Goal: Information Seeking & Learning: Learn about a topic

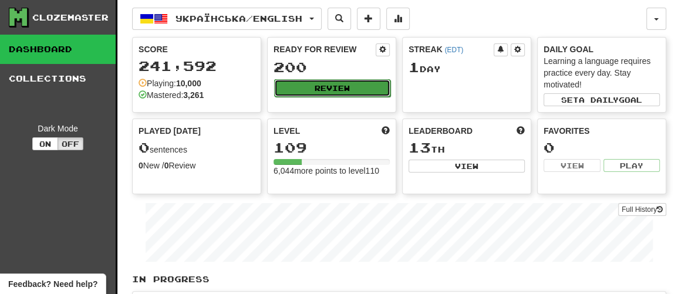
click at [335, 87] on button "Review" at bounding box center [332, 88] width 116 height 18
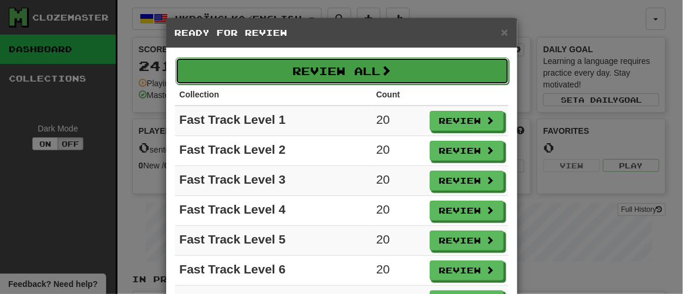
click at [339, 66] on button "Review All" at bounding box center [343, 71] width 334 height 27
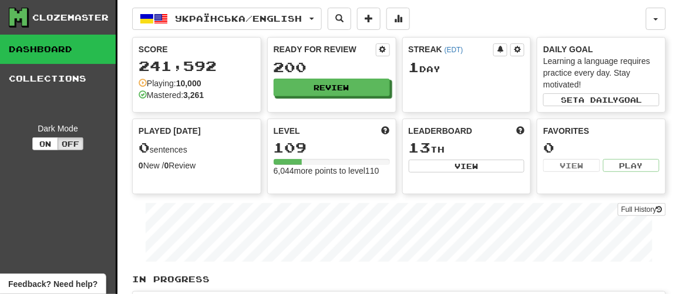
select select "**"
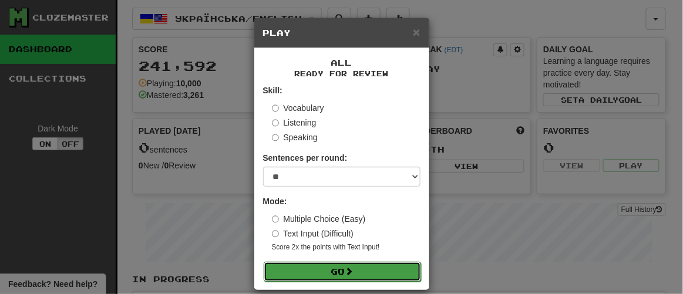
click at [332, 269] on button "Go" at bounding box center [342, 272] width 157 height 20
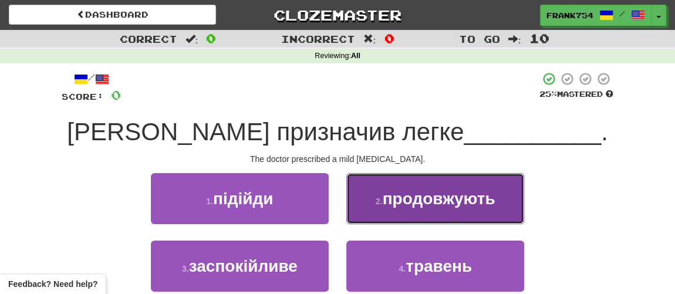
click at [393, 214] on button "2 . продовжують" at bounding box center [435, 198] width 178 height 51
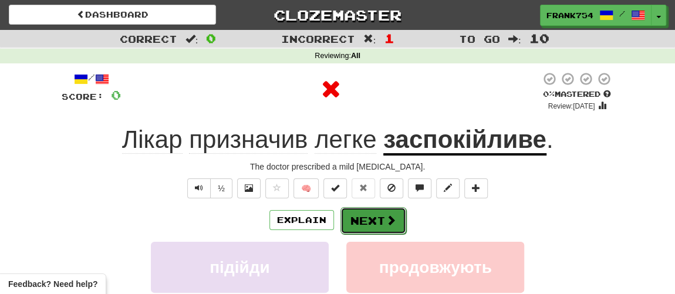
click at [375, 225] on button "Next" at bounding box center [374, 220] width 66 height 27
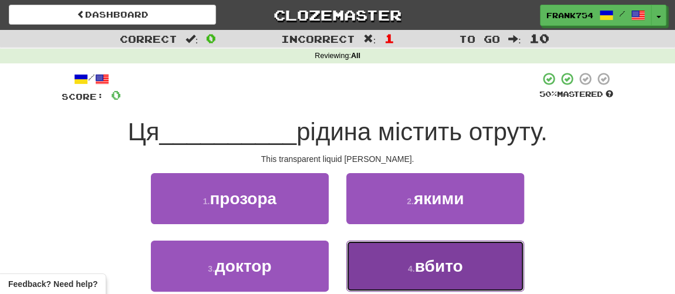
click at [422, 275] on button "4 . вбито" at bounding box center [435, 266] width 178 height 51
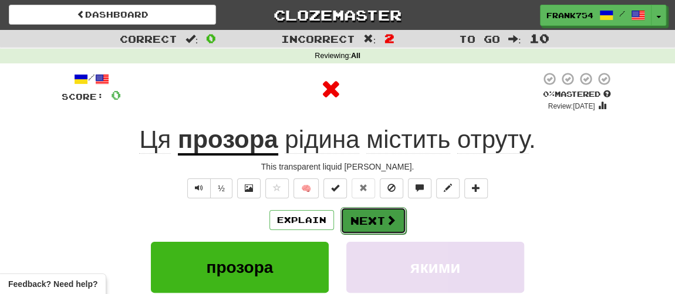
click at [383, 215] on button "Next" at bounding box center [374, 220] width 66 height 27
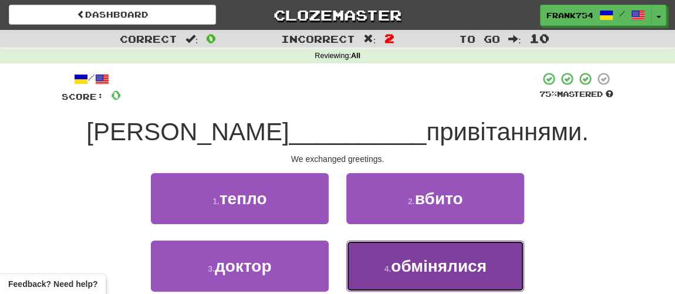
click at [422, 271] on span "обмінялися" at bounding box center [439, 266] width 96 height 18
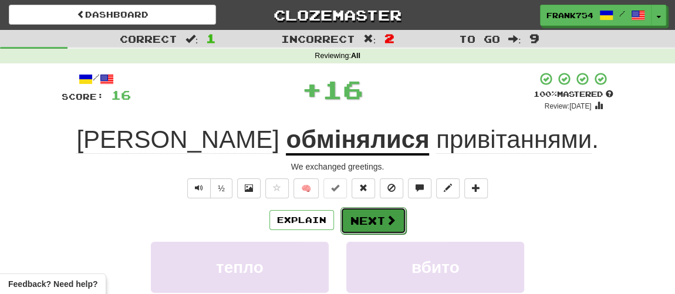
click at [375, 221] on button "Next" at bounding box center [374, 220] width 66 height 27
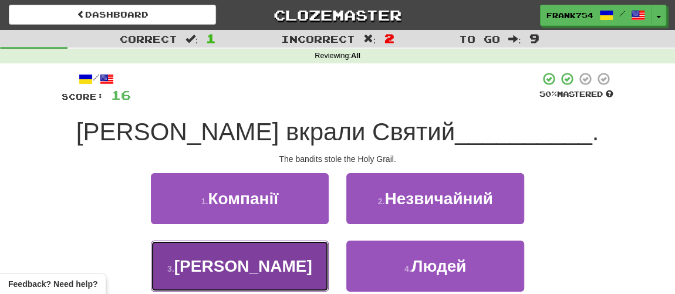
click at [274, 276] on button "3 . [GEOGRAPHIC_DATA]" at bounding box center [240, 266] width 178 height 51
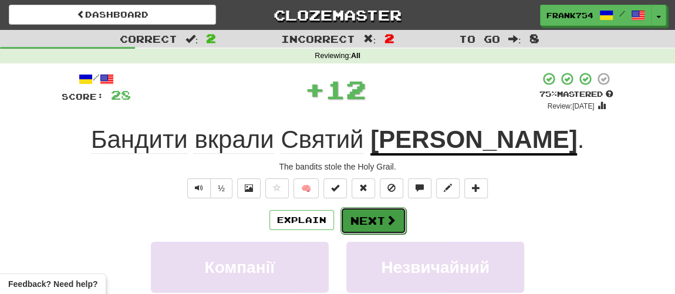
click at [378, 221] on button "Next" at bounding box center [374, 220] width 66 height 27
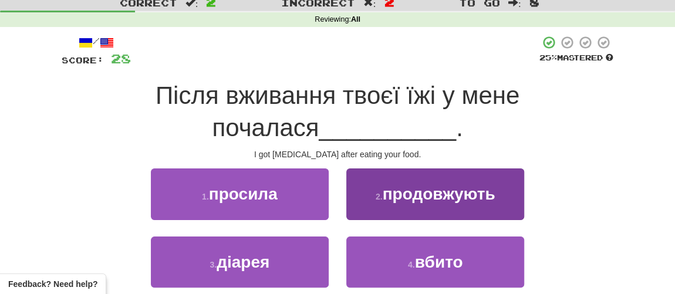
scroll to position [53, 0]
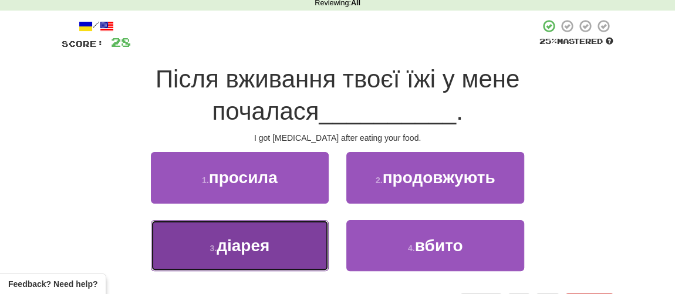
click at [242, 244] on span "діарея" at bounding box center [243, 246] width 53 height 18
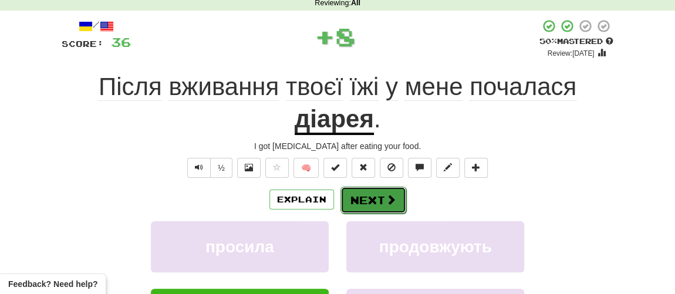
click at [374, 203] on button "Next" at bounding box center [374, 200] width 66 height 27
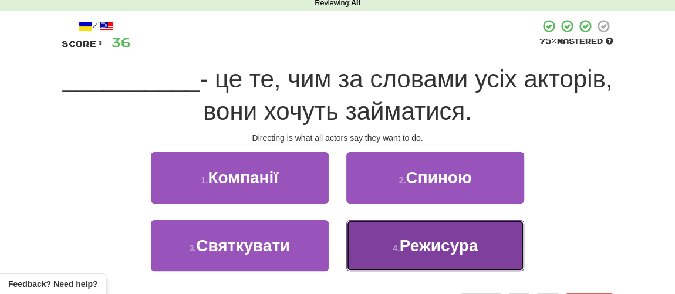
click at [436, 247] on span "Режисура" at bounding box center [439, 246] width 79 height 18
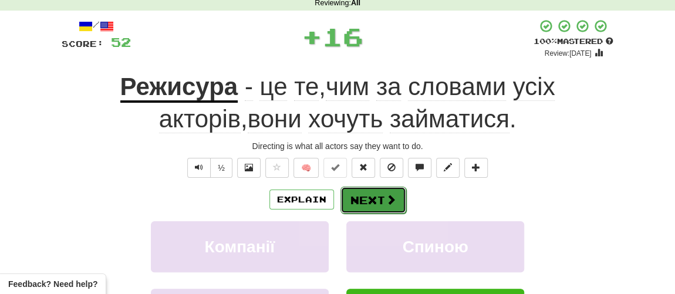
click at [383, 200] on button "Next" at bounding box center [374, 200] width 66 height 27
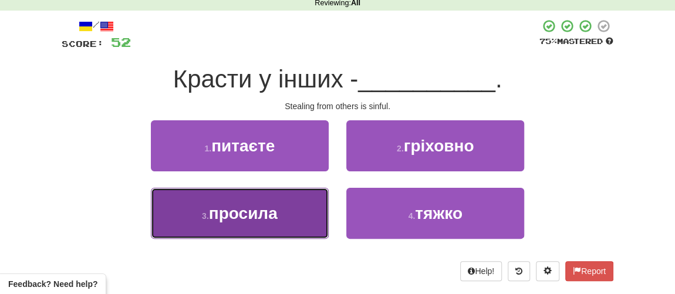
click at [254, 220] on span "просила" at bounding box center [243, 213] width 69 height 18
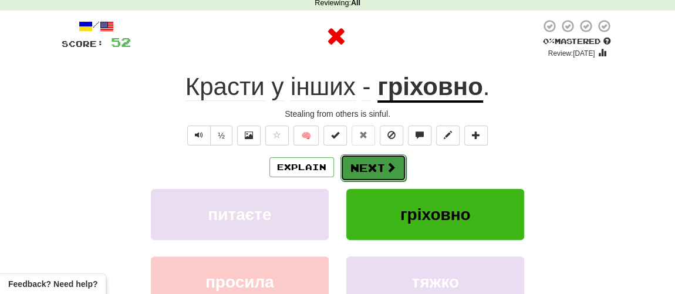
click at [381, 170] on button "Next" at bounding box center [374, 167] width 66 height 27
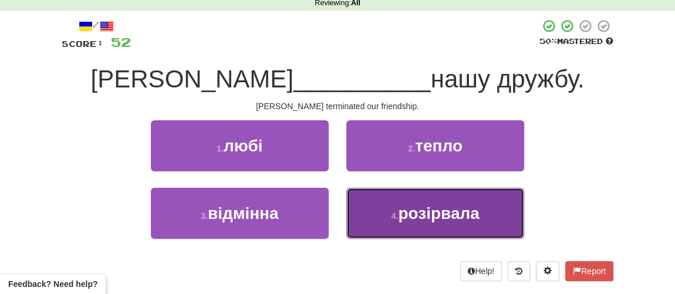
click at [428, 213] on span "розірвала" at bounding box center [438, 213] width 81 height 18
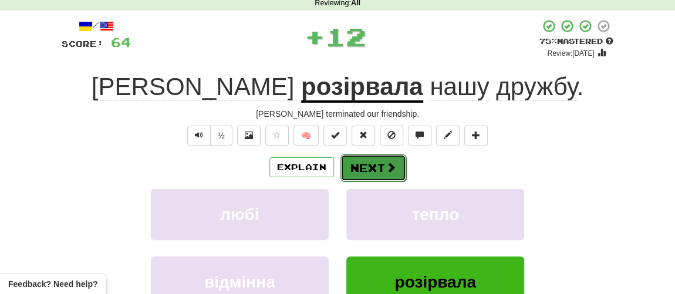
click at [368, 164] on button "Next" at bounding box center [374, 167] width 66 height 27
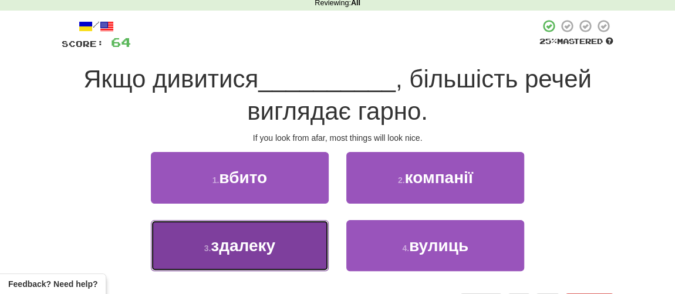
click at [244, 248] on span "здалеку" at bounding box center [243, 246] width 65 height 18
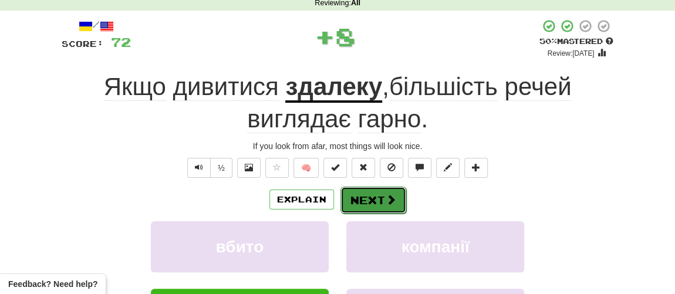
click at [370, 199] on button "Next" at bounding box center [374, 200] width 66 height 27
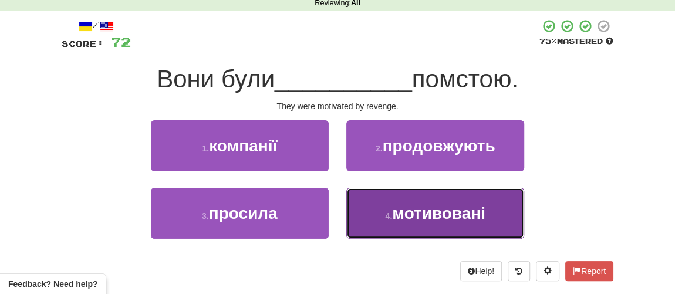
click at [419, 227] on button "4 . мотивовані" at bounding box center [435, 213] width 178 height 51
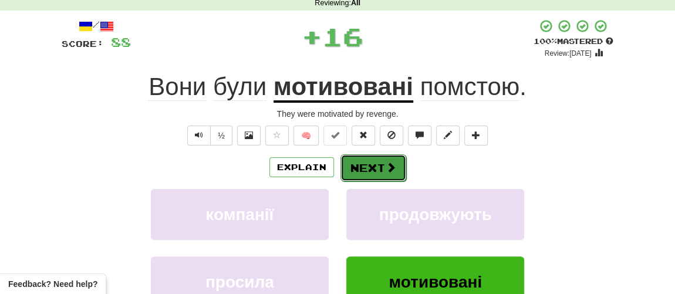
click at [386, 172] on span at bounding box center [391, 167] width 11 height 11
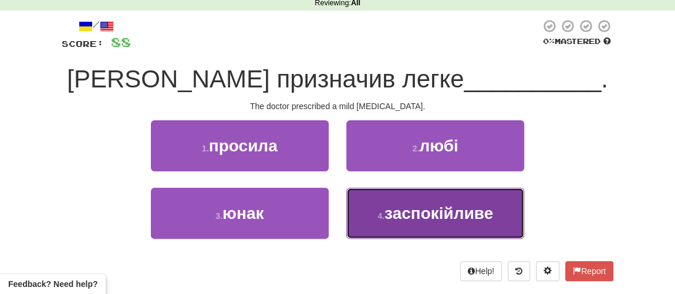
click at [402, 212] on span "заспокійливе" at bounding box center [439, 213] width 109 height 18
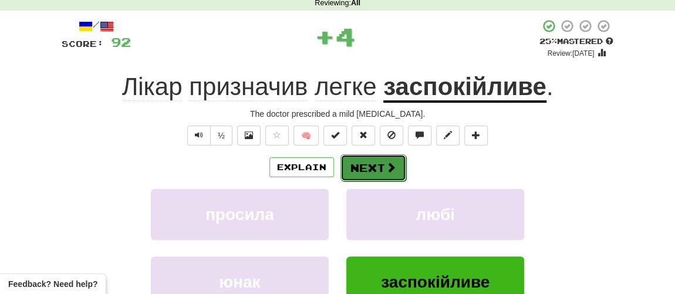
click at [379, 171] on button "Next" at bounding box center [374, 167] width 66 height 27
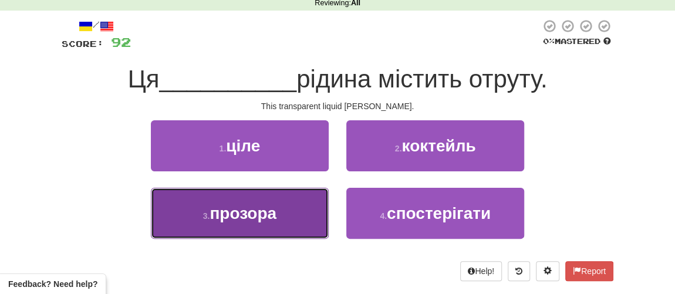
click at [238, 218] on span "прозора" at bounding box center [243, 213] width 67 height 18
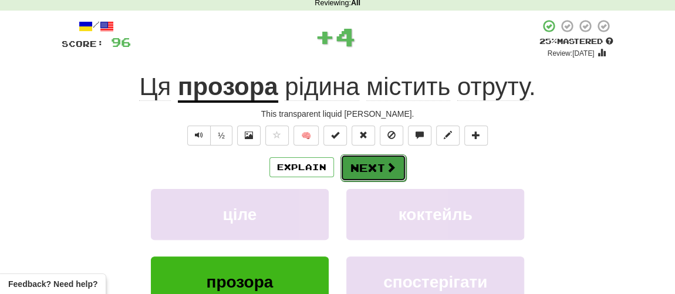
click at [363, 166] on button "Next" at bounding box center [374, 167] width 66 height 27
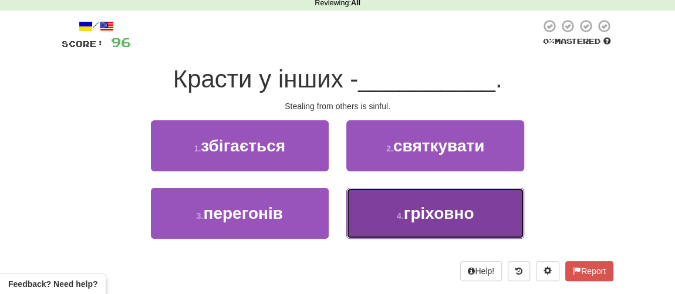
click at [395, 210] on button "4 . гріховно" at bounding box center [435, 213] width 178 height 51
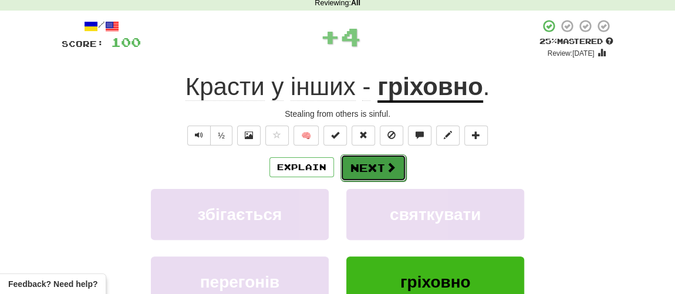
click at [366, 163] on button "Next" at bounding box center [374, 167] width 66 height 27
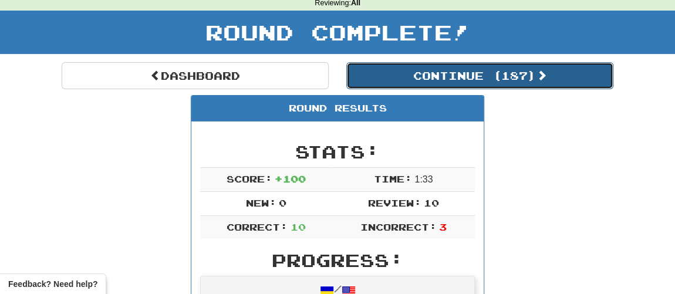
click at [403, 81] on button "Continue ( 187 )" at bounding box center [479, 75] width 267 height 27
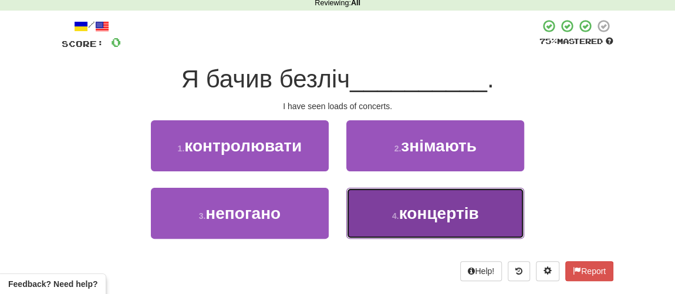
click at [425, 212] on span "концертів" at bounding box center [439, 213] width 80 height 18
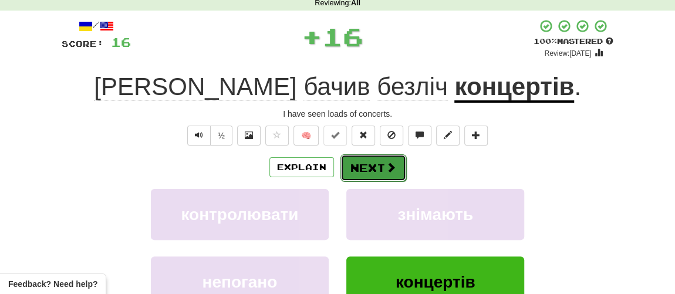
click at [358, 172] on button "Next" at bounding box center [374, 167] width 66 height 27
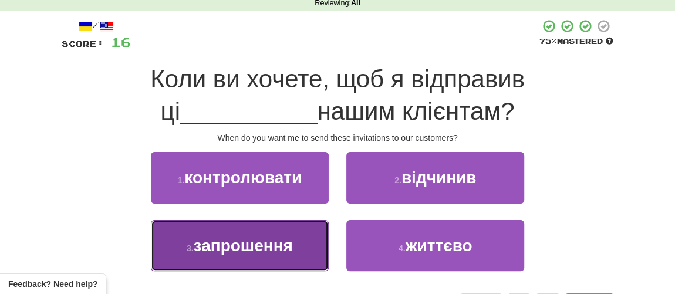
click at [254, 251] on span "запрошення" at bounding box center [243, 246] width 99 height 18
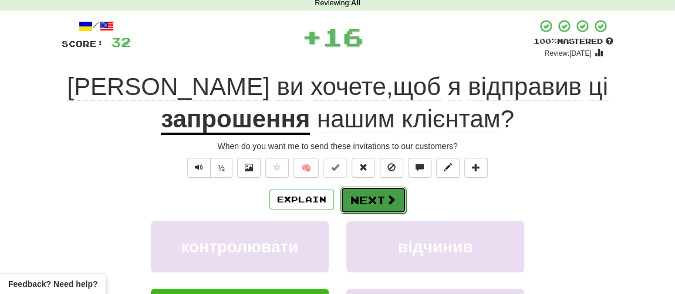
click at [369, 202] on button "Next" at bounding box center [374, 200] width 66 height 27
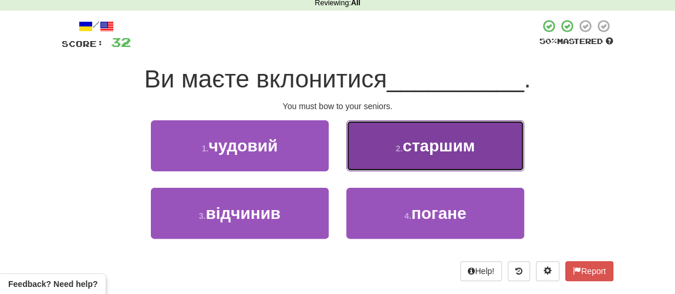
click at [440, 153] on span "старшим" at bounding box center [439, 146] width 72 height 18
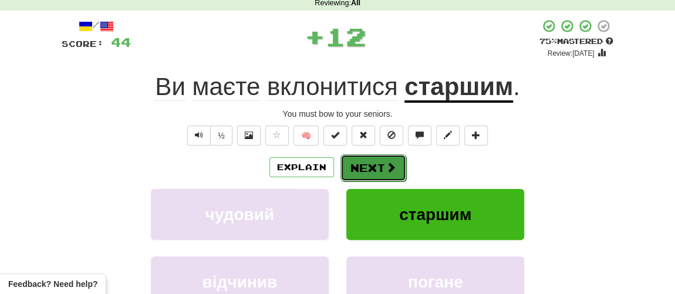
click at [368, 170] on button "Next" at bounding box center [374, 167] width 66 height 27
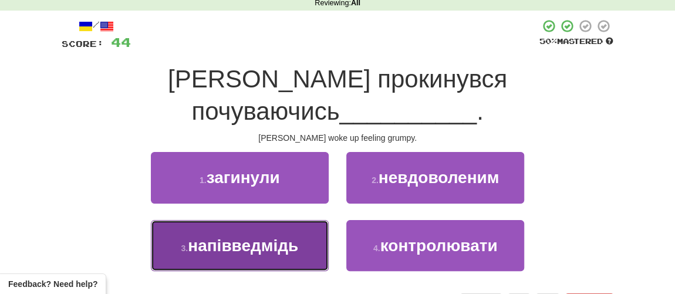
click at [289, 237] on span "напівведмідь" at bounding box center [243, 246] width 110 height 18
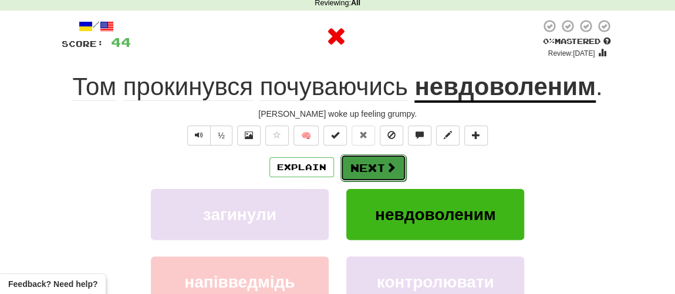
click at [386, 174] on button "Next" at bounding box center [374, 167] width 66 height 27
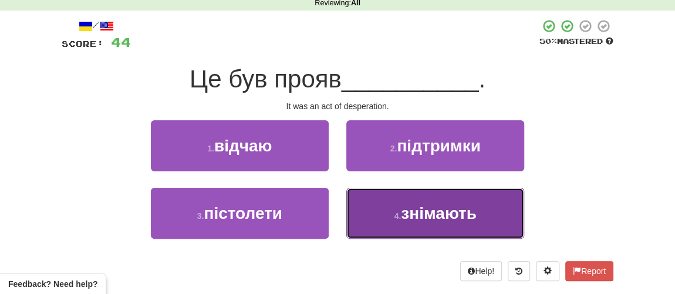
click at [412, 207] on span "знімають" at bounding box center [439, 213] width 76 height 18
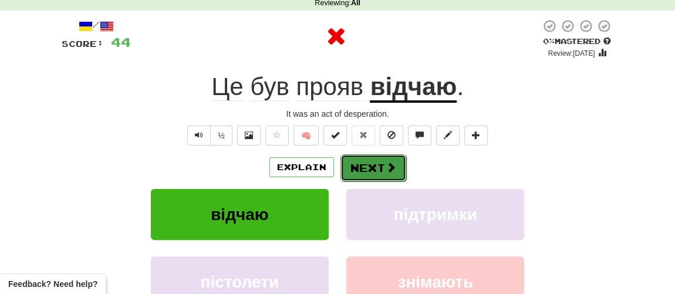
click at [386, 167] on span at bounding box center [391, 167] width 11 height 11
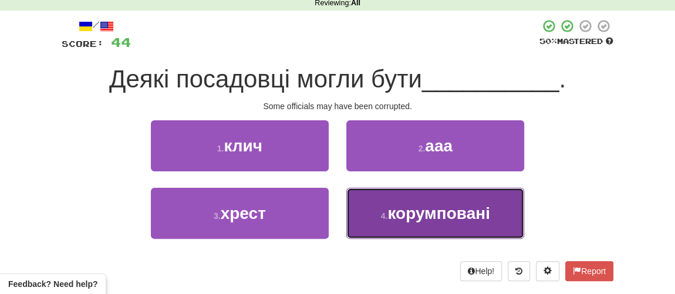
click at [394, 200] on button "4 . корумповані" at bounding box center [435, 213] width 178 height 51
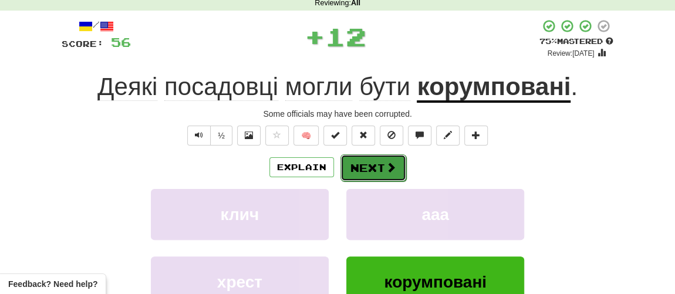
click at [376, 165] on button "Next" at bounding box center [374, 167] width 66 height 27
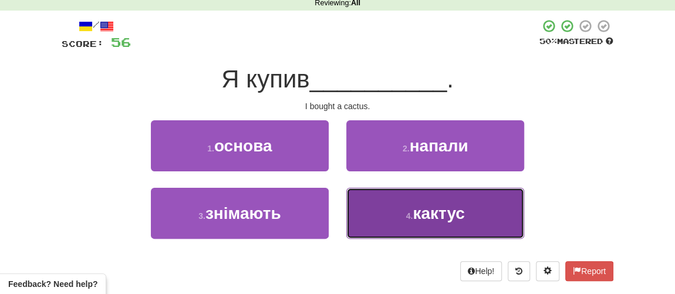
click at [401, 211] on button "4 . кактус" at bounding box center [435, 213] width 178 height 51
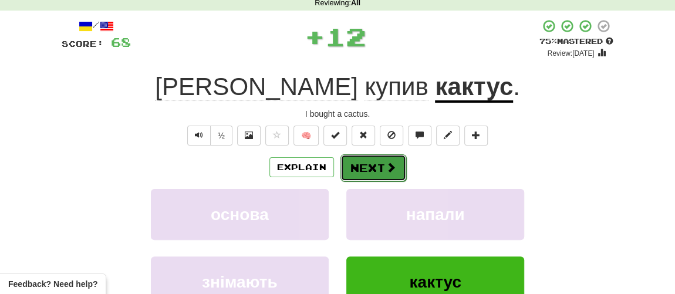
click at [371, 169] on button "Next" at bounding box center [374, 167] width 66 height 27
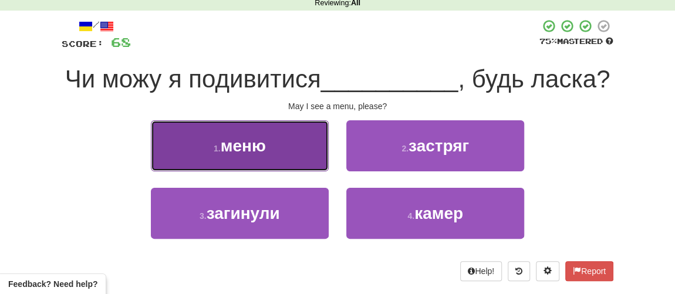
click at [256, 155] on span "меню" at bounding box center [243, 146] width 45 height 18
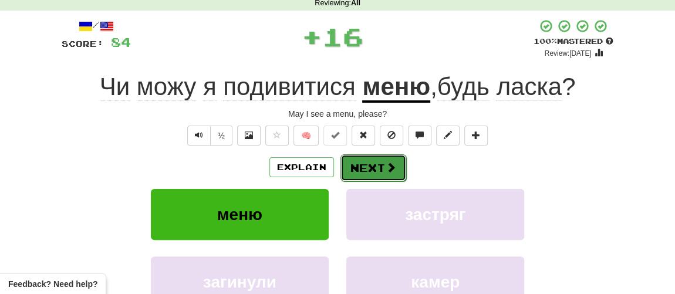
click at [376, 170] on button "Next" at bounding box center [374, 167] width 66 height 27
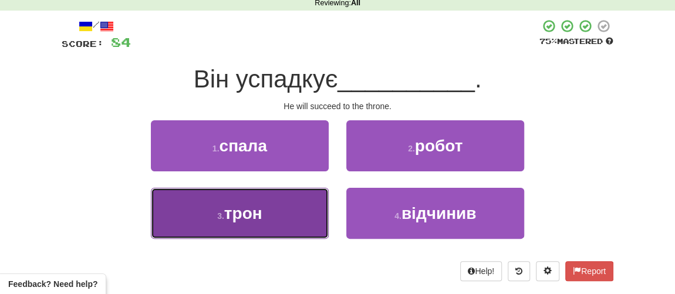
click at [272, 217] on button "3 . трон" at bounding box center [240, 213] width 178 height 51
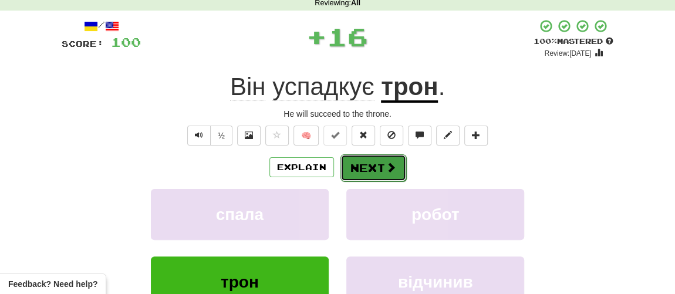
click at [356, 171] on button "Next" at bounding box center [374, 167] width 66 height 27
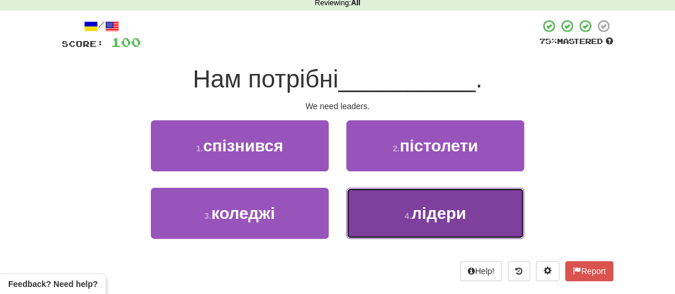
click at [420, 221] on span "лідери" at bounding box center [439, 213] width 55 height 18
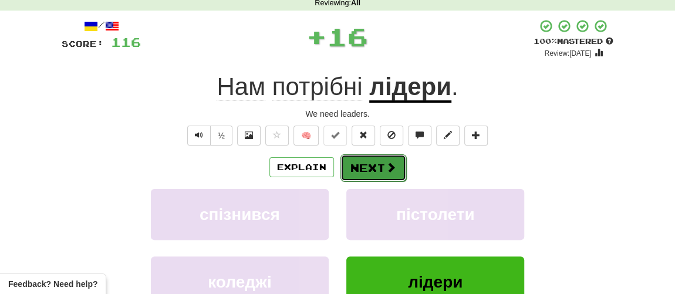
click at [376, 172] on button "Next" at bounding box center [374, 167] width 66 height 27
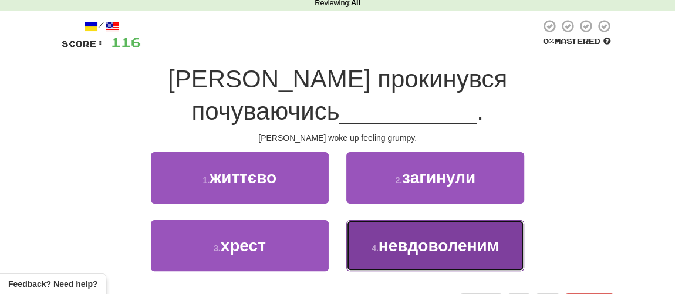
click at [395, 237] on span "невдоволеним" at bounding box center [439, 246] width 121 height 18
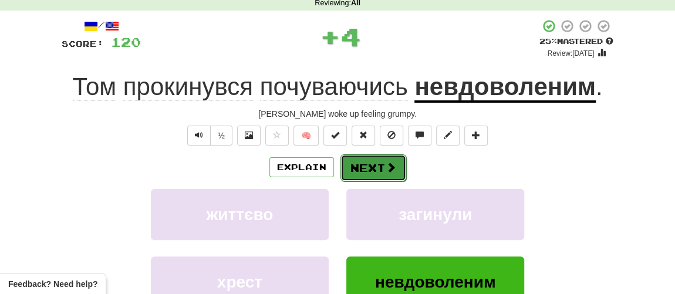
click at [373, 171] on button "Next" at bounding box center [374, 167] width 66 height 27
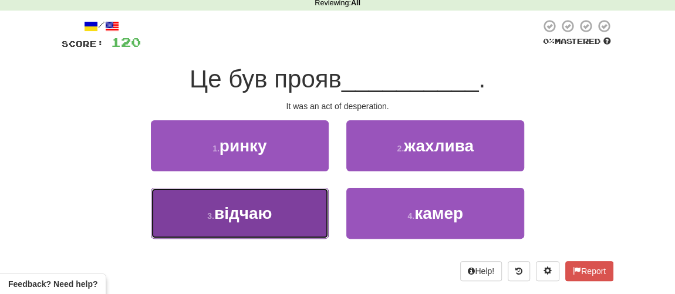
click at [264, 217] on span "відчаю" at bounding box center [243, 213] width 58 height 18
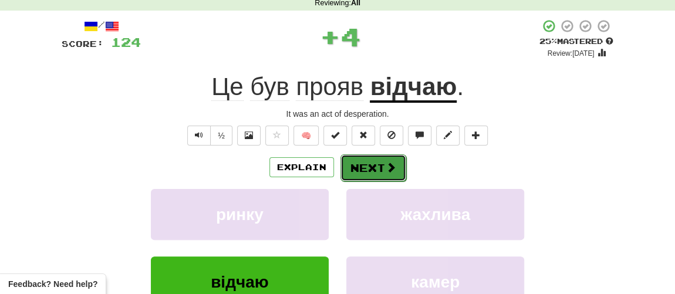
click at [359, 174] on button "Next" at bounding box center [374, 167] width 66 height 27
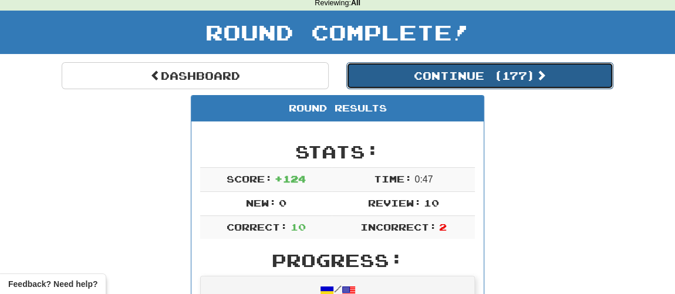
click at [437, 85] on button "Continue ( 177 )" at bounding box center [479, 75] width 267 height 27
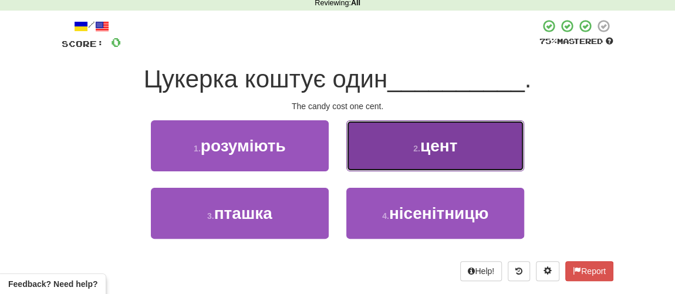
click at [430, 148] on span "цент" at bounding box center [438, 146] width 37 height 18
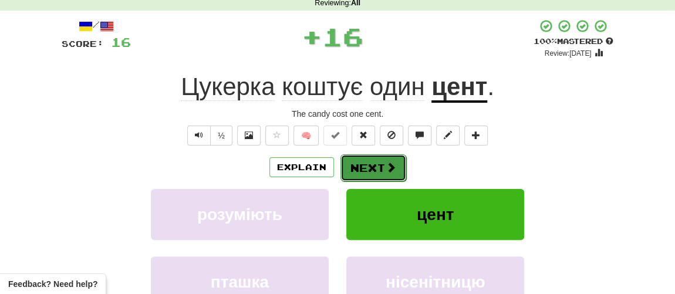
click at [383, 159] on button "Next" at bounding box center [374, 167] width 66 height 27
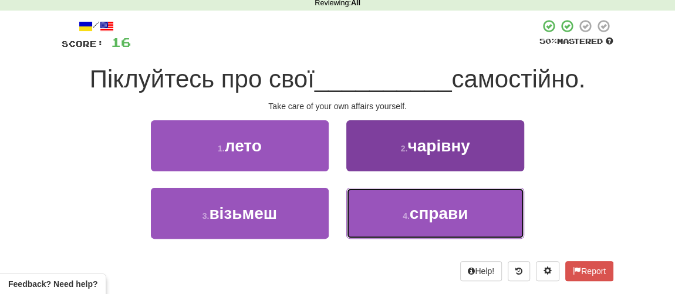
click at [404, 201] on button "4 . справи" at bounding box center [435, 213] width 178 height 51
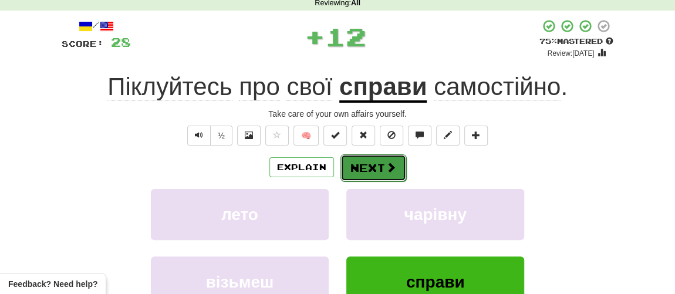
click at [376, 166] on button "Next" at bounding box center [374, 167] width 66 height 27
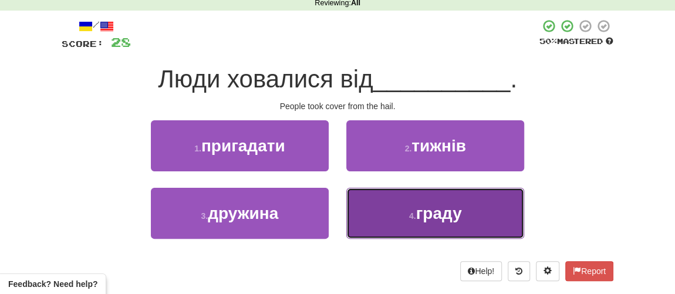
click at [401, 206] on button "4 . граду" at bounding box center [435, 213] width 178 height 51
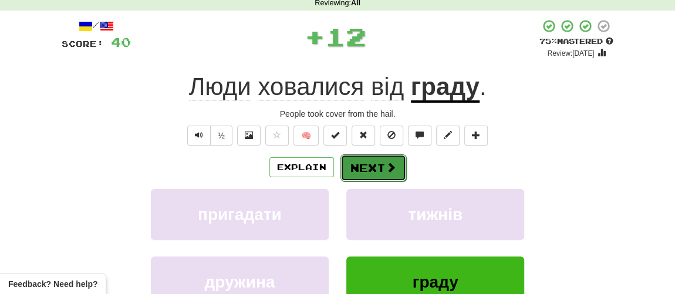
click at [364, 162] on button "Next" at bounding box center [374, 167] width 66 height 27
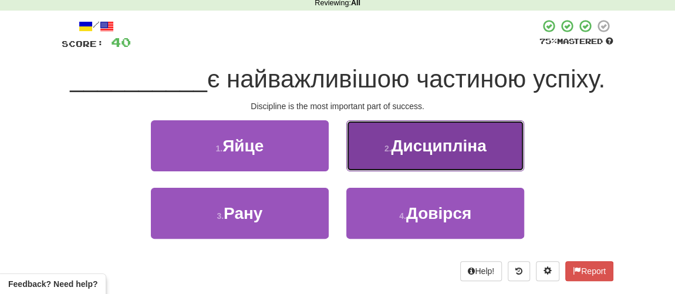
click at [422, 146] on span "Дисципліна" at bounding box center [438, 146] width 95 height 18
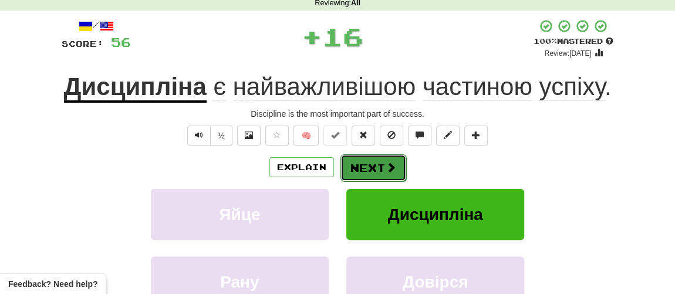
click at [380, 161] on button "Next" at bounding box center [374, 167] width 66 height 27
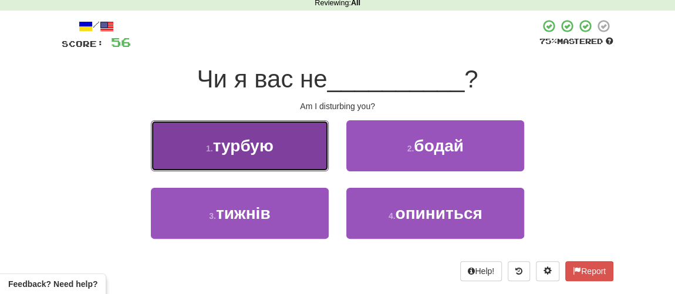
click at [227, 146] on span "турбую" at bounding box center [243, 146] width 60 height 18
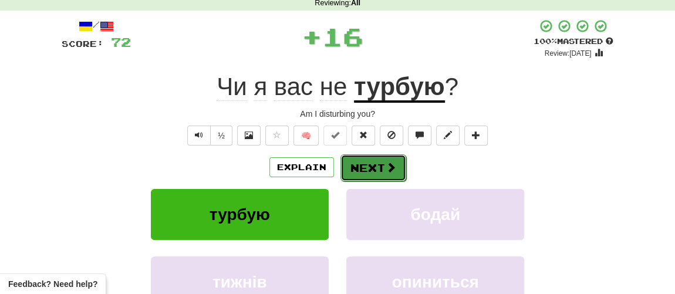
click at [390, 178] on button "Next" at bounding box center [374, 167] width 66 height 27
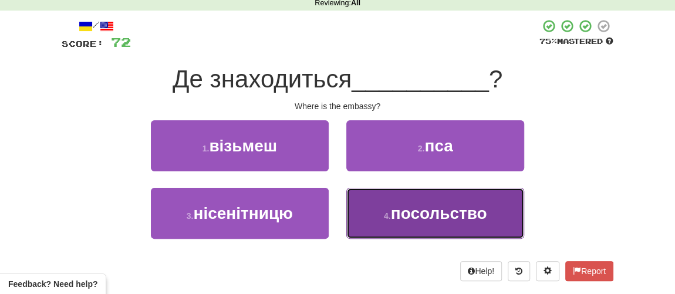
click at [416, 220] on span "посольство" at bounding box center [439, 213] width 96 height 18
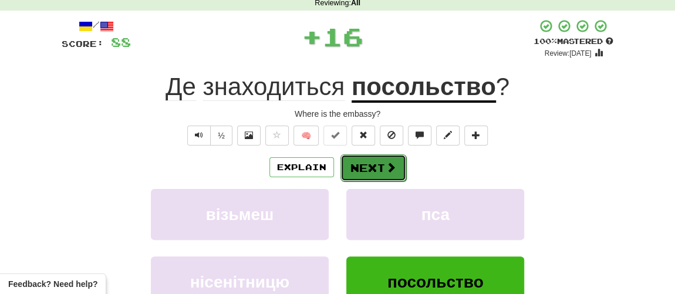
click at [375, 157] on button "Next" at bounding box center [374, 167] width 66 height 27
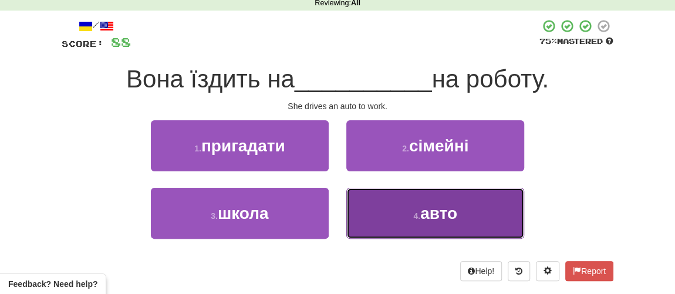
click at [429, 211] on span "авто" at bounding box center [438, 213] width 37 height 18
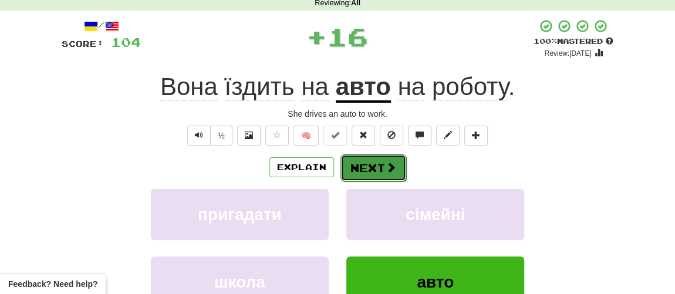
click at [386, 164] on span at bounding box center [391, 167] width 11 height 11
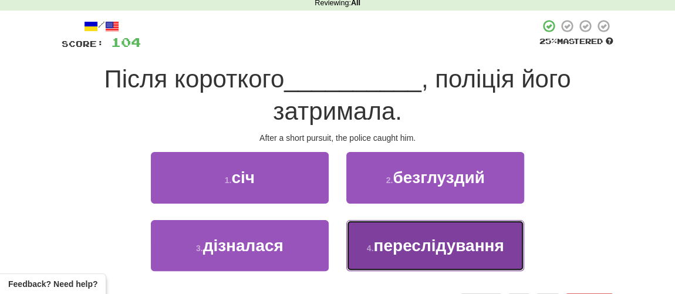
click at [398, 253] on span "переслідування" at bounding box center [438, 246] width 130 height 18
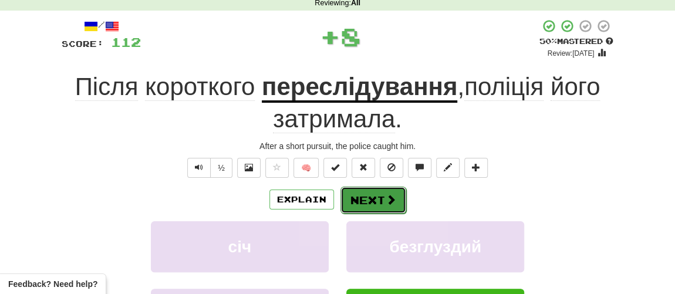
click at [380, 209] on button "Next" at bounding box center [374, 200] width 66 height 27
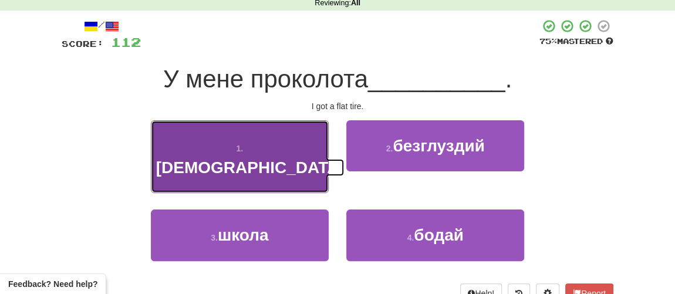
click at [262, 156] on button "1 . шина" at bounding box center [240, 156] width 178 height 73
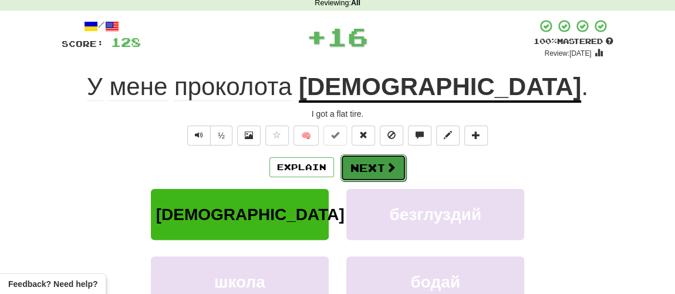
click at [373, 167] on button "Next" at bounding box center [374, 167] width 66 height 27
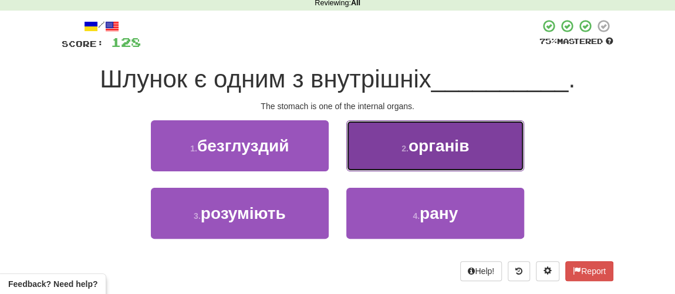
click at [426, 144] on span "органів" at bounding box center [439, 146] width 60 height 18
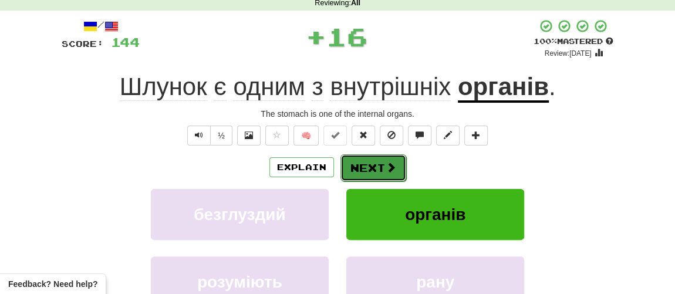
click at [370, 164] on button "Next" at bounding box center [374, 167] width 66 height 27
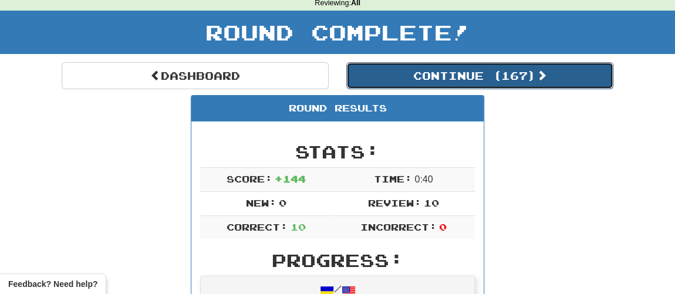
click at [443, 78] on button "Continue ( 167 )" at bounding box center [479, 75] width 267 height 27
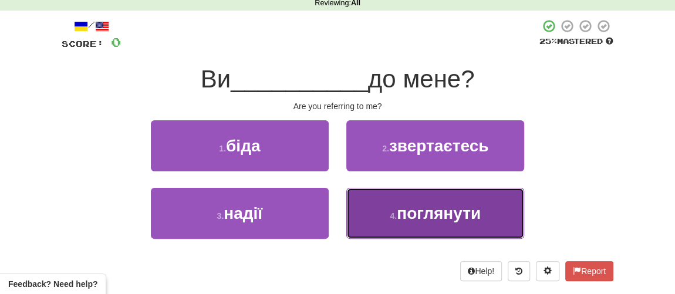
click at [395, 207] on button "4 . поглянути" at bounding box center [435, 213] width 178 height 51
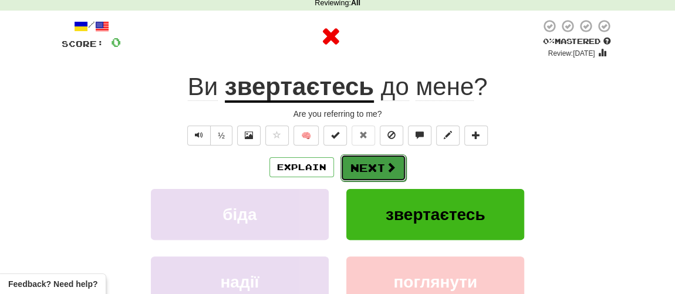
click at [371, 159] on button "Next" at bounding box center [374, 167] width 66 height 27
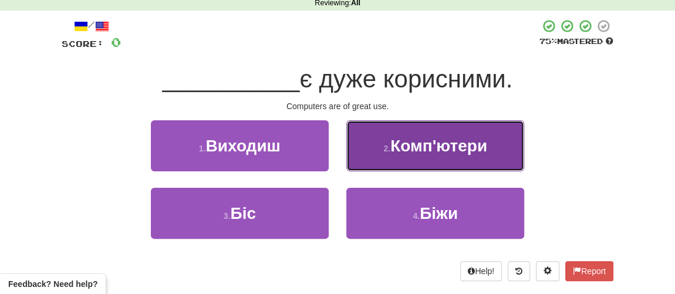
click at [402, 154] on button "2 . Комп'ютери" at bounding box center [435, 145] width 178 height 51
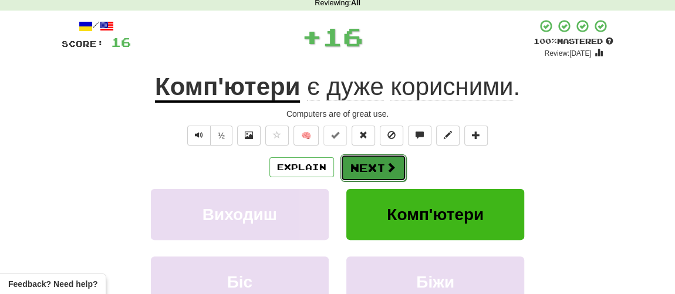
click at [382, 162] on button "Next" at bounding box center [374, 167] width 66 height 27
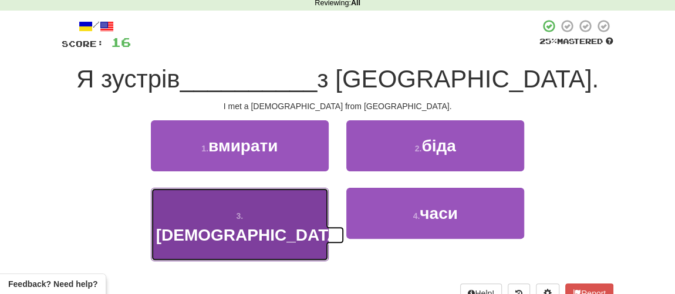
click at [257, 226] on span "[DEMOGRAPHIC_DATA]" at bounding box center [250, 235] width 189 height 18
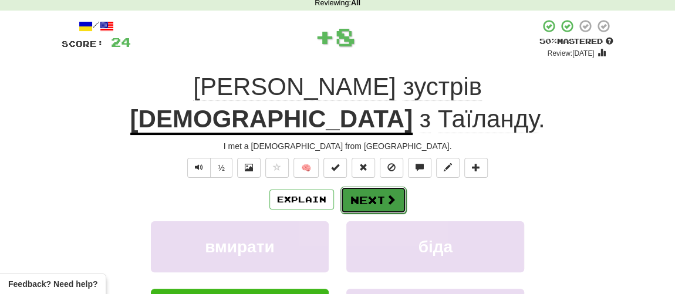
click at [363, 187] on button "Next" at bounding box center [374, 200] width 66 height 27
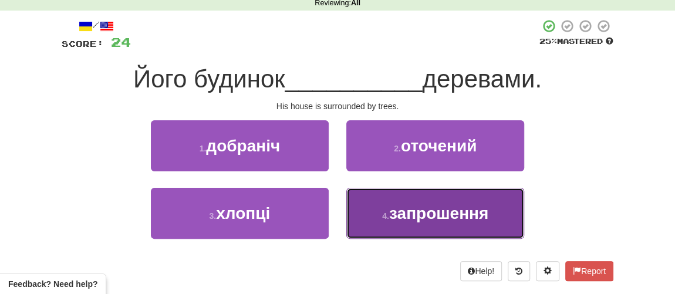
click at [395, 218] on span "запрошення" at bounding box center [438, 213] width 99 height 18
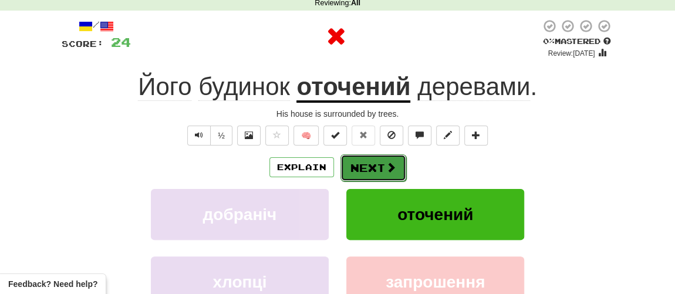
click at [368, 176] on button "Next" at bounding box center [374, 167] width 66 height 27
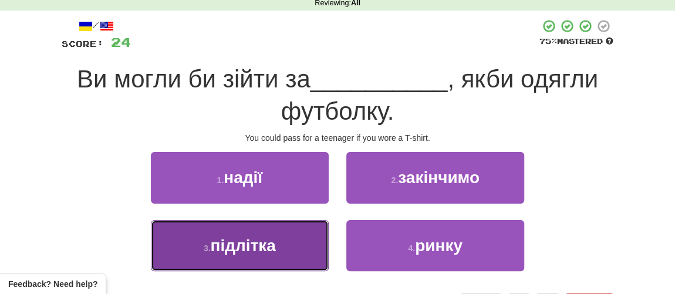
click at [260, 238] on span "підлітка" at bounding box center [242, 246] width 65 height 18
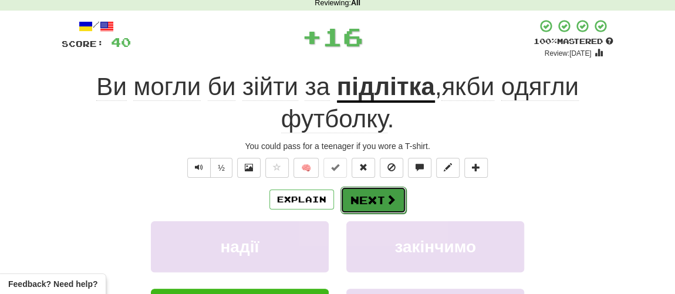
click at [355, 196] on button "Next" at bounding box center [374, 200] width 66 height 27
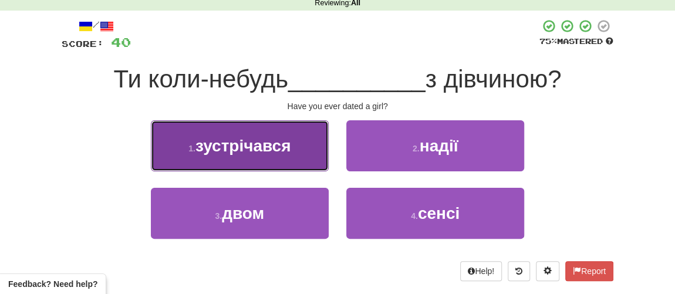
click at [244, 160] on button "1 . зустрічався" at bounding box center [240, 145] width 178 height 51
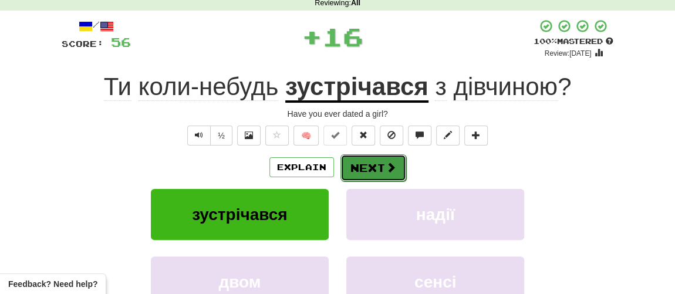
click at [358, 176] on button "Next" at bounding box center [374, 167] width 66 height 27
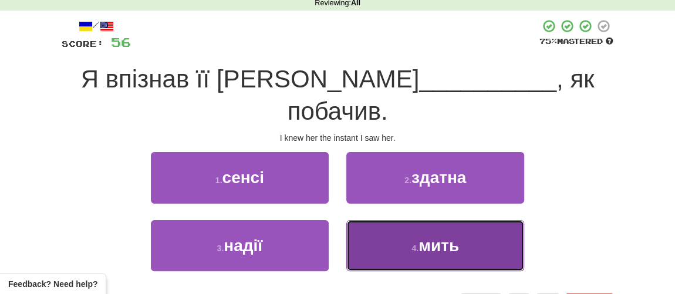
click at [408, 220] on button "4 . мить" at bounding box center [435, 245] width 178 height 51
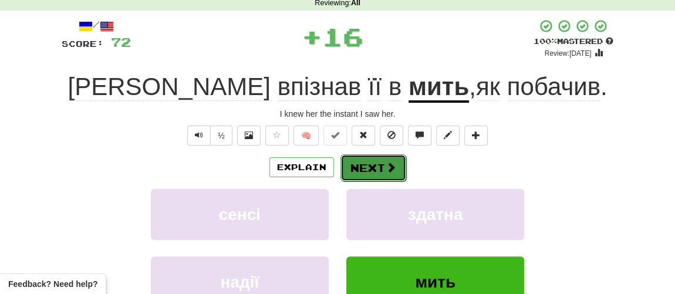
click at [374, 170] on button "Next" at bounding box center [374, 167] width 66 height 27
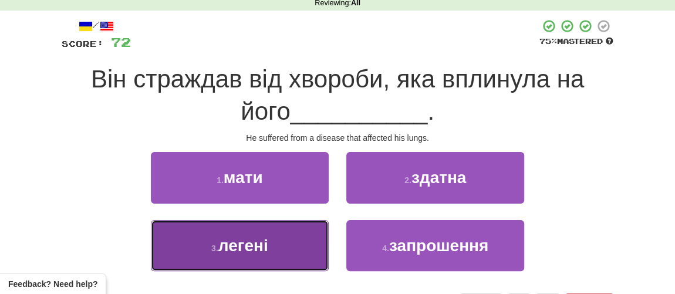
click at [253, 238] on span "легені" at bounding box center [243, 246] width 50 height 18
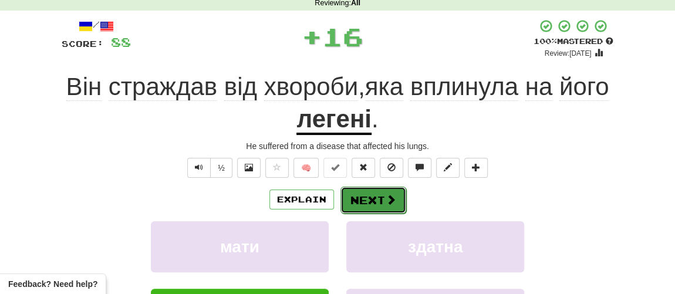
click at [354, 202] on button "Next" at bounding box center [374, 200] width 66 height 27
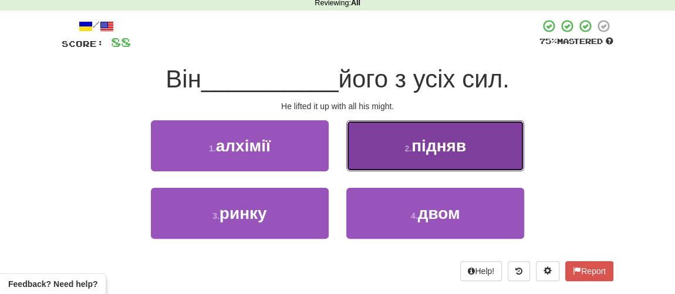
click at [423, 157] on button "2 . підняв" at bounding box center [435, 145] width 178 height 51
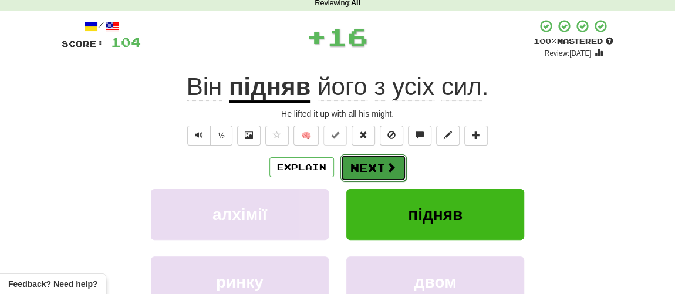
click at [376, 164] on button "Next" at bounding box center [374, 167] width 66 height 27
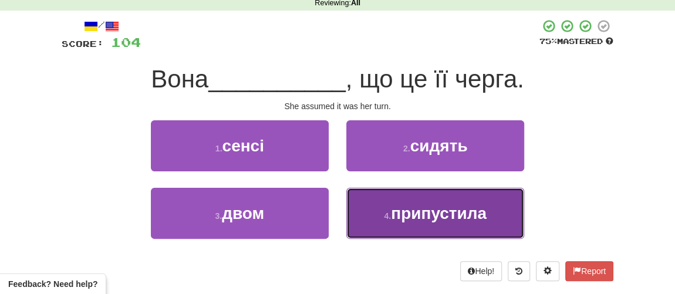
click at [418, 214] on span "припустила" at bounding box center [439, 213] width 96 height 18
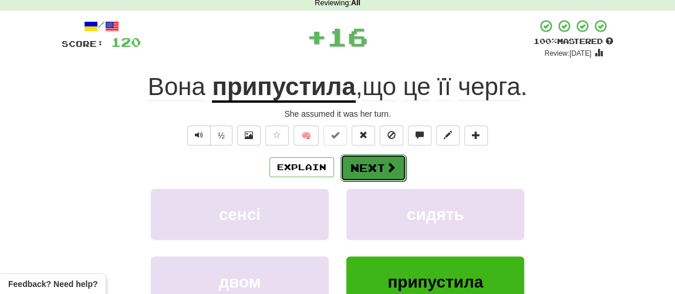
click at [363, 174] on button "Next" at bounding box center [374, 167] width 66 height 27
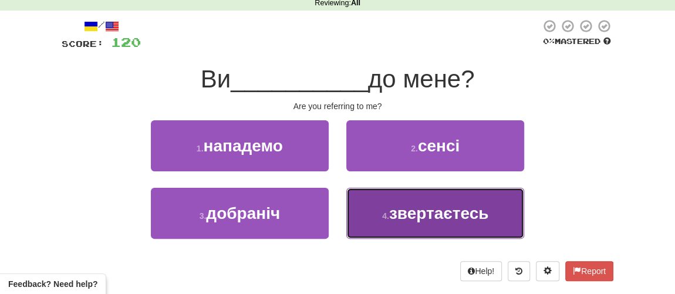
click at [389, 220] on button "4 . звертаєтесь" at bounding box center [435, 213] width 178 height 51
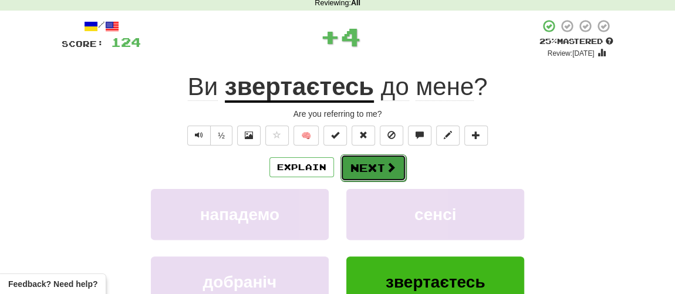
click at [368, 166] on button "Next" at bounding box center [374, 167] width 66 height 27
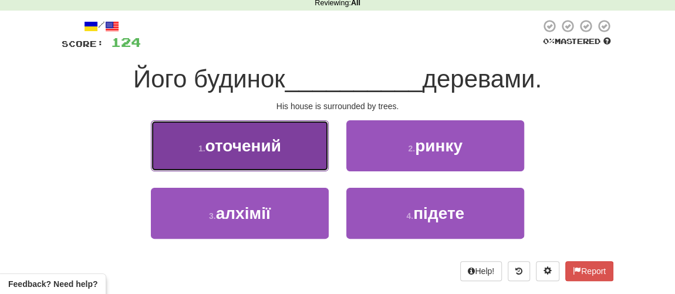
click at [283, 149] on button "1 . оточений" at bounding box center [240, 145] width 178 height 51
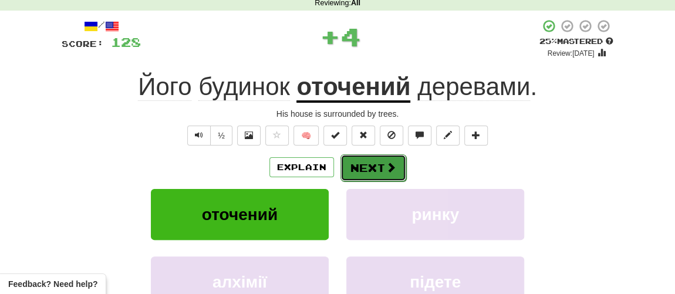
click at [367, 171] on button "Next" at bounding box center [374, 167] width 66 height 27
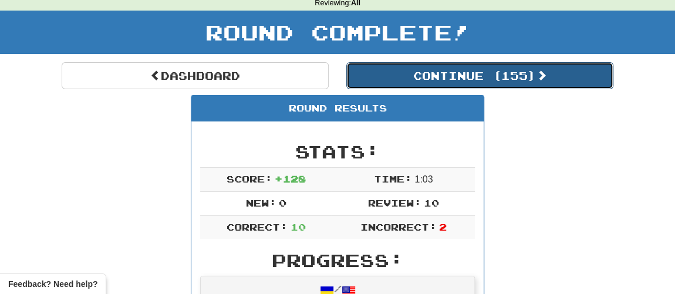
click at [448, 74] on button "Continue ( 155 )" at bounding box center [479, 75] width 267 height 27
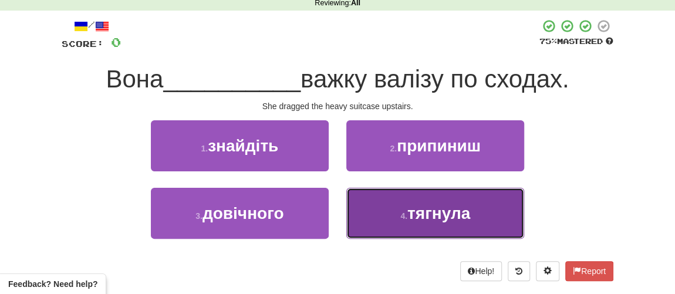
click at [403, 215] on small "4 ." at bounding box center [403, 215] width 7 height 9
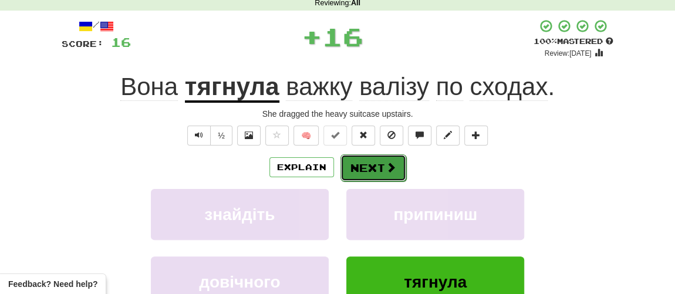
click at [375, 164] on button "Next" at bounding box center [374, 167] width 66 height 27
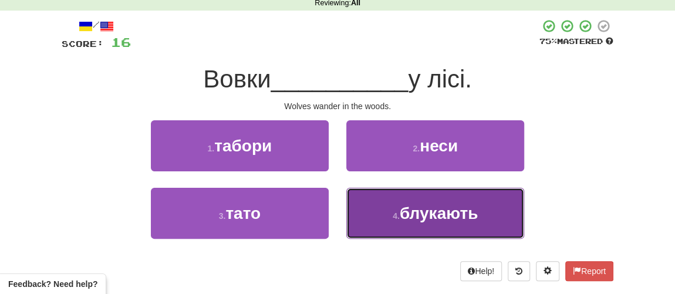
click at [419, 213] on span "блукають" at bounding box center [439, 213] width 78 height 18
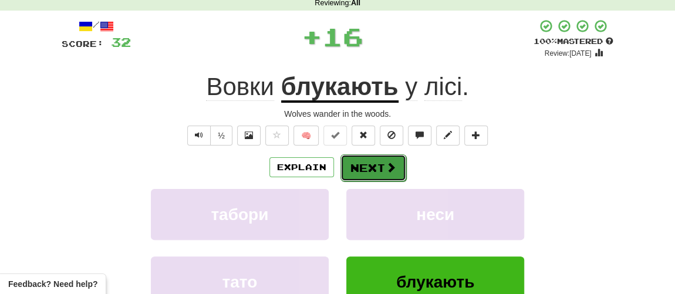
click at [386, 168] on span at bounding box center [391, 167] width 11 height 11
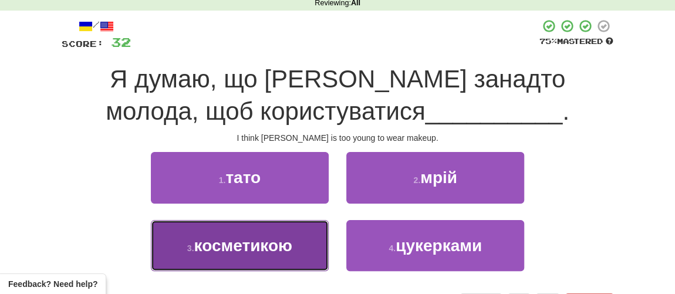
click at [251, 251] on span "косметикою" at bounding box center [243, 246] width 98 height 18
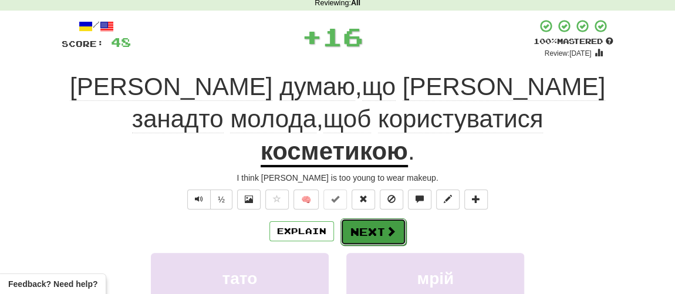
click at [372, 218] on button "Next" at bounding box center [374, 231] width 66 height 27
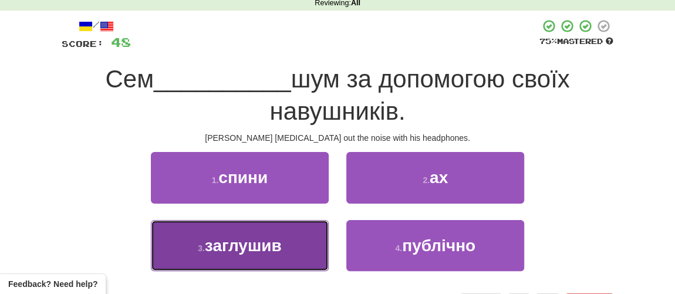
click at [228, 250] on span "заглушив" at bounding box center [243, 246] width 77 height 18
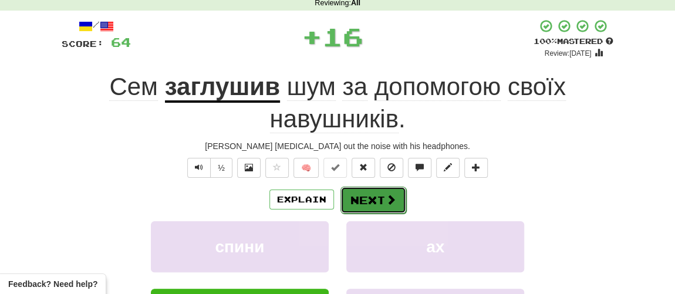
click at [363, 197] on button "Next" at bounding box center [374, 200] width 66 height 27
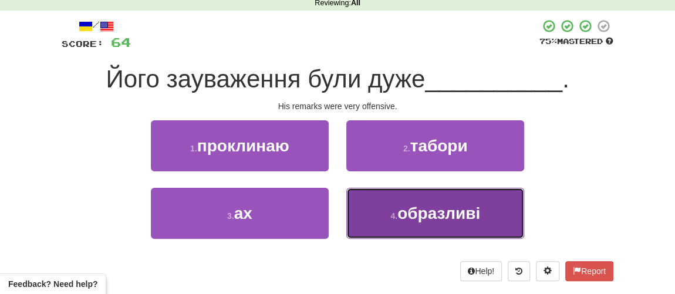
click at [405, 230] on button "4 . образливі" at bounding box center [435, 213] width 178 height 51
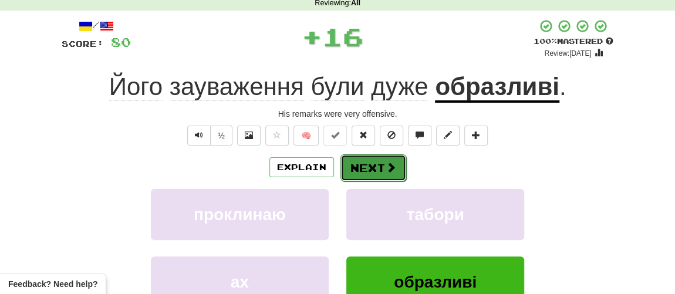
click at [364, 176] on button "Next" at bounding box center [374, 167] width 66 height 27
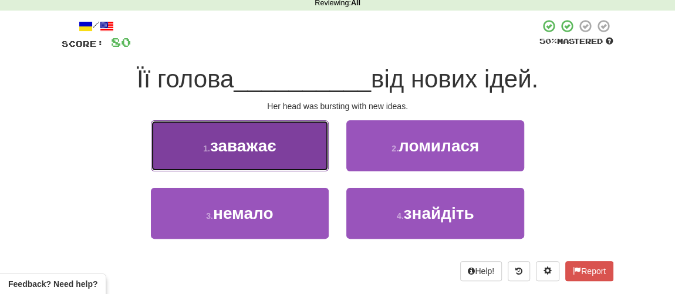
click at [230, 152] on span "заважає" at bounding box center [243, 146] width 66 height 18
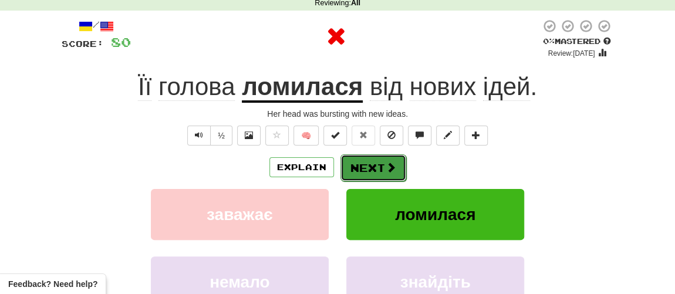
click at [358, 169] on button "Next" at bounding box center [374, 167] width 66 height 27
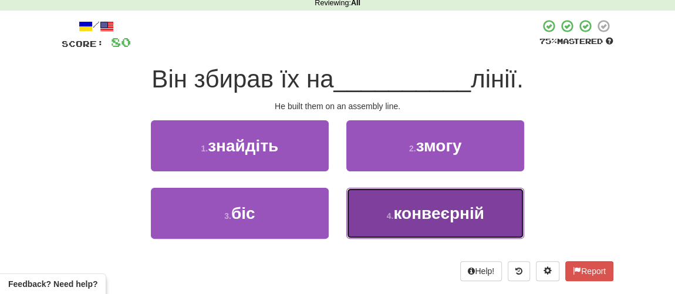
click at [399, 223] on button "4 . конвеєрній" at bounding box center [435, 213] width 178 height 51
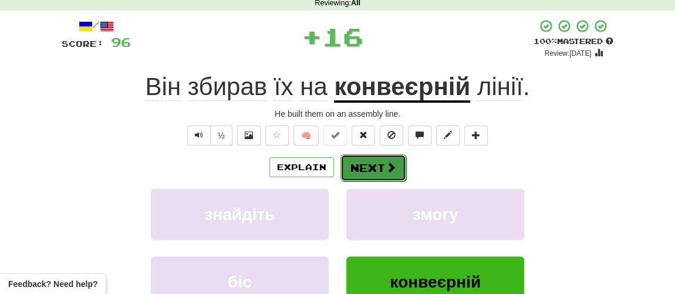
click at [361, 168] on button "Next" at bounding box center [374, 167] width 66 height 27
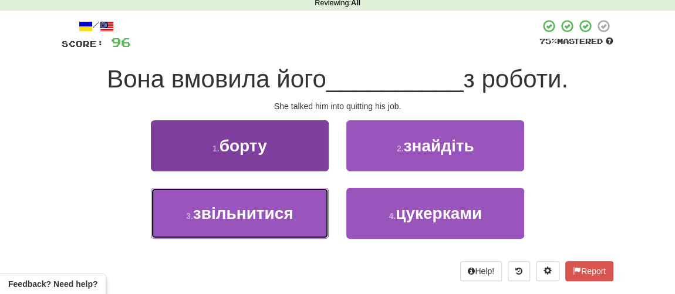
click at [237, 207] on span "звільнитися" at bounding box center [243, 213] width 100 height 18
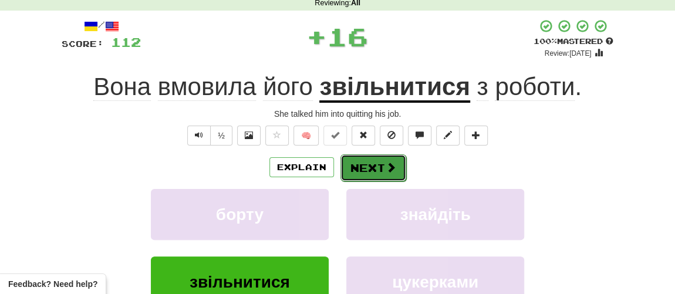
click at [356, 164] on button "Next" at bounding box center [374, 167] width 66 height 27
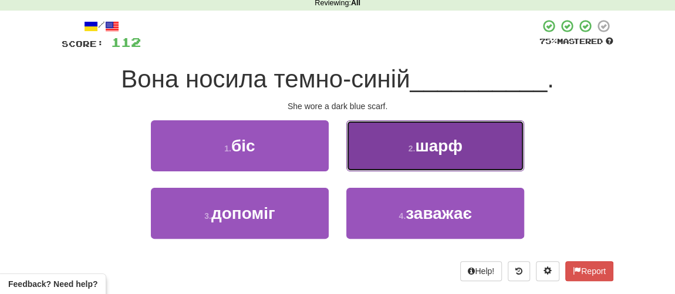
click at [405, 150] on button "2 . шарф" at bounding box center [435, 145] width 178 height 51
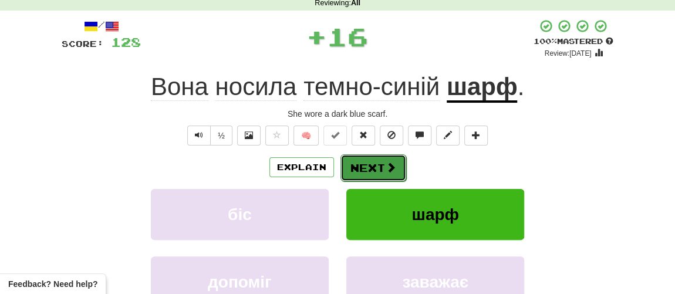
click at [369, 171] on button "Next" at bounding box center [374, 167] width 66 height 27
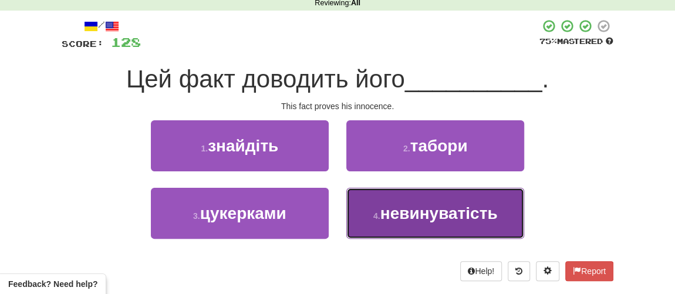
click at [407, 216] on span "невинуватість" at bounding box center [439, 213] width 117 height 18
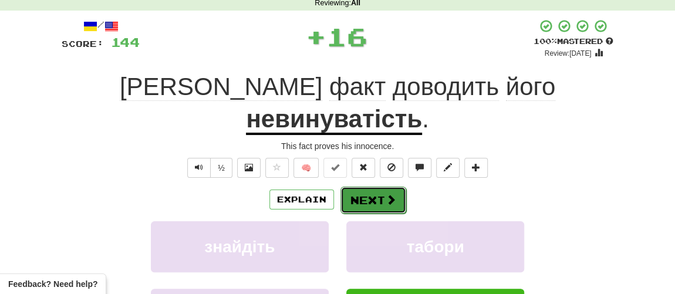
click at [379, 187] on button "Next" at bounding box center [374, 200] width 66 height 27
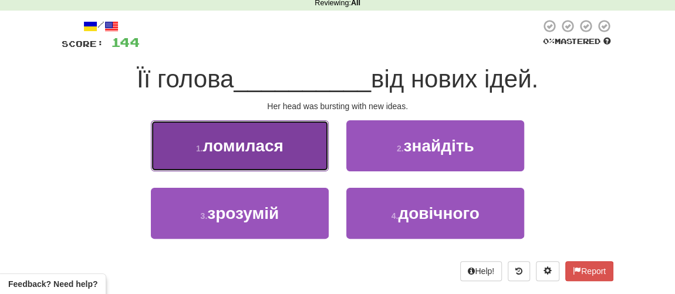
click at [243, 146] on span "ломилася" at bounding box center [243, 146] width 80 height 18
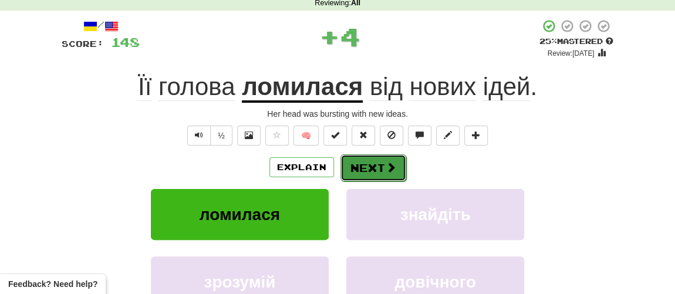
click at [372, 170] on button "Next" at bounding box center [374, 167] width 66 height 27
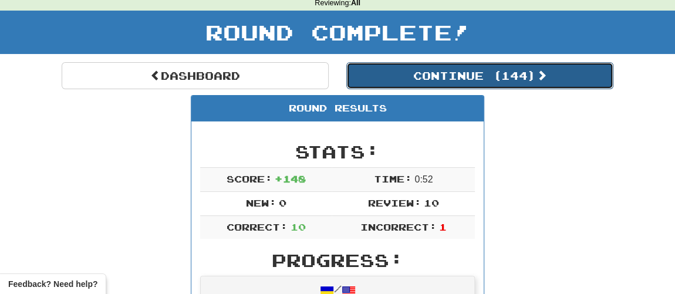
click at [457, 74] on button "Continue ( 144 )" at bounding box center [479, 75] width 267 height 27
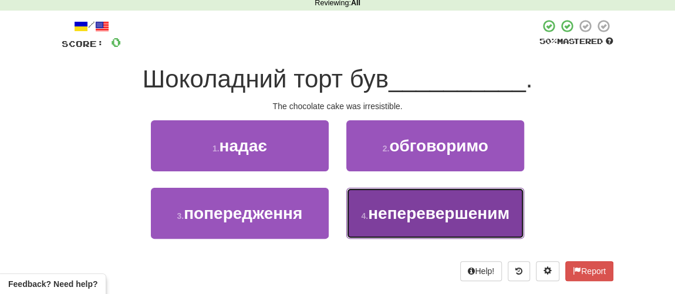
click at [395, 213] on span "неперевершеним" at bounding box center [439, 213] width 142 height 18
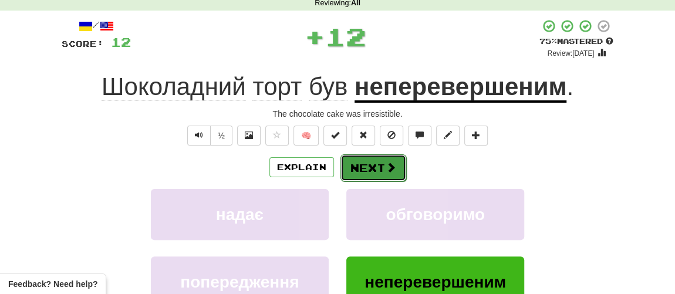
click at [378, 167] on button "Next" at bounding box center [374, 167] width 66 height 27
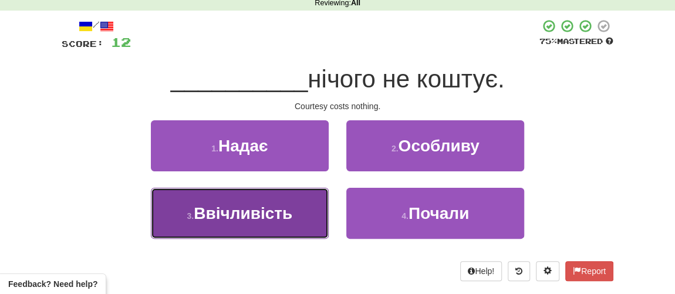
click at [272, 218] on span "Ввічливість" at bounding box center [243, 213] width 99 height 18
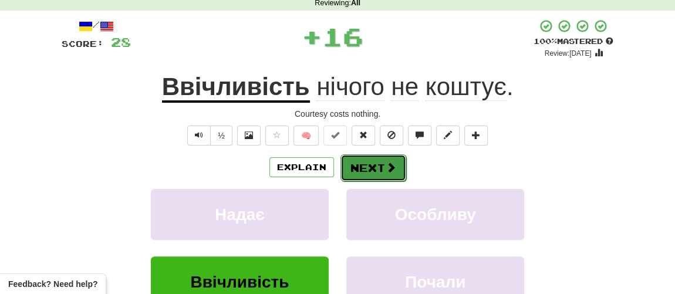
click at [373, 163] on button "Next" at bounding box center [374, 167] width 66 height 27
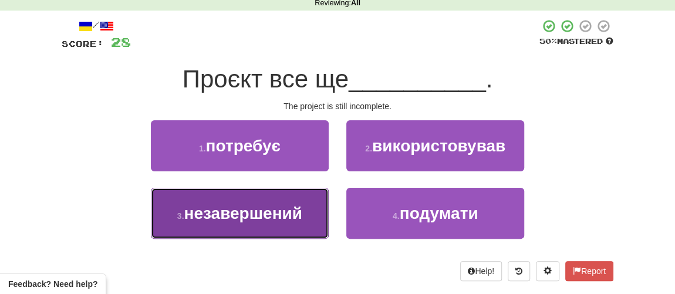
click at [266, 207] on span "незавершений" at bounding box center [243, 213] width 118 height 18
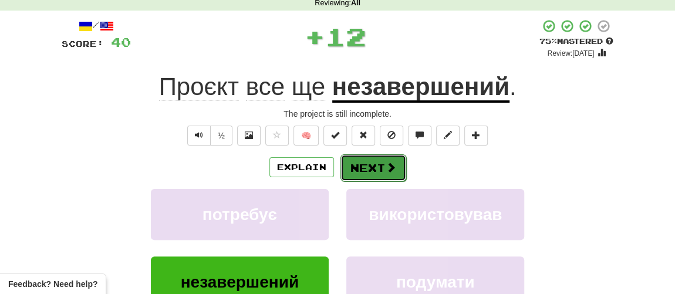
click at [365, 165] on button "Next" at bounding box center [374, 167] width 66 height 27
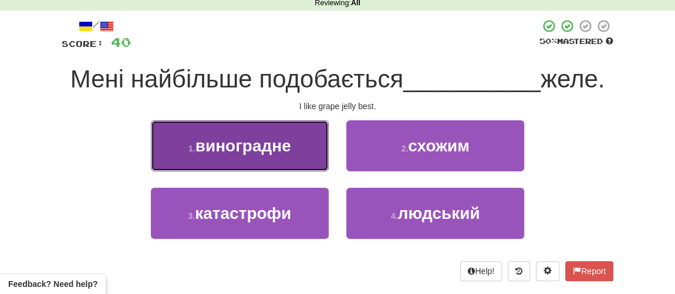
click at [284, 152] on span "виноградне" at bounding box center [244, 146] width 96 height 18
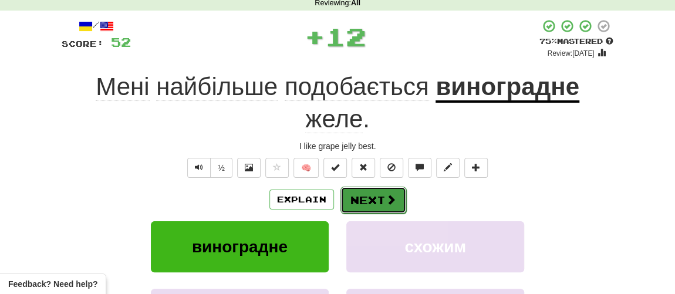
click at [367, 196] on button "Next" at bounding box center [374, 200] width 66 height 27
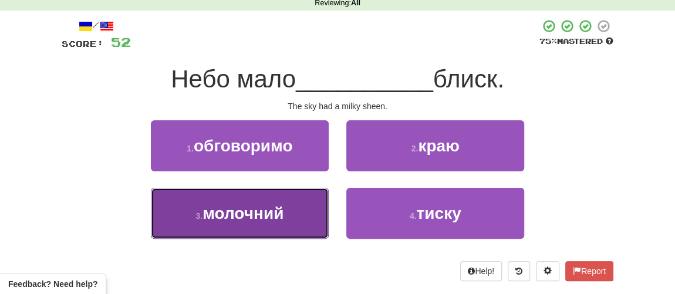
click at [245, 225] on button "3 . молочний" at bounding box center [240, 213] width 178 height 51
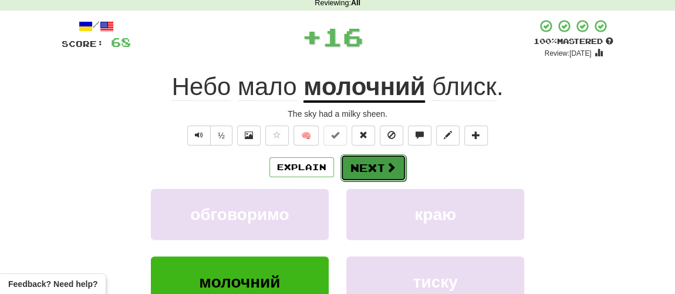
click at [365, 167] on button "Next" at bounding box center [374, 167] width 66 height 27
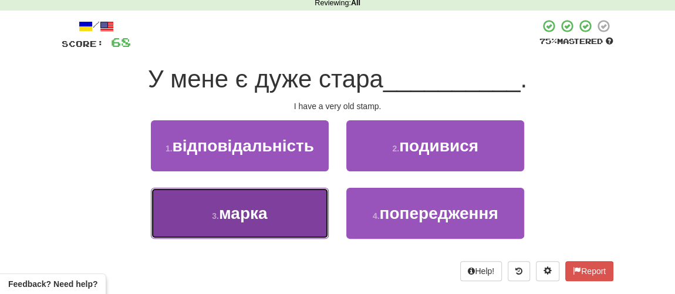
click at [218, 217] on small "3 ." at bounding box center [215, 215] width 7 height 9
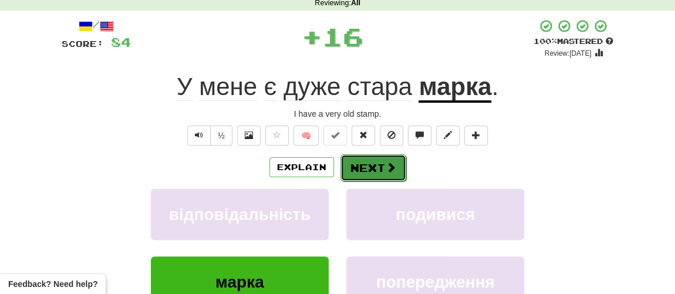
click at [363, 168] on button "Next" at bounding box center [374, 167] width 66 height 27
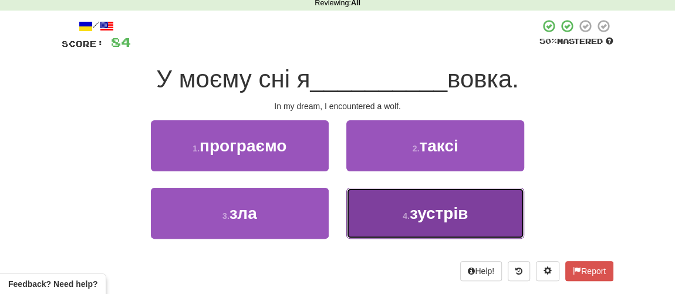
click at [395, 213] on button "4 . зустрів" at bounding box center [435, 213] width 178 height 51
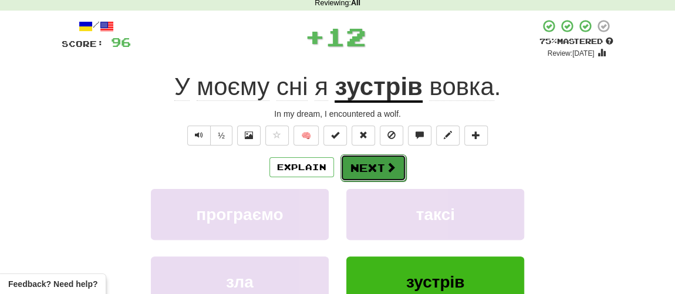
click at [372, 178] on button "Next" at bounding box center [374, 167] width 66 height 27
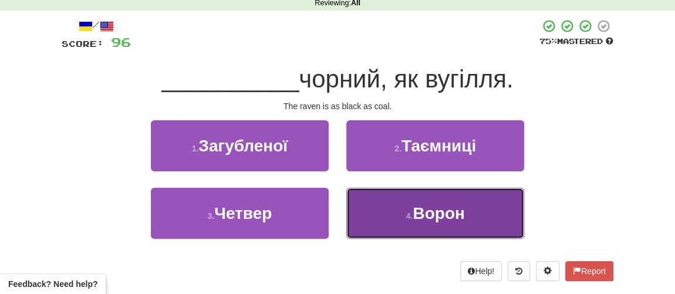
click at [403, 217] on button "4 . Ворон" at bounding box center [435, 213] width 178 height 51
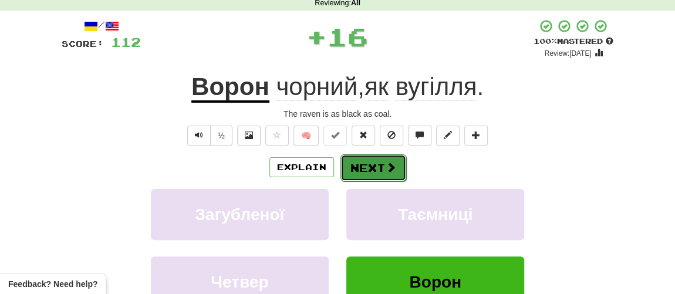
click at [387, 167] on span at bounding box center [391, 167] width 11 height 11
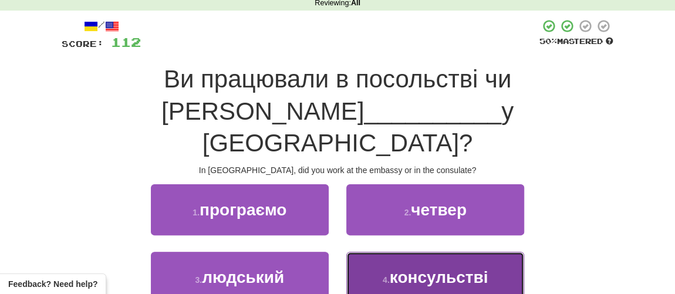
click at [388, 275] on small "4 ." at bounding box center [386, 279] width 7 height 9
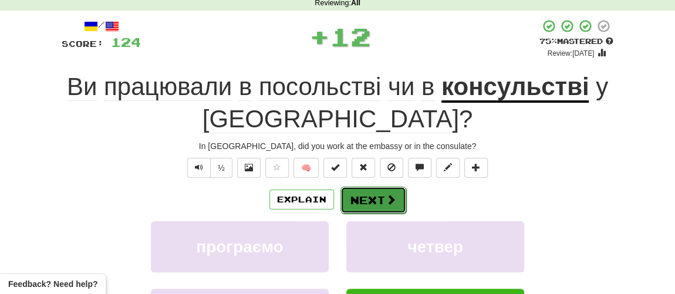
click at [388, 197] on span at bounding box center [391, 199] width 11 height 11
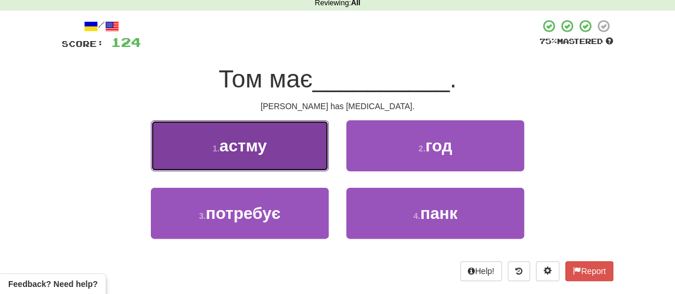
click at [266, 158] on button "1 . астму" at bounding box center [240, 145] width 178 height 51
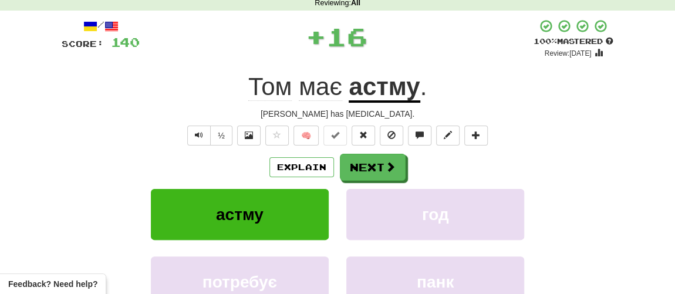
click at [372, 180] on div "Explain Next астму год потребує панк Learn more: астму год потребує панк" at bounding box center [338, 248] width 552 height 189
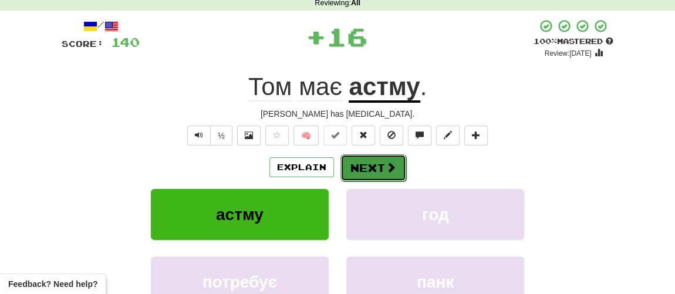
click at [376, 164] on button "Next" at bounding box center [374, 167] width 66 height 27
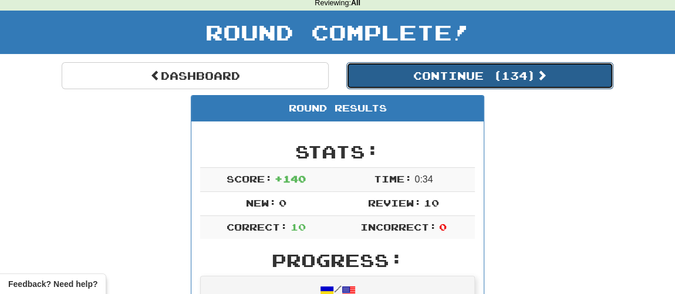
click at [445, 85] on button "Continue ( 134 )" at bounding box center [479, 75] width 267 height 27
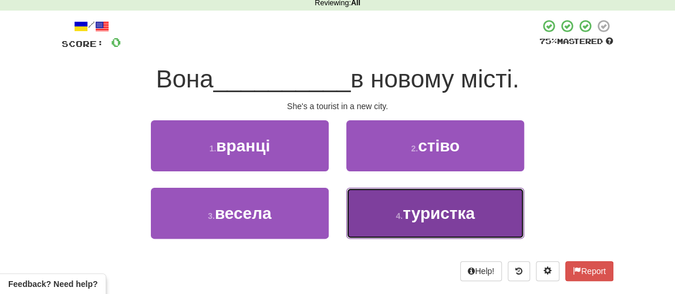
click at [403, 211] on span "туристка" at bounding box center [439, 213] width 72 height 18
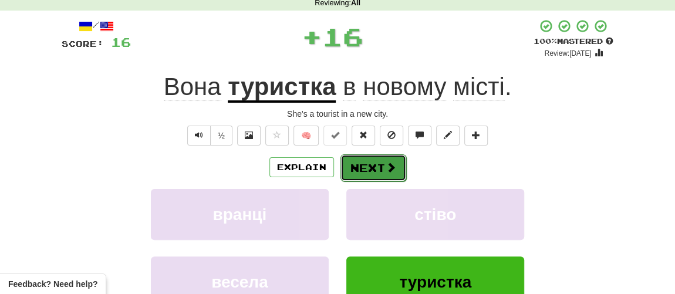
click at [386, 162] on span at bounding box center [391, 167] width 11 height 11
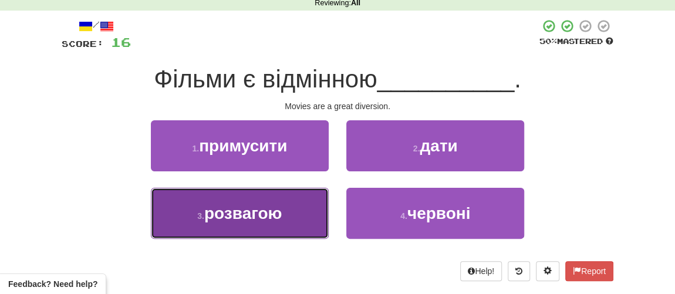
click at [267, 205] on span "розвагою" at bounding box center [243, 213] width 78 height 18
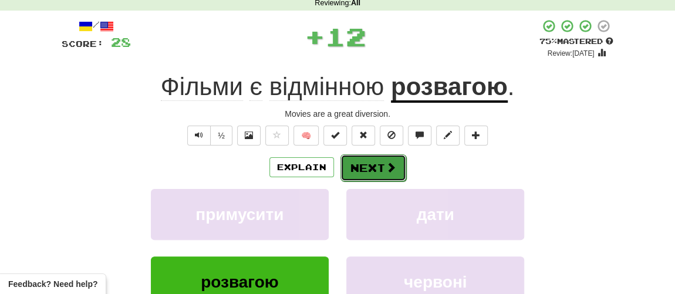
click at [354, 176] on button "Next" at bounding box center [374, 167] width 66 height 27
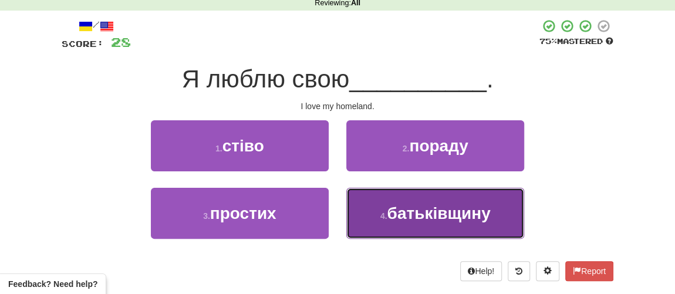
click at [402, 218] on span "батьківщину" at bounding box center [438, 213] width 103 height 18
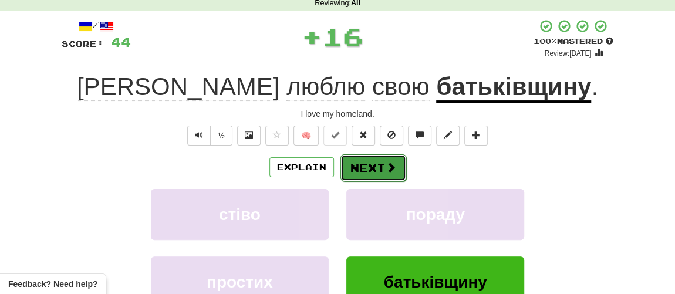
click at [374, 169] on button "Next" at bounding box center [374, 167] width 66 height 27
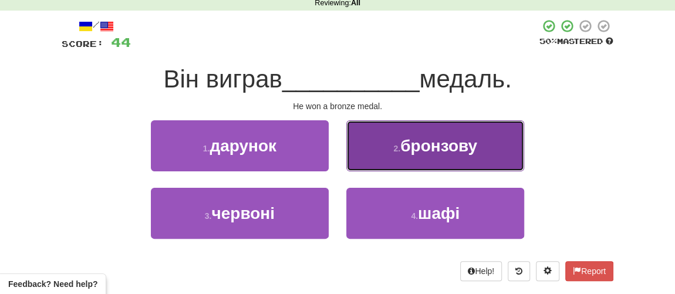
click at [426, 143] on span "бронзову" at bounding box center [438, 146] width 77 height 18
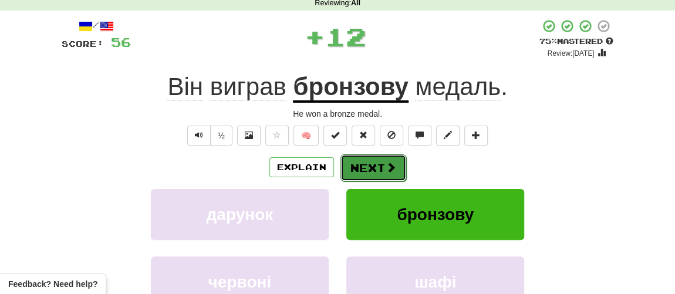
click at [360, 164] on button "Next" at bounding box center [374, 167] width 66 height 27
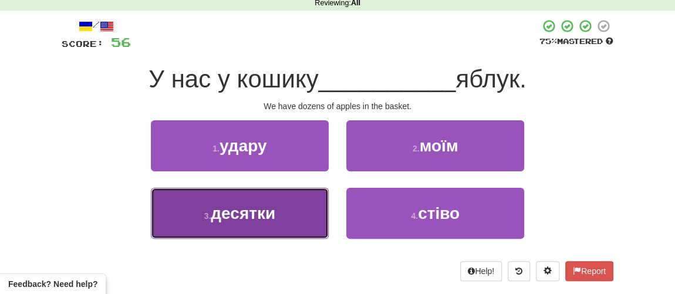
click at [265, 209] on span "десятки" at bounding box center [243, 213] width 65 height 18
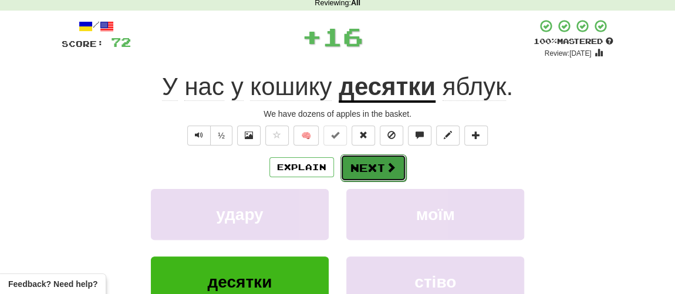
click at [378, 170] on button "Next" at bounding box center [374, 167] width 66 height 27
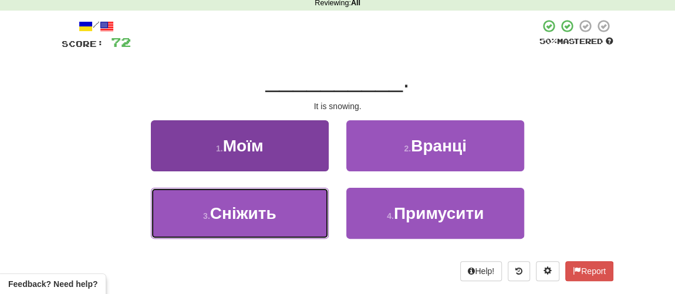
click at [210, 214] on small "3 ." at bounding box center [206, 215] width 7 height 9
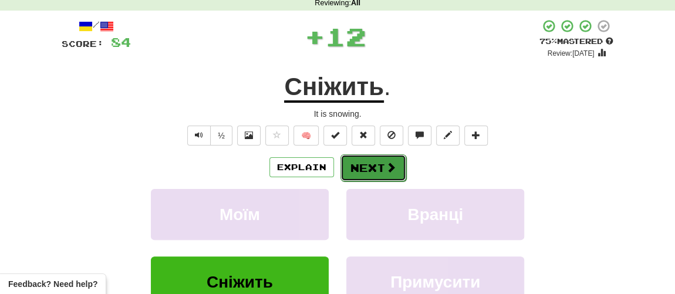
click at [359, 171] on button "Next" at bounding box center [374, 167] width 66 height 27
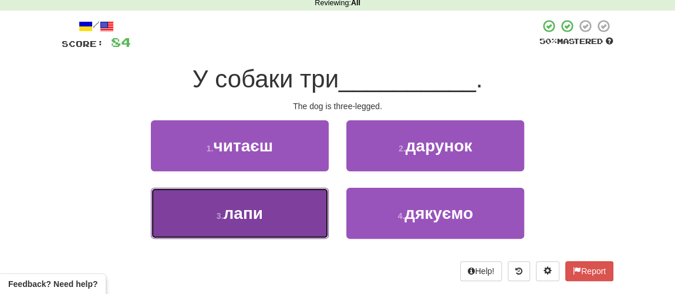
click at [231, 224] on button "3 . лапи" at bounding box center [240, 213] width 178 height 51
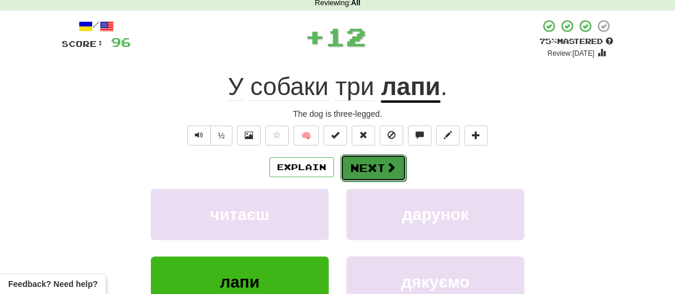
click at [363, 166] on button "Next" at bounding box center [374, 167] width 66 height 27
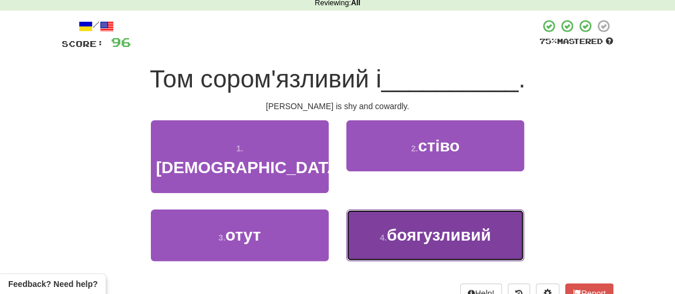
click at [389, 226] on span "боягузливий" at bounding box center [439, 235] width 104 height 18
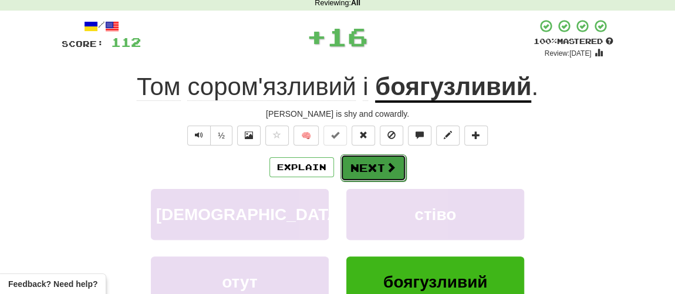
click at [370, 171] on button "Next" at bounding box center [374, 167] width 66 height 27
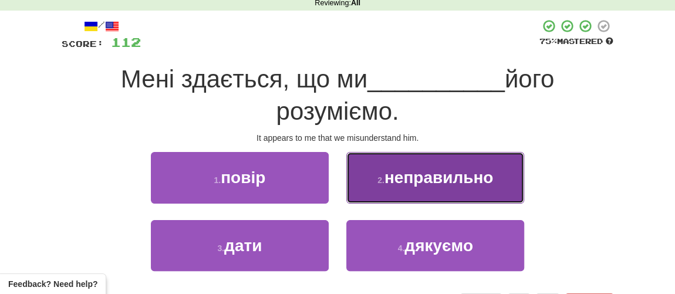
click at [396, 183] on span "неправильно" at bounding box center [439, 178] width 109 height 18
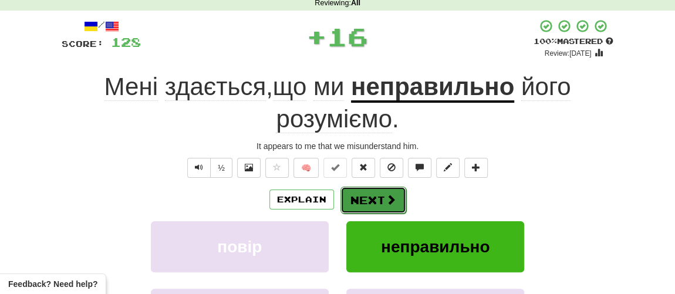
click at [372, 200] on button "Next" at bounding box center [374, 200] width 66 height 27
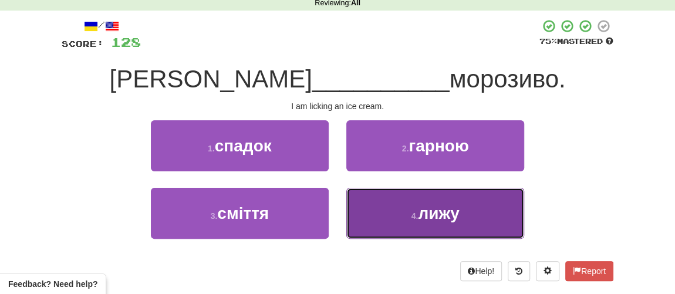
click at [427, 220] on span "лижу" at bounding box center [438, 213] width 41 height 18
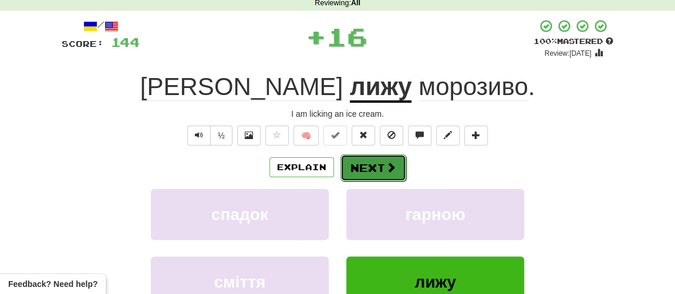
click at [387, 169] on span at bounding box center [391, 167] width 11 height 11
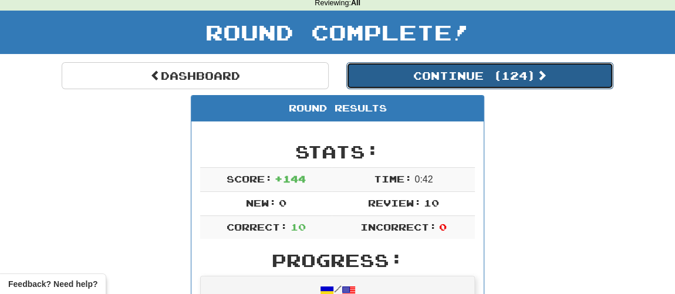
click at [439, 80] on button "Continue ( 124 )" at bounding box center [479, 75] width 267 height 27
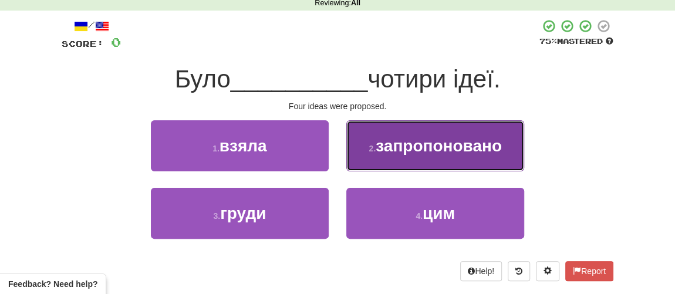
click at [399, 147] on span "запропоновано" at bounding box center [439, 146] width 126 height 18
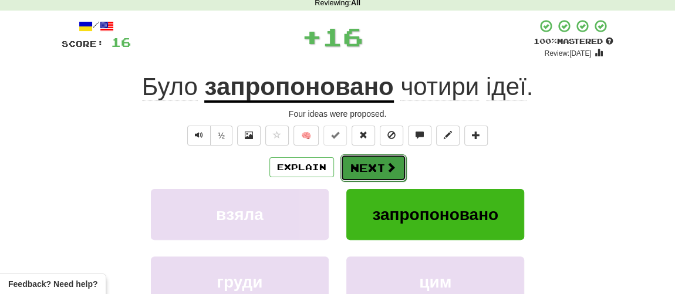
click at [368, 166] on button "Next" at bounding box center [374, 167] width 66 height 27
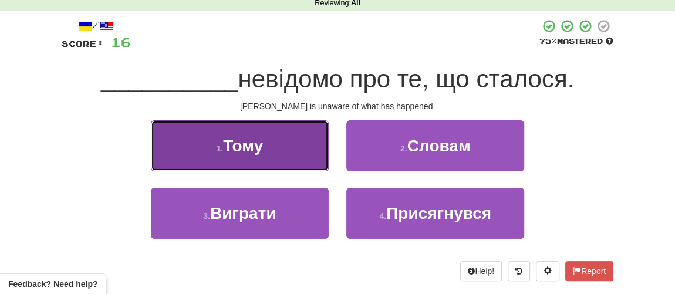
click at [241, 131] on button "1 . Тому" at bounding box center [240, 145] width 178 height 51
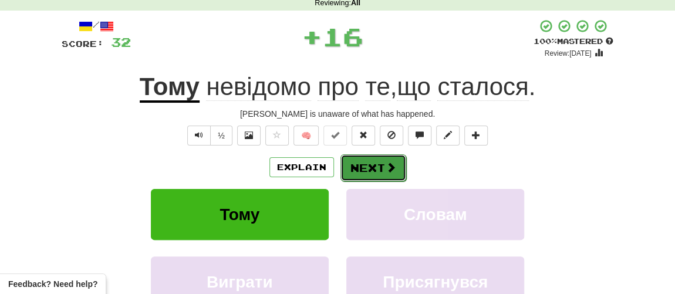
click at [375, 166] on button "Next" at bounding box center [374, 167] width 66 height 27
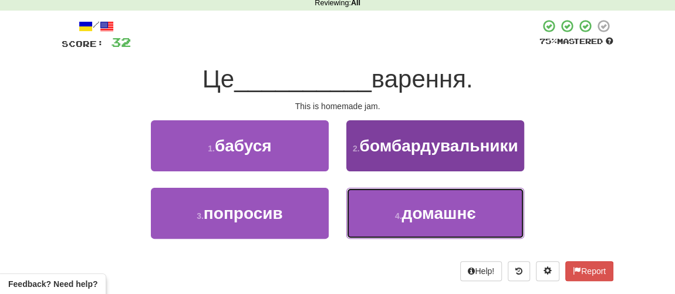
click at [418, 206] on span "домашнє" at bounding box center [439, 213] width 74 height 18
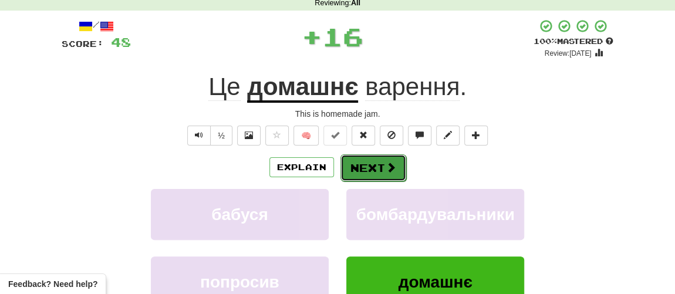
click at [378, 166] on button "Next" at bounding box center [374, 167] width 66 height 27
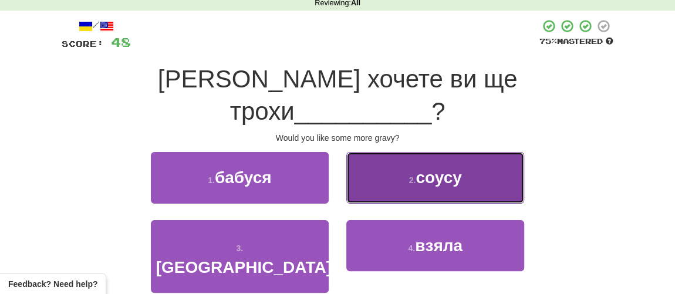
click at [439, 163] on button "2 . соусу" at bounding box center [435, 177] width 178 height 51
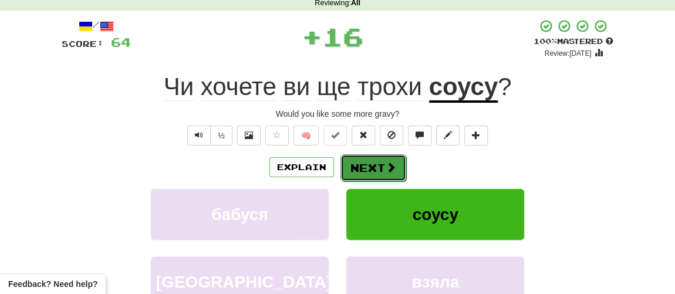
click at [386, 170] on span at bounding box center [391, 167] width 11 height 11
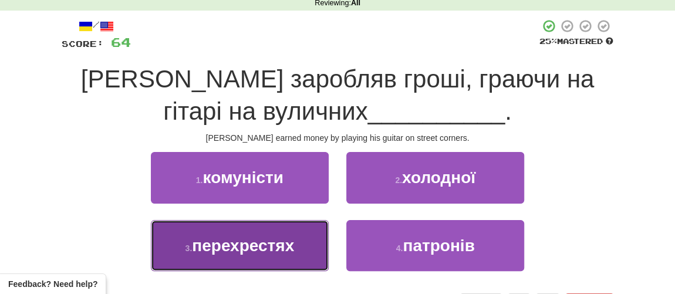
click at [265, 239] on span "перехрестях" at bounding box center [243, 246] width 102 height 18
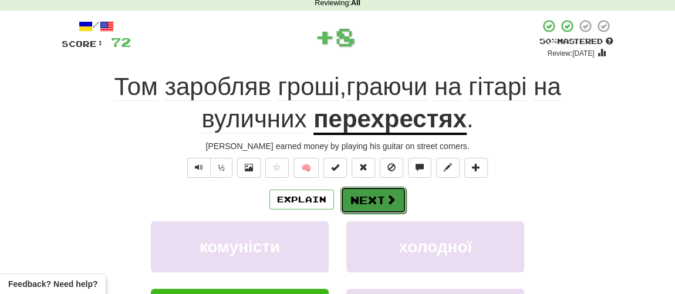
click at [351, 204] on button "Next" at bounding box center [374, 200] width 66 height 27
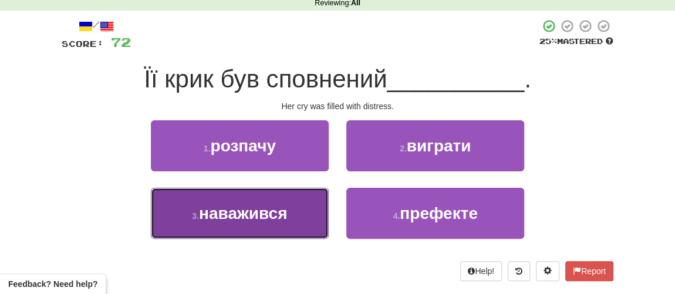
click at [262, 211] on span "наважився" at bounding box center [243, 213] width 88 height 18
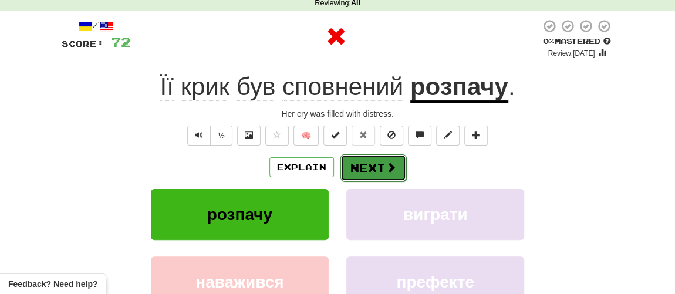
click at [364, 172] on button "Next" at bounding box center [374, 167] width 66 height 27
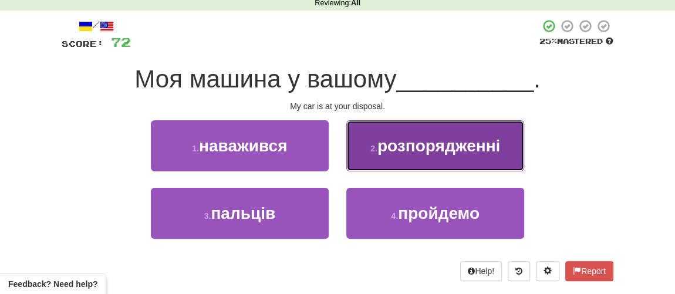
click at [398, 147] on span "розпорядженні" at bounding box center [439, 146] width 123 height 18
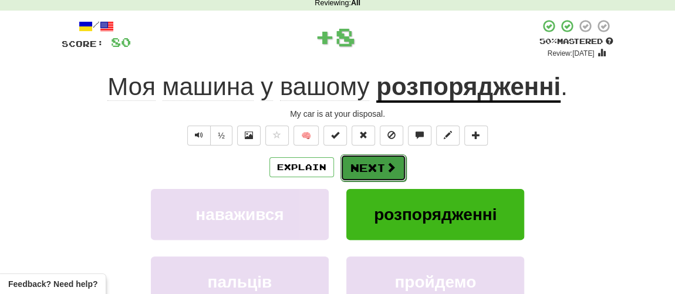
click at [374, 160] on button "Next" at bounding box center [374, 167] width 66 height 27
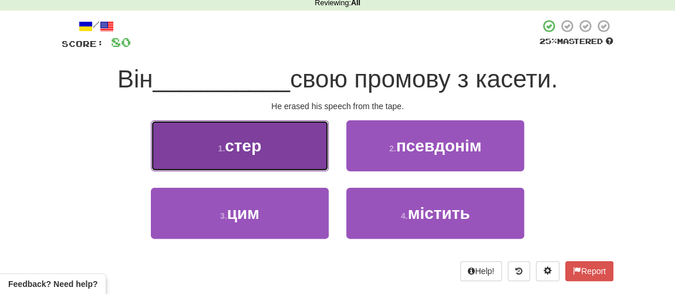
click at [254, 149] on span "стер" at bounding box center [243, 146] width 36 height 18
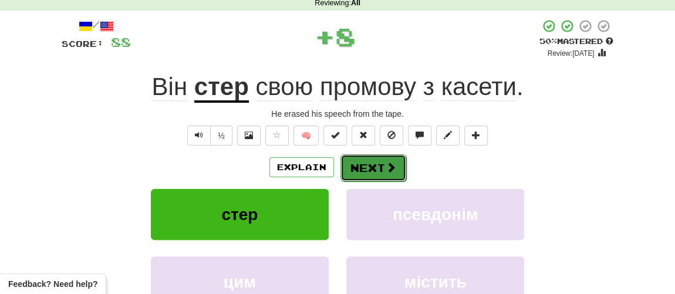
click at [389, 168] on span at bounding box center [391, 167] width 11 height 11
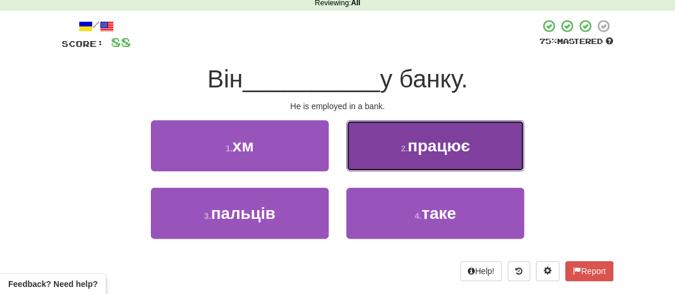
click at [403, 158] on button "2 . працює" at bounding box center [435, 145] width 178 height 51
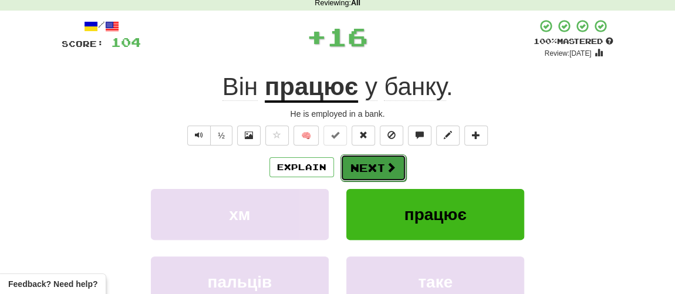
click at [361, 166] on button "Next" at bounding box center [374, 167] width 66 height 27
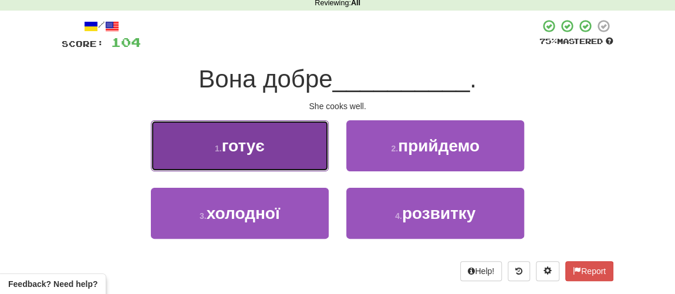
click at [278, 147] on button "1 . готує" at bounding box center [240, 145] width 178 height 51
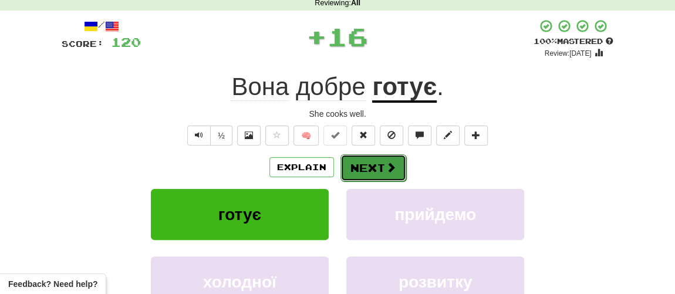
click at [376, 174] on button "Next" at bounding box center [374, 167] width 66 height 27
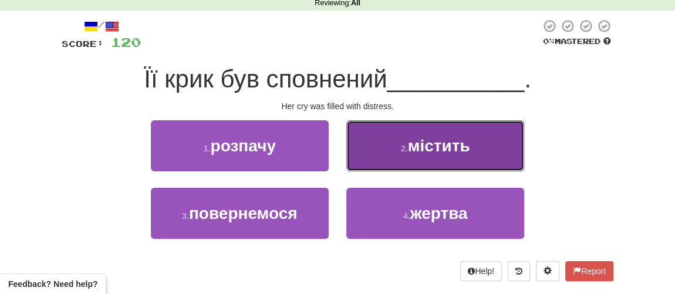
click at [417, 149] on span "містить" at bounding box center [439, 146] width 62 height 18
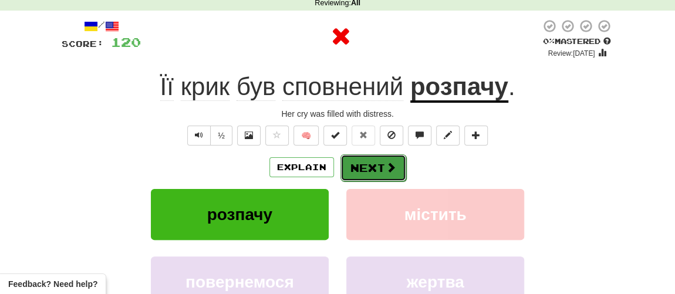
click at [373, 161] on button "Next" at bounding box center [374, 167] width 66 height 27
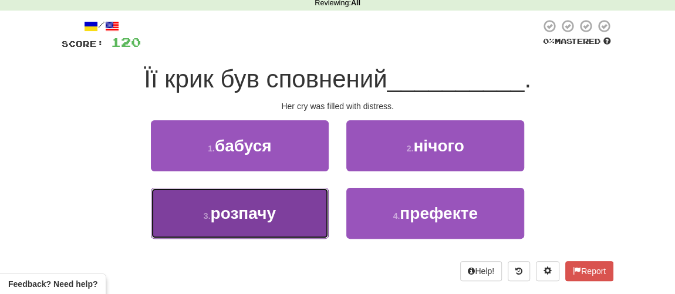
click at [232, 216] on span "розпачу" at bounding box center [242, 213] width 65 height 18
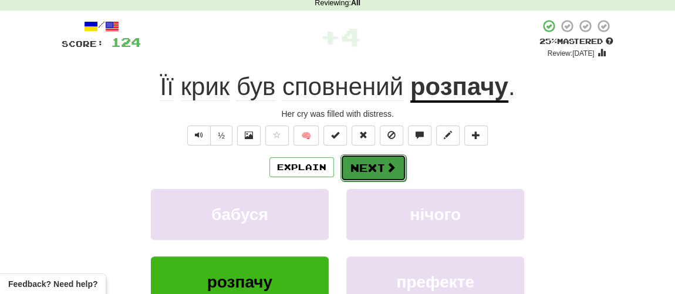
click at [378, 169] on button "Next" at bounding box center [374, 167] width 66 height 27
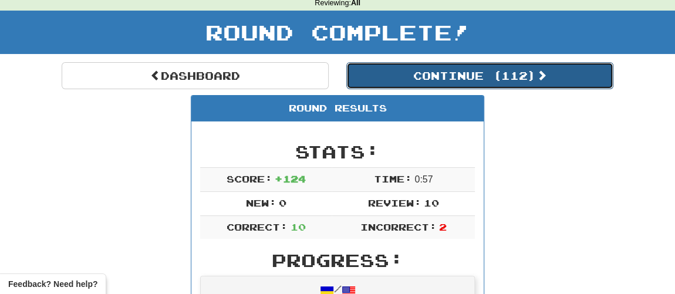
click at [436, 76] on button "Continue ( 112 )" at bounding box center [479, 75] width 267 height 27
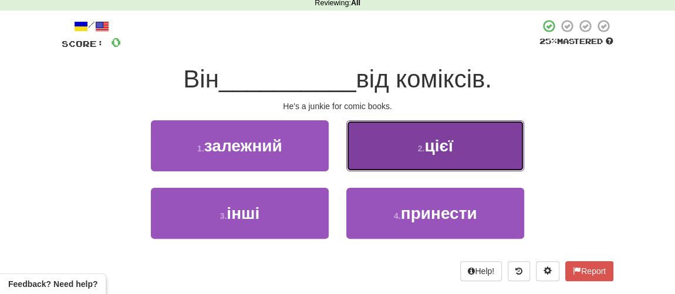
click at [431, 159] on button "2 . цієї" at bounding box center [435, 145] width 178 height 51
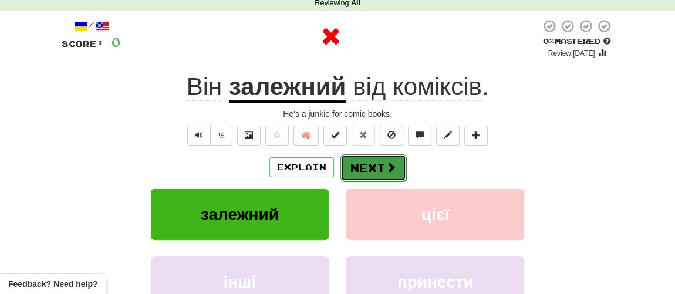
click at [388, 163] on span at bounding box center [391, 167] width 11 height 11
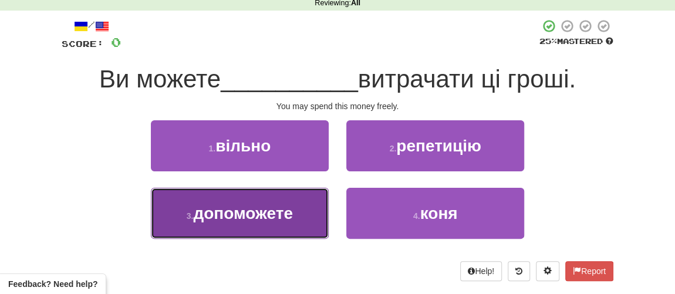
click at [246, 214] on span "допоможете" at bounding box center [243, 213] width 100 height 18
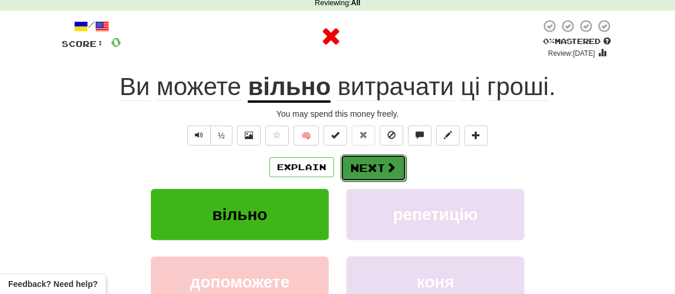
click at [358, 164] on button "Next" at bounding box center [374, 167] width 66 height 27
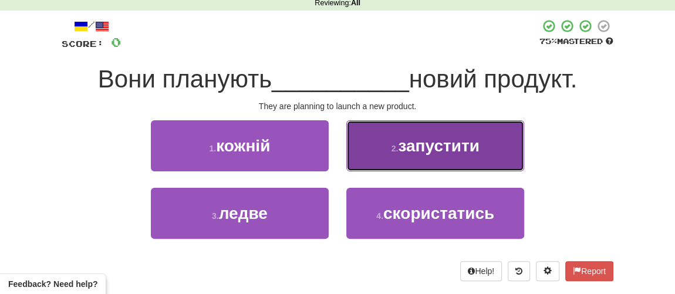
click at [404, 150] on span "запустити" at bounding box center [438, 146] width 81 height 18
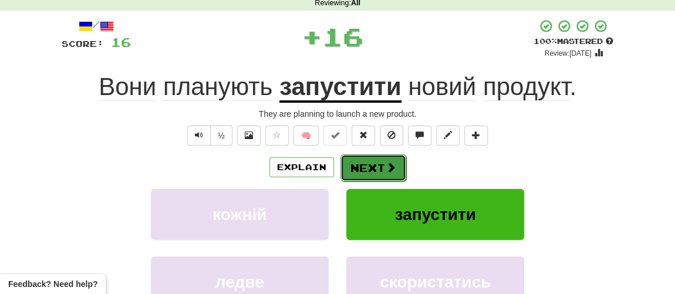
click at [370, 174] on button "Next" at bounding box center [374, 167] width 66 height 27
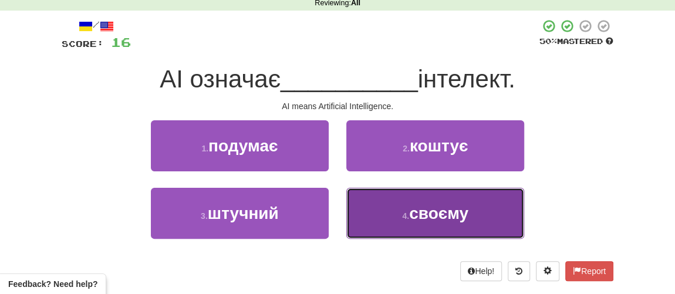
click at [422, 213] on span "своєму" at bounding box center [438, 213] width 59 height 18
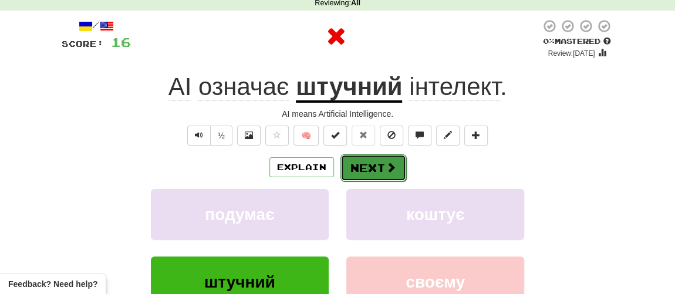
click at [373, 173] on button "Next" at bounding box center [374, 167] width 66 height 27
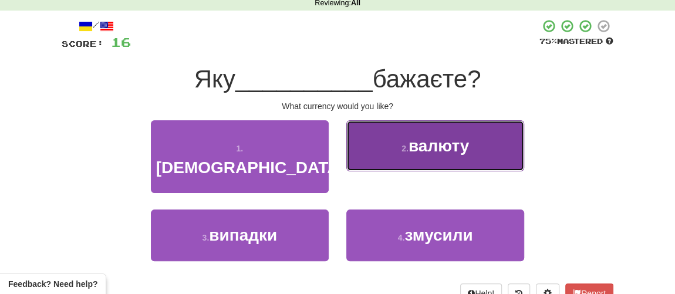
click at [410, 150] on span "валюту" at bounding box center [439, 146] width 60 height 18
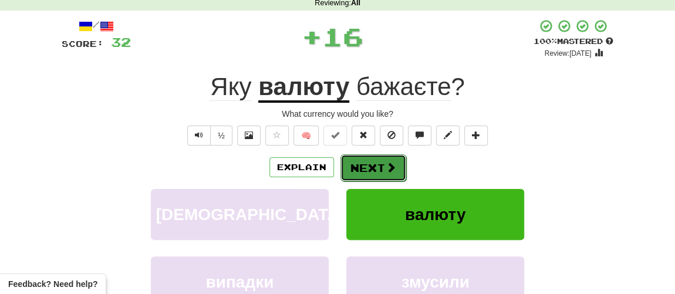
click at [386, 162] on span at bounding box center [391, 167] width 11 height 11
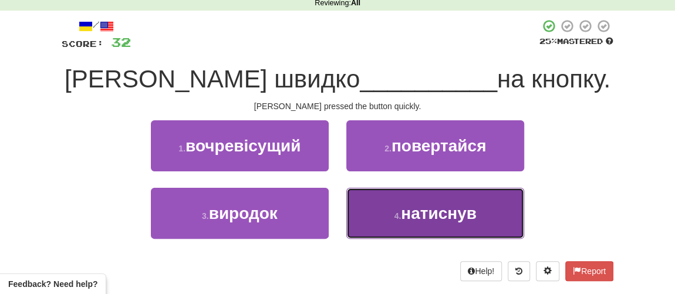
click at [396, 216] on small "4 ." at bounding box center [397, 215] width 7 height 9
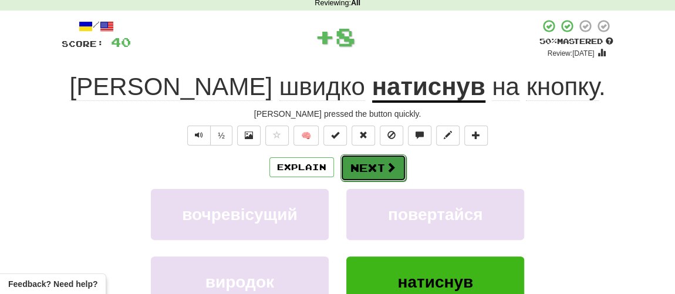
click at [382, 174] on button "Next" at bounding box center [374, 167] width 66 height 27
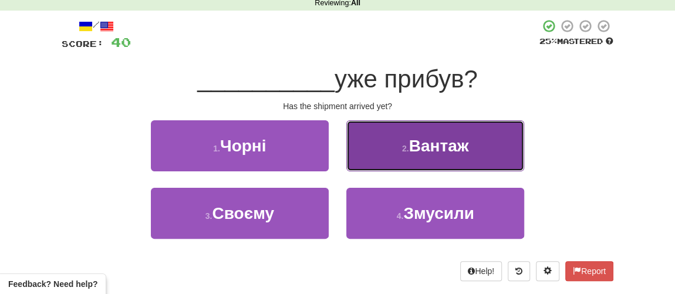
click at [432, 149] on span "Вантаж" at bounding box center [439, 146] width 60 height 18
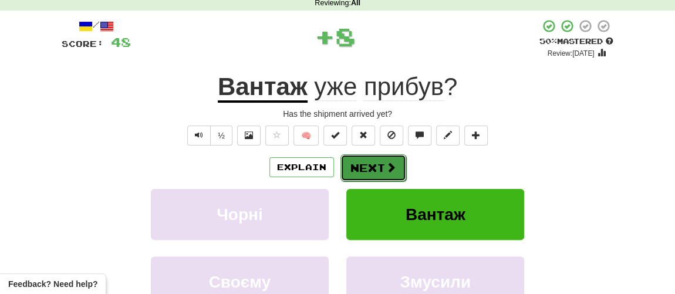
click at [380, 162] on button "Next" at bounding box center [374, 167] width 66 height 27
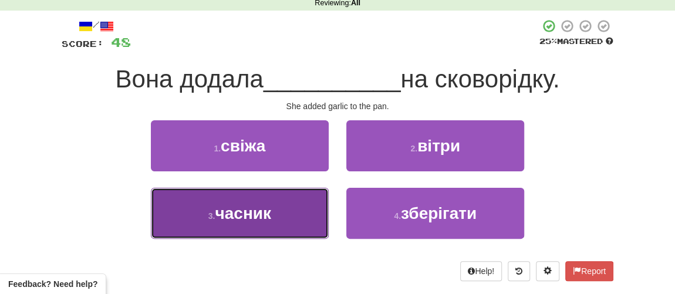
click at [250, 218] on span "часник" at bounding box center [243, 213] width 56 height 18
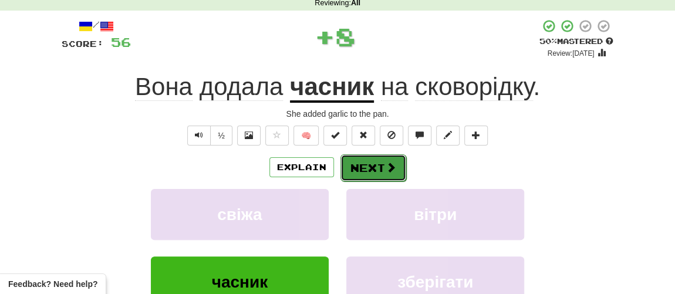
click at [370, 159] on button "Next" at bounding box center [374, 167] width 66 height 27
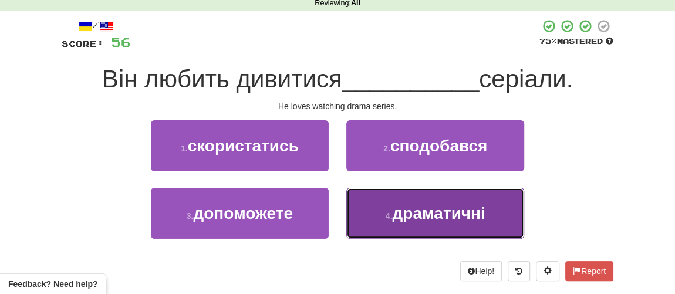
click at [385, 209] on button "4 . драматичні" at bounding box center [435, 213] width 178 height 51
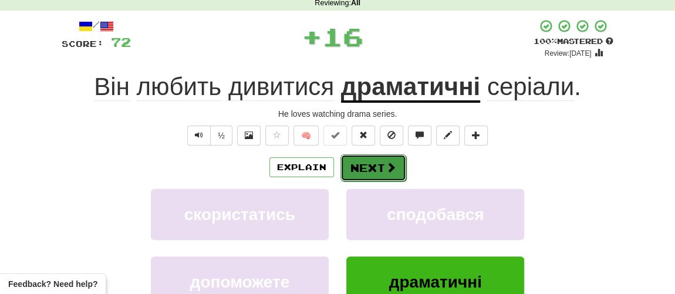
click at [372, 162] on button "Next" at bounding box center [374, 167] width 66 height 27
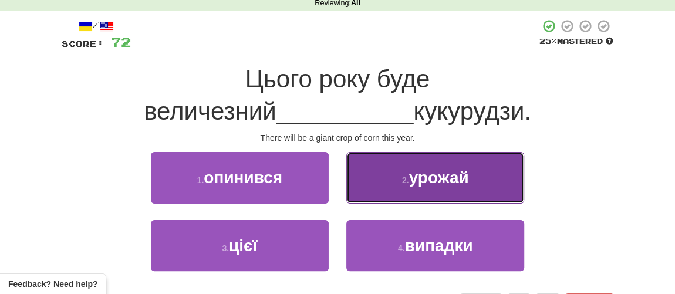
click at [401, 184] on button "2 . урожай" at bounding box center [435, 177] width 178 height 51
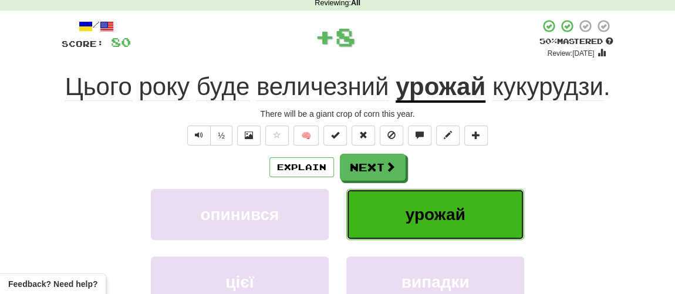
click at [371, 193] on button "урожай" at bounding box center [435, 214] width 178 height 51
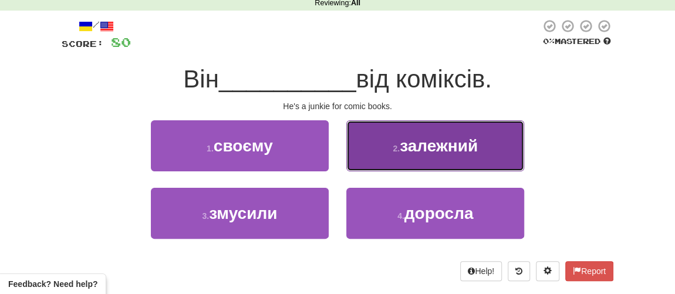
click at [432, 156] on button "2 . залежний" at bounding box center [435, 145] width 178 height 51
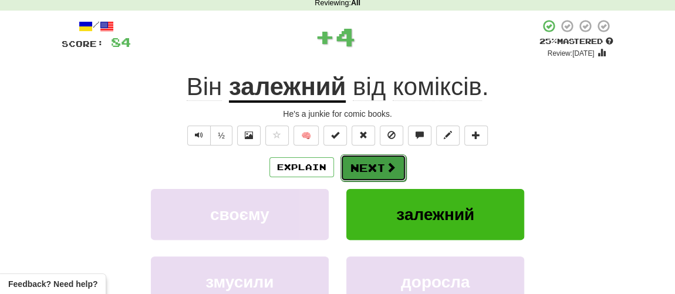
click at [386, 169] on span at bounding box center [391, 167] width 11 height 11
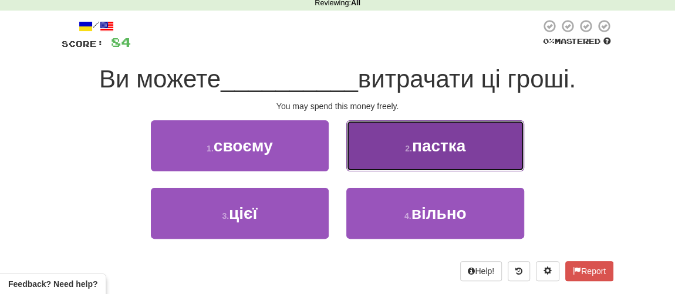
click at [407, 159] on button "2 . пастка" at bounding box center [435, 145] width 178 height 51
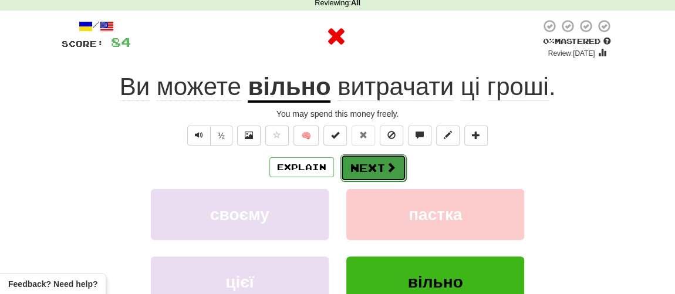
click at [364, 167] on button "Next" at bounding box center [374, 167] width 66 height 27
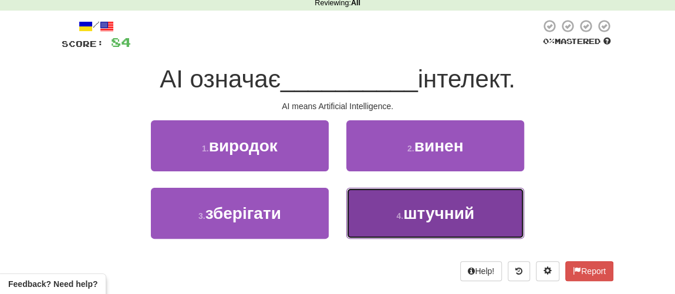
click at [403, 215] on small "4 ." at bounding box center [399, 215] width 7 height 9
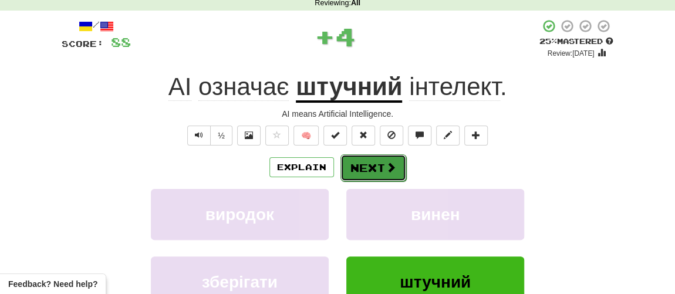
click at [373, 166] on button "Next" at bounding box center [374, 167] width 66 height 27
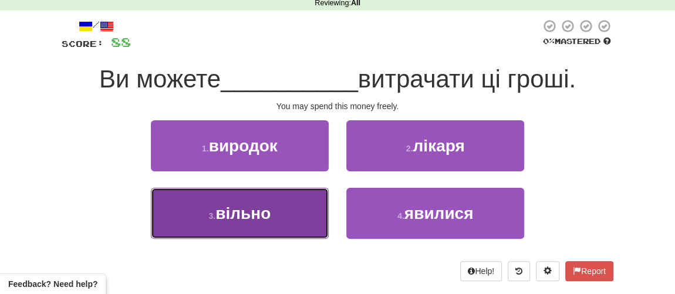
click at [247, 208] on span "вільно" at bounding box center [243, 213] width 55 height 18
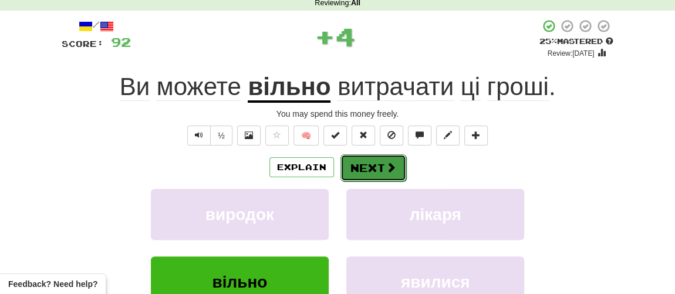
click at [370, 161] on button "Next" at bounding box center [374, 167] width 66 height 27
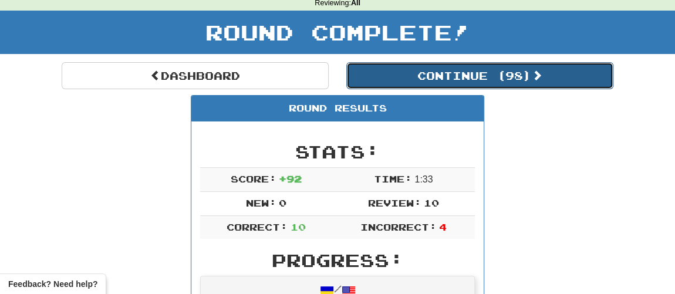
click at [435, 72] on button "Continue ( 98 )" at bounding box center [479, 75] width 267 height 27
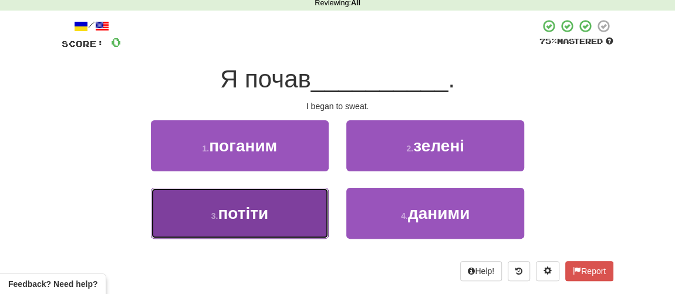
click at [230, 207] on span "потіти" at bounding box center [243, 213] width 51 height 18
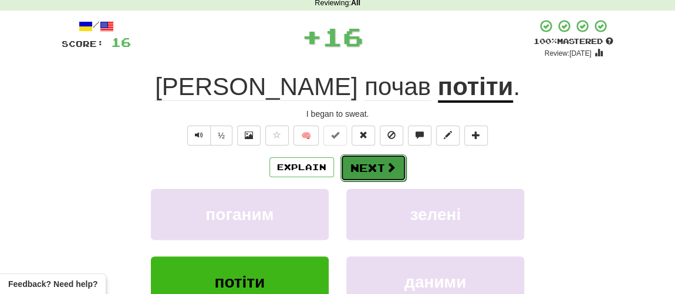
click at [365, 176] on button "Next" at bounding box center [374, 167] width 66 height 27
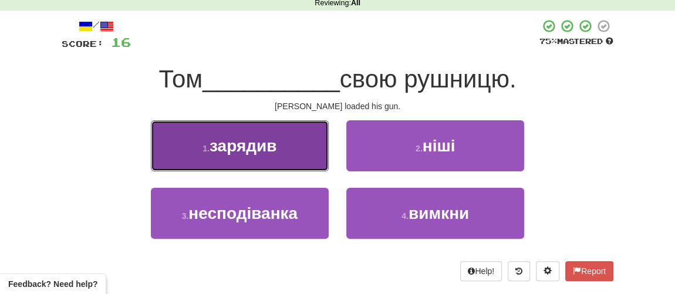
click at [292, 158] on button "1 . зарядив" at bounding box center [240, 145] width 178 height 51
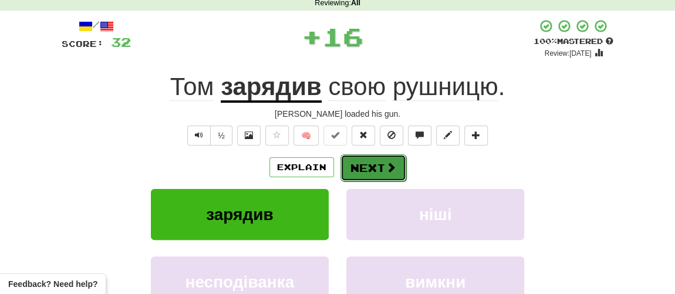
click at [386, 164] on span at bounding box center [391, 167] width 11 height 11
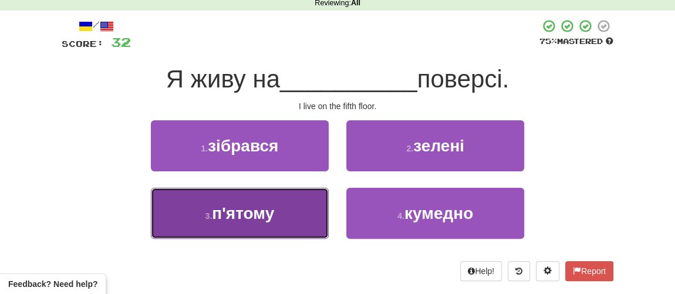
click at [237, 208] on span "п'ятому" at bounding box center [243, 213] width 62 height 18
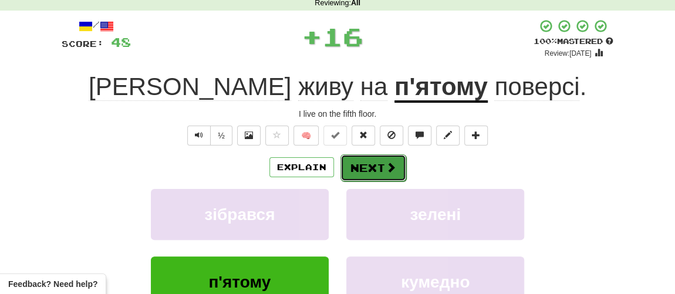
click at [362, 167] on button "Next" at bounding box center [374, 167] width 66 height 27
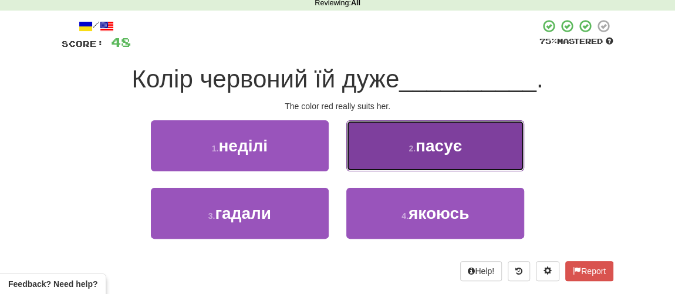
click at [401, 153] on button "2 . пасує" at bounding box center [435, 145] width 178 height 51
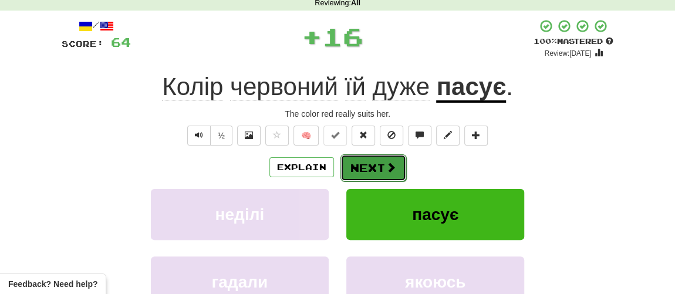
click at [368, 167] on button "Next" at bounding box center [374, 167] width 66 height 27
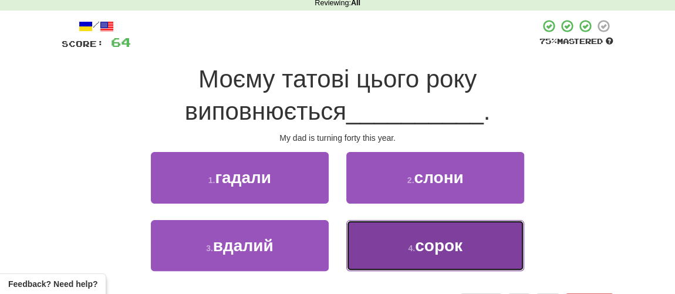
click at [393, 238] on button "4 . сорок" at bounding box center [435, 245] width 178 height 51
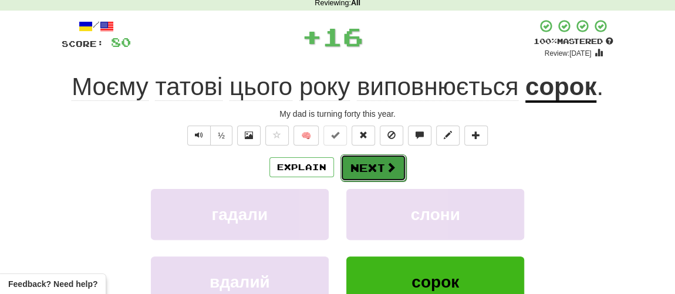
click at [378, 169] on button "Next" at bounding box center [374, 167] width 66 height 27
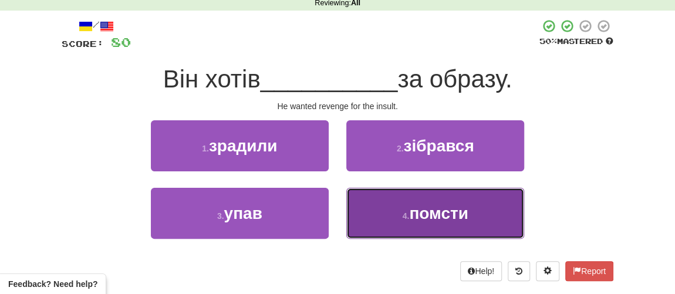
click at [406, 208] on button "4 . помсти" at bounding box center [435, 213] width 178 height 51
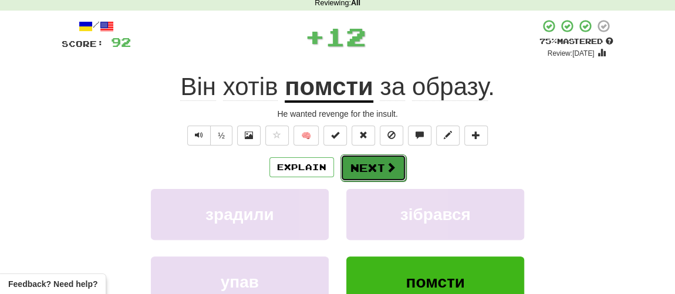
click at [377, 162] on button "Next" at bounding box center [374, 167] width 66 height 27
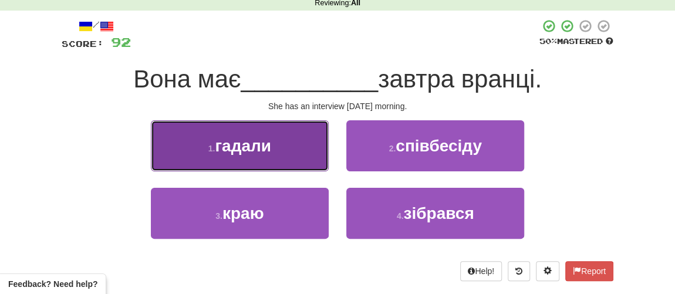
click at [265, 161] on button "1 . гадали" at bounding box center [240, 145] width 178 height 51
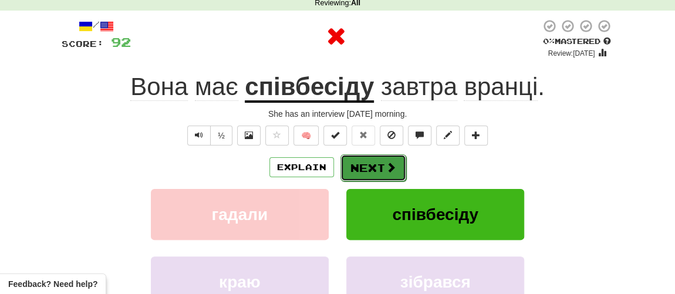
click at [363, 171] on button "Next" at bounding box center [374, 167] width 66 height 27
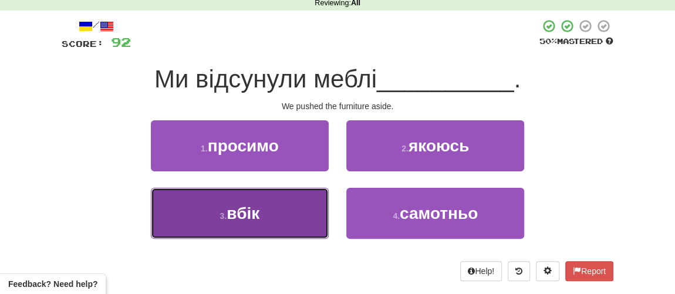
click at [228, 227] on button "3 . вбік" at bounding box center [240, 213] width 178 height 51
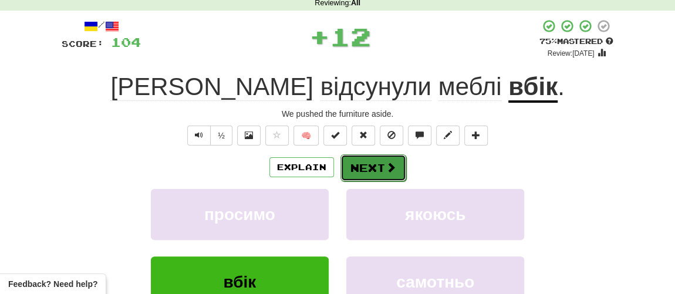
click at [375, 160] on button "Next" at bounding box center [374, 167] width 66 height 27
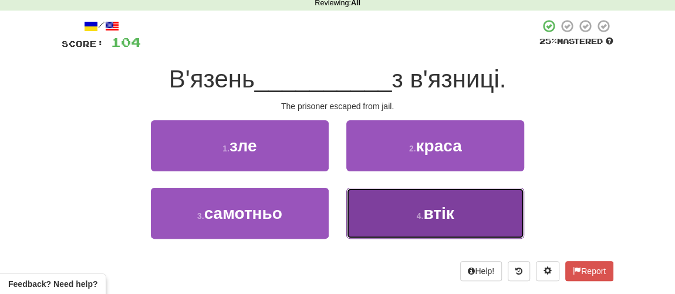
click at [415, 211] on button "4 . втік" at bounding box center [435, 213] width 178 height 51
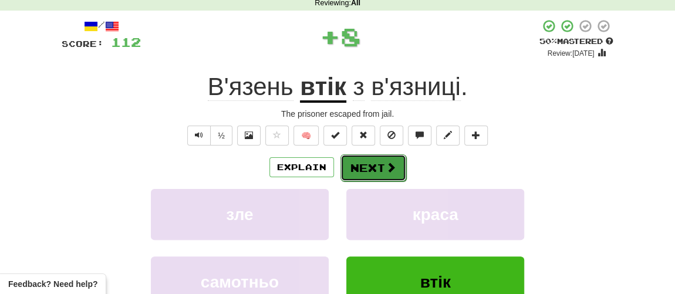
click at [381, 173] on button "Next" at bounding box center [374, 167] width 66 height 27
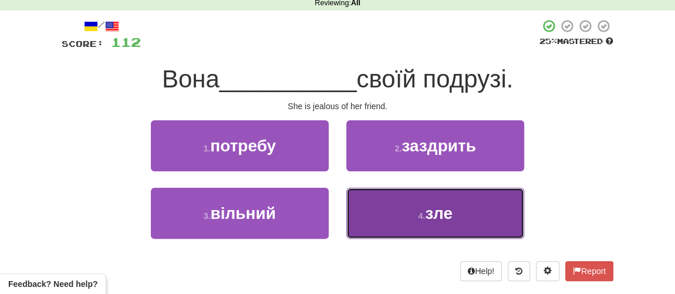
click at [412, 211] on button "4 . зле" at bounding box center [435, 213] width 178 height 51
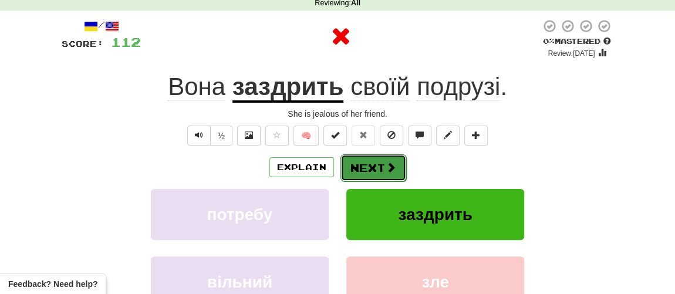
click at [373, 170] on button "Next" at bounding box center [374, 167] width 66 height 27
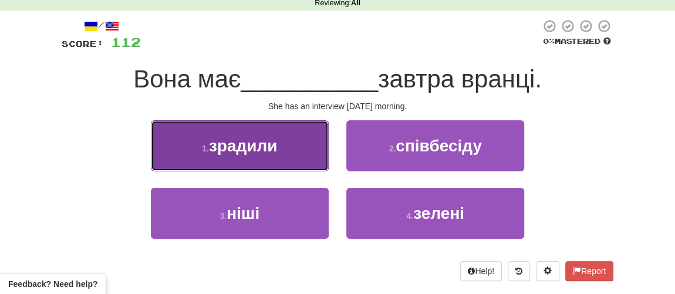
click at [268, 161] on button "1 . зрадили" at bounding box center [240, 145] width 178 height 51
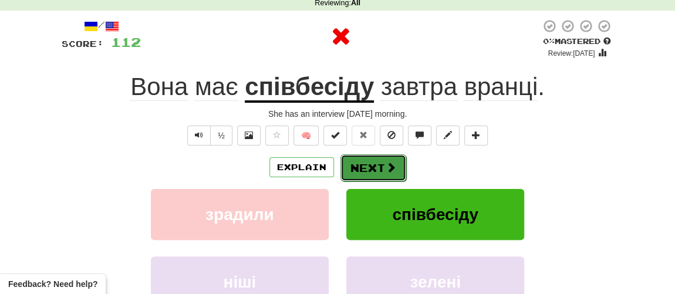
click at [363, 173] on button "Next" at bounding box center [374, 167] width 66 height 27
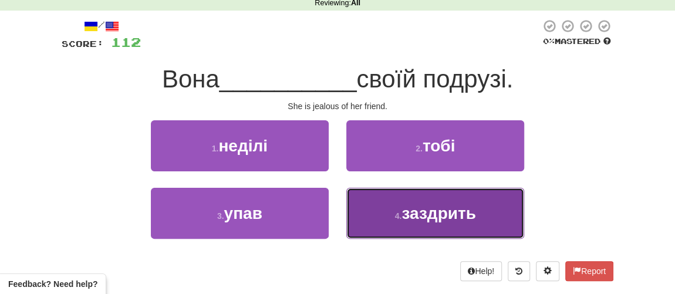
click at [405, 212] on span "заздрить" at bounding box center [439, 213] width 74 height 18
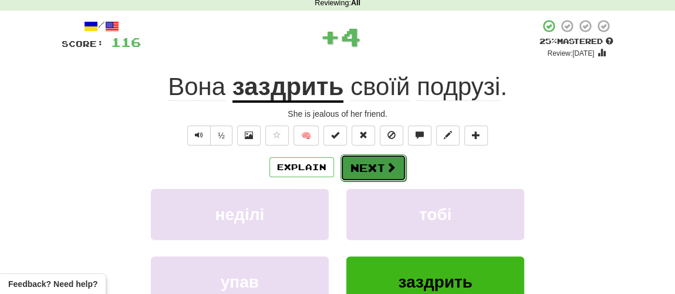
click at [366, 167] on button "Next" at bounding box center [374, 167] width 66 height 27
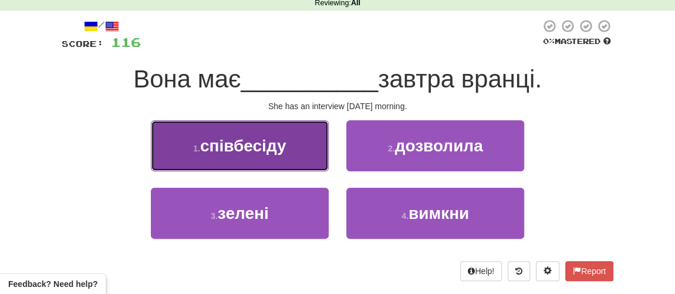
click at [260, 150] on span "співбесіду" at bounding box center [243, 146] width 86 height 18
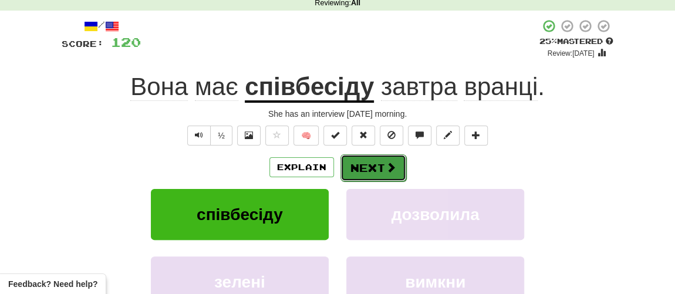
click at [368, 166] on button "Next" at bounding box center [374, 167] width 66 height 27
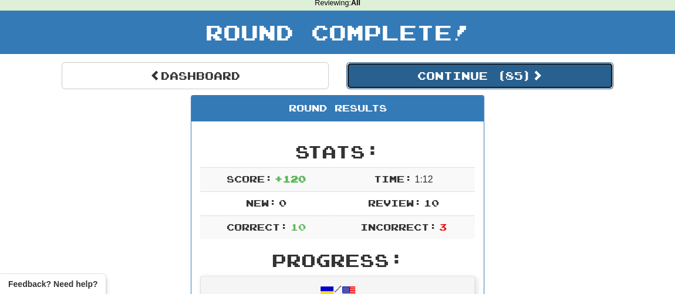
click at [418, 70] on button "Continue ( 85 )" at bounding box center [479, 75] width 267 height 27
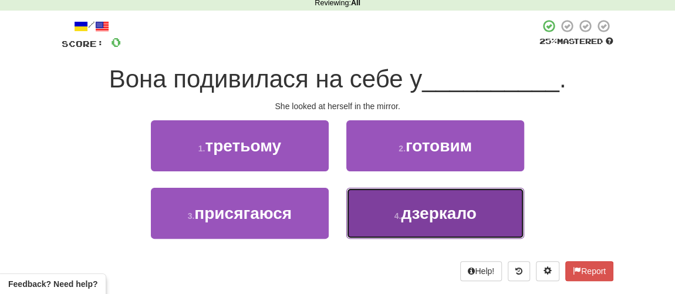
click at [423, 212] on span "дзеркало" at bounding box center [438, 213] width 75 height 18
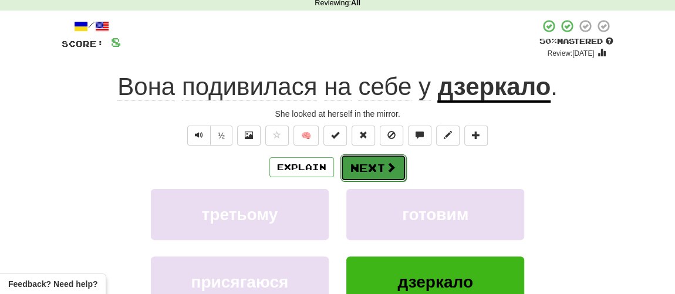
click at [368, 165] on button "Next" at bounding box center [374, 167] width 66 height 27
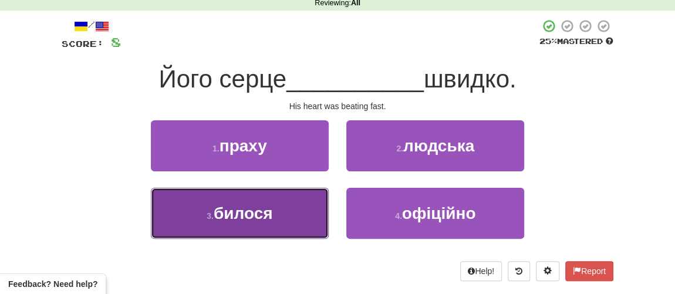
click at [255, 218] on span "билося" at bounding box center [243, 213] width 59 height 18
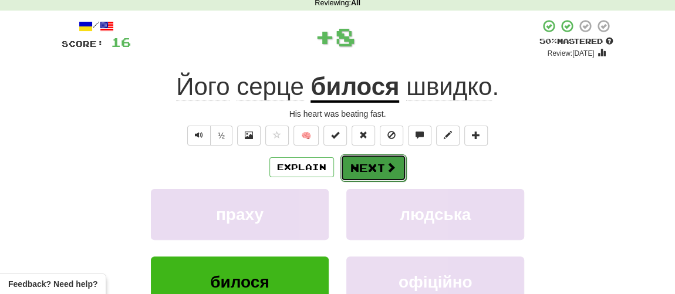
click at [371, 174] on button "Next" at bounding box center [374, 167] width 66 height 27
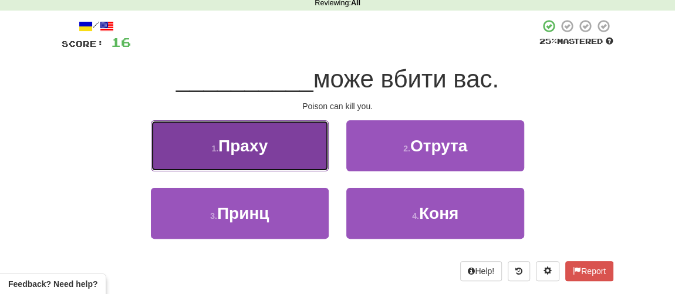
click at [244, 154] on button "1 . Праху" at bounding box center [240, 145] width 178 height 51
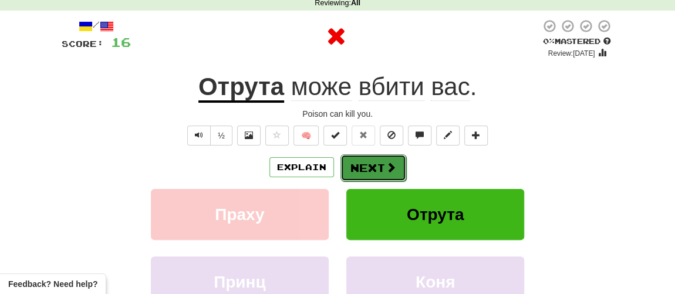
click at [375, 169] on button "Next" at bounding box center [374, 167] width 66 height 27
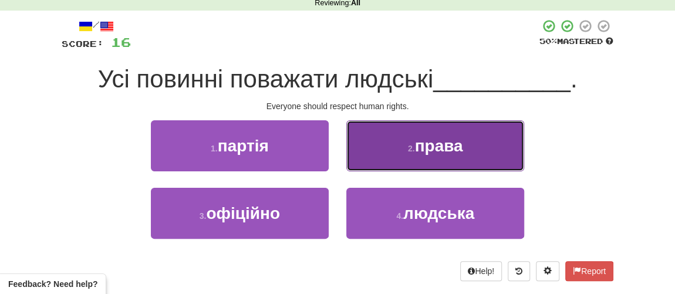
click at [423, 153] on span "права" at bounding box center [439, 146] width 48 height 18
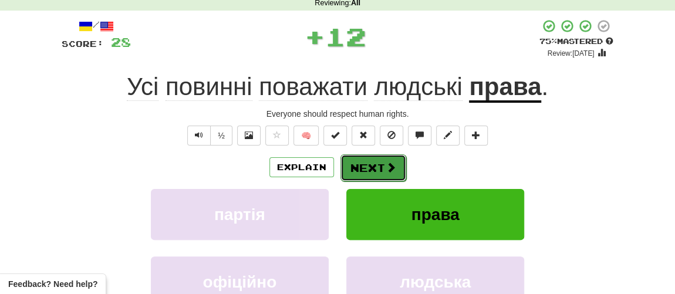
click at [386, 163] on span at bounding box center [391, 167] width 11 height 11
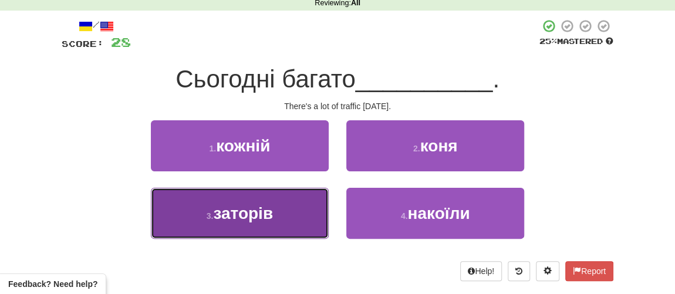
click at [261, 222] on button "3 . заторів" at bounding box center [240, 213] width 178 height 51
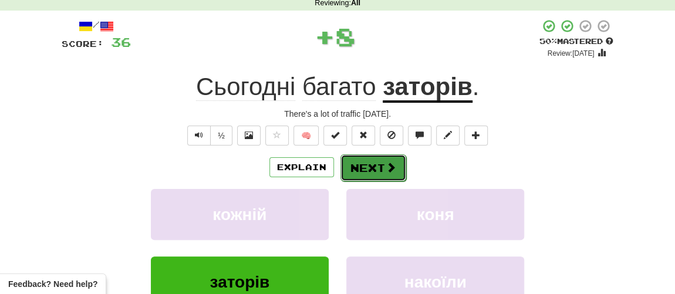
click at [368, 167] on button "Next" at bounding box center [374, 167] width 66 height 27
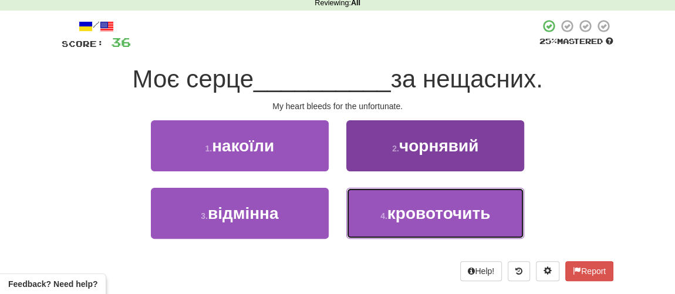
click at [413, 213] on span "кровоточить" at bounding box center [439, 213] width 103 height 18
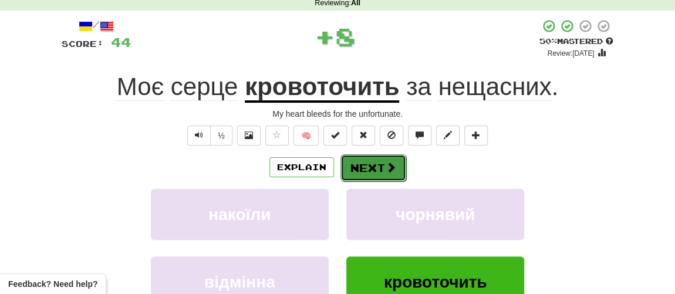
click at [378, 168] on button "Next" at bounding box center [374, 167] width 66 height 27
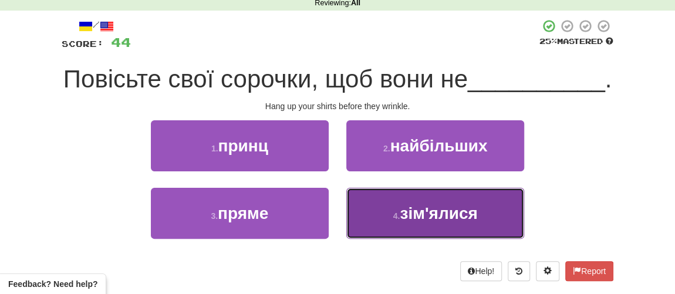
click at [414, 223] on span "зім'ялися" at bounding box center [439, 213] width 78 height 18
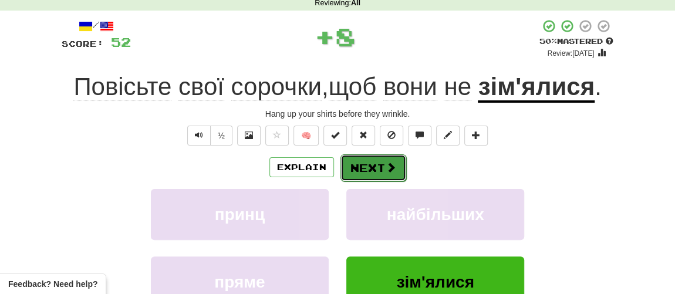
click at [362, 173] on button "Next" at bounding box center [374, 167] width 66 height 27
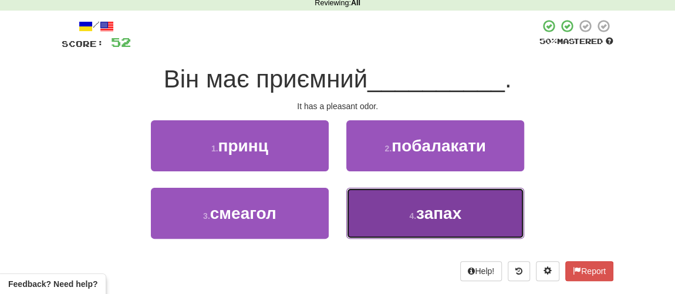
click at [417, 223] on button "4 . запах" at bounding box center [435, 213] width 178 height 51
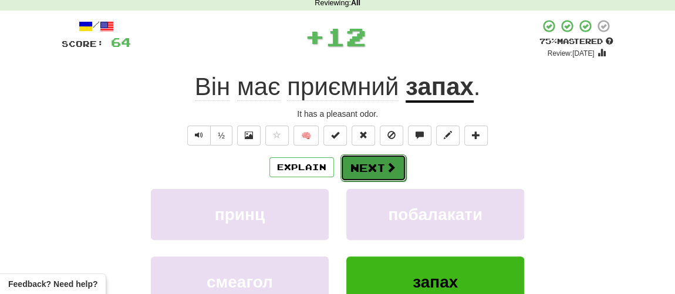
click at [380, 166] on button "Next" at bounding box center [374, 167] width 66 height 27
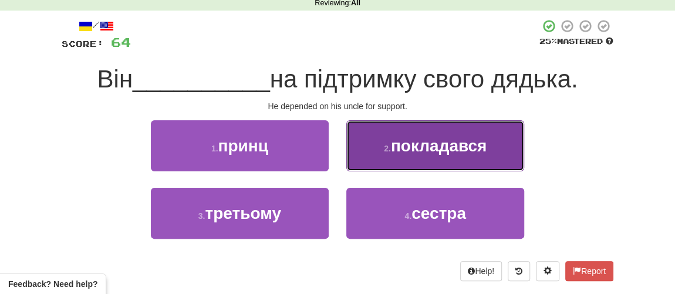
click at [406, 157] on button "2 . покладався" at bounding box center [435, 145] width 178 height 51
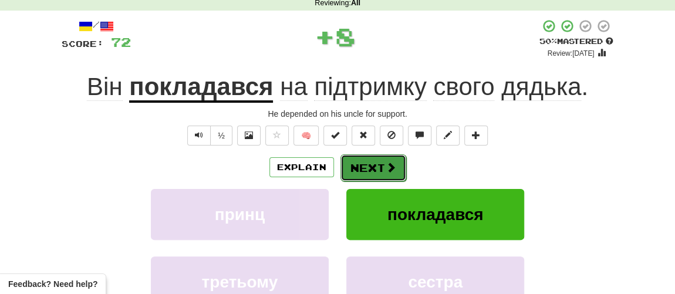
click at [390, 164] on span at bounding box center [391, 167] width 11 height 11
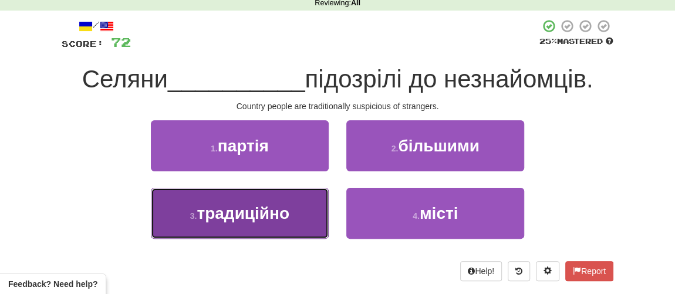
click at [218, 218] on span "традиційно" at bounding box center [243, 213] width 93 height 18
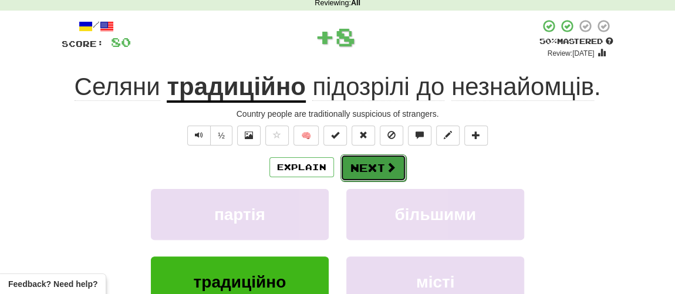
click at [360, 166] on button "Next" at bounding box center [374, 167] width 66 height 27
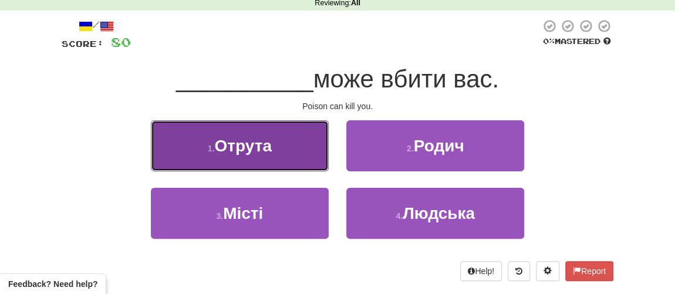
click at [253, 153] on span "Отрута" at bounding box center [242, 146] width 57 height 18
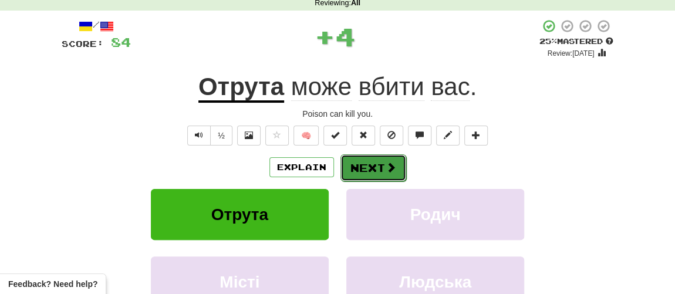
click at [371, 171] on button "Next" at bounding box center [374, 167] width 66 height 27
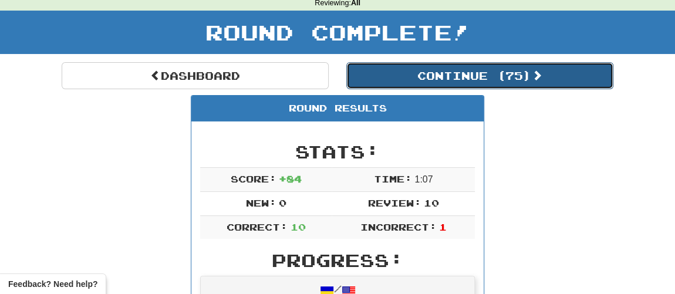
click at [426, 78] on button "Continue ( 75 )" at bounding box center [479, 75] width 267 height 27
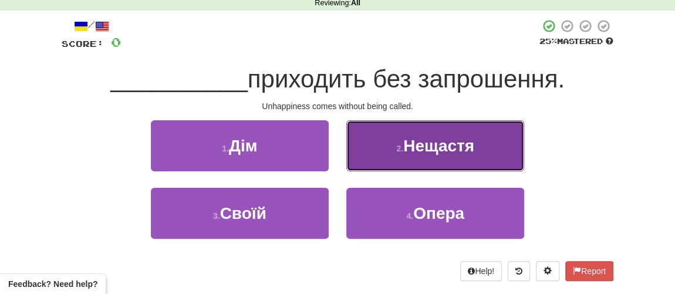
click at [450, 139] on span "Нещастя" at bounding box center [438, 146] width 71 height 18
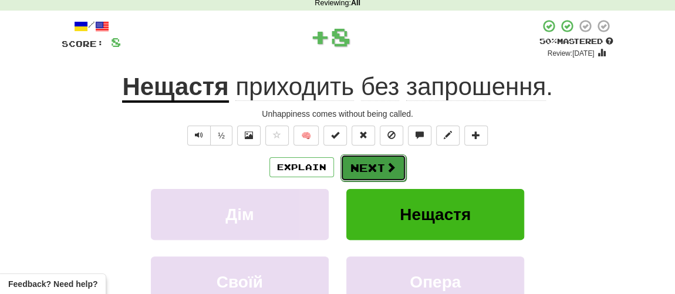
click at [379, 164] on button "Next" at bounding box center [374, 167] width 66 height 27
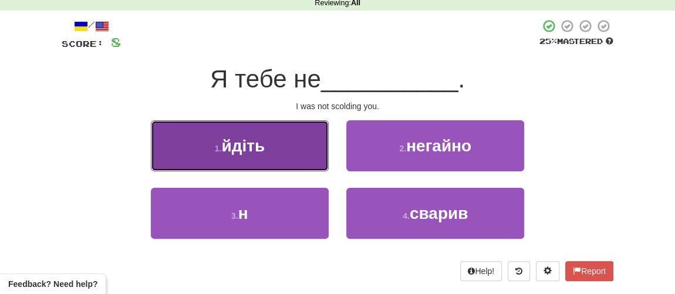
click at [231, 159] on button "1 . йдіть" at bounding box center [240, 145] width 178 height 51
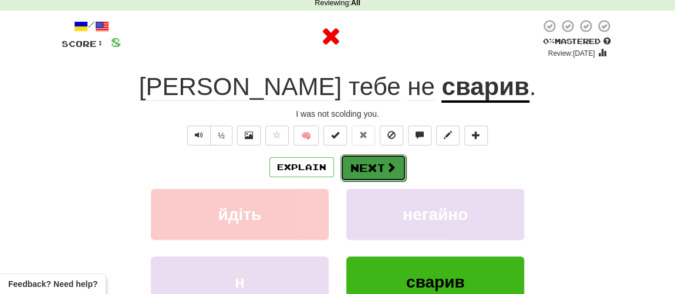
click at [366, 170] on button "Next" at bounding box center [374, 167] width 66 height 27
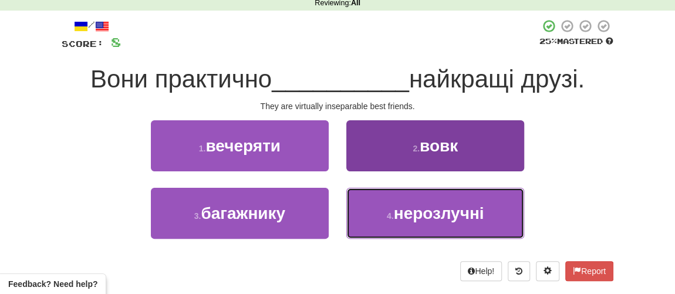
click at [385, 210] on button "4 . нерозлучні" at bounding box center [435, 213] width 178 height 51
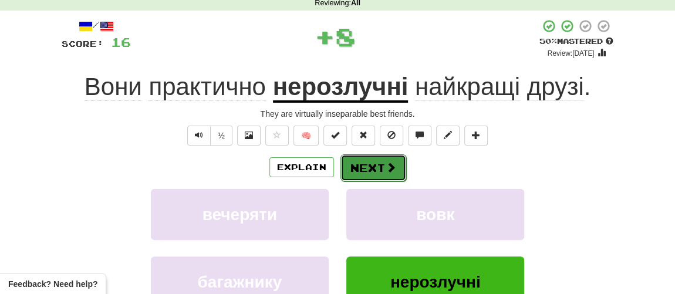
click at [366, 163] on button "Next" at bounding box center [374, 167] width 66 height 27
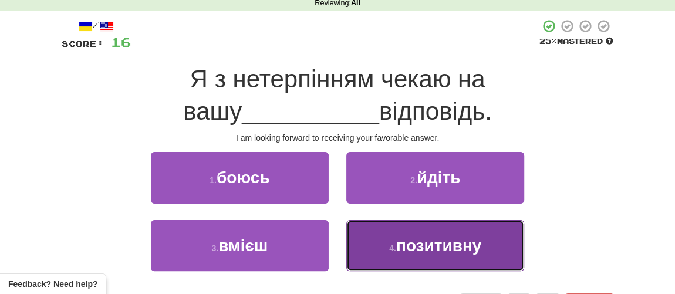
click at [391, 244] on small "4 ." at bounding box center [392, 248] width 7 height 9
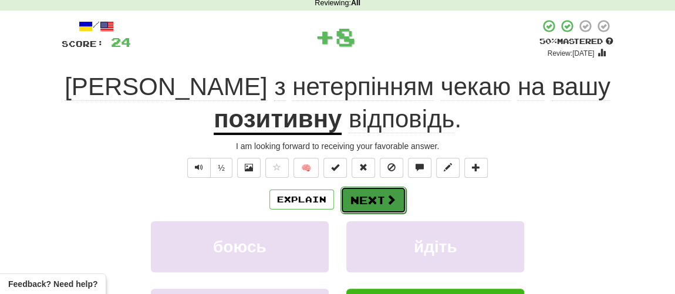
click at [369, 201] on button "Next" at bounding box center [374, 200] width 66 height 27
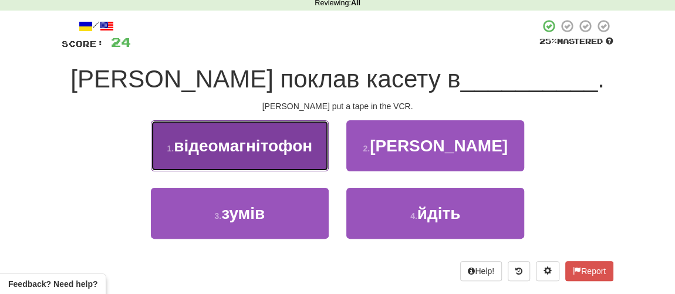
click at [261, 134] on button "1 . відеомагнітофон" at bounding box center [240, 145] width 178 height 51
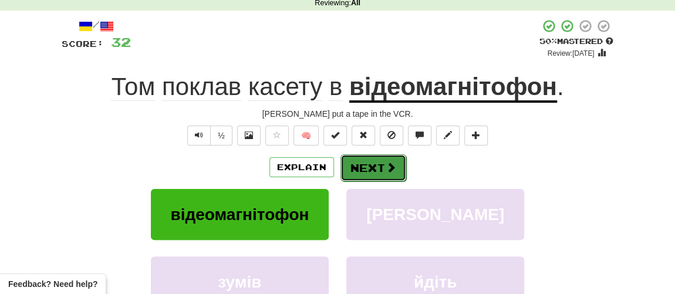
click at [386, 166] on span at bounding box center [391, 167] width 11 height 11
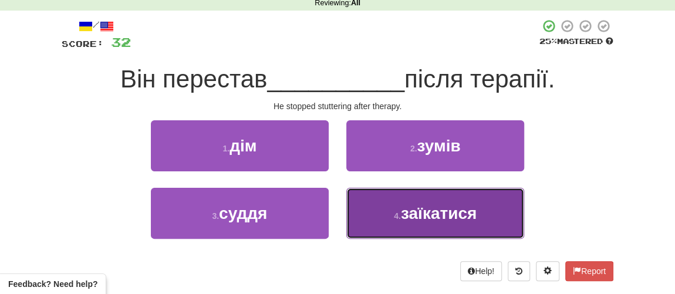
click at [400, 213] on small "4 ." at bounding box center [397, 215] width 7 height 9
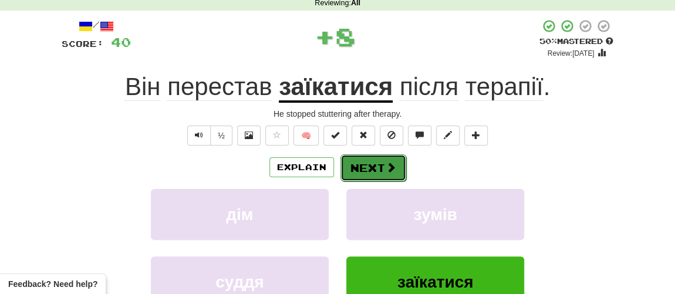
click at [372, 164] on button "Next" at bounding box center [374, 167] width 66 height 27
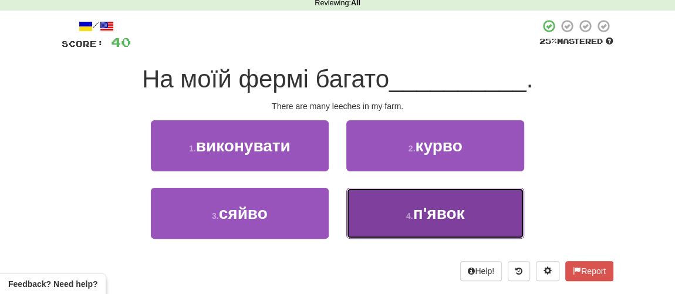
click at [412, 218] on small "4 ." at bounding box center [409, 215] width 7 height 9
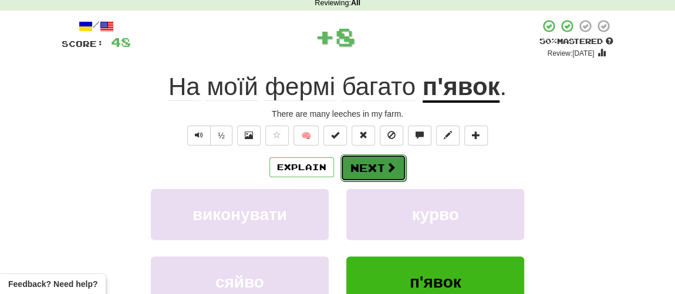
click at [379, 170] on button "Next" at bounding box center [374, 167] width 66 height 27
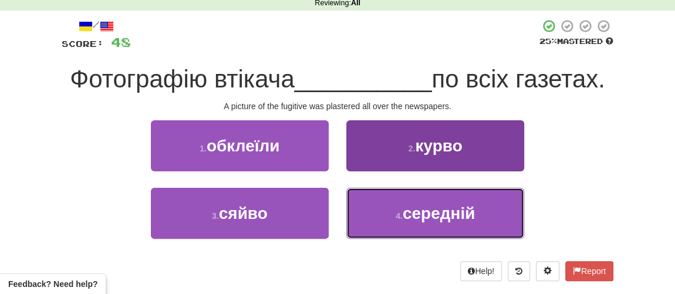
click at [403, 213] on span "середній" at bounding box center [439, 213] width 73 height 18
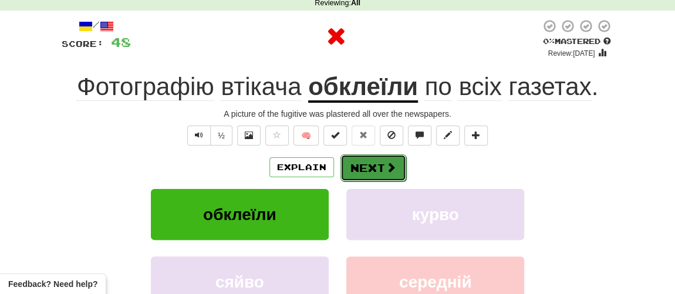
click at [366, 170] on button "Next" at bounding box center [374, 167] width 66 height 27
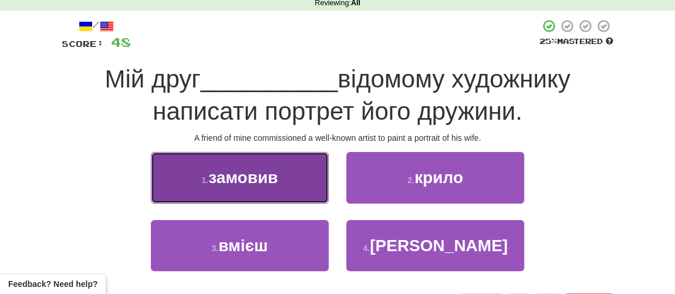
click at [285, 184] on button "1 . замовив" at bounding box center [240, 177] width 178 height 51
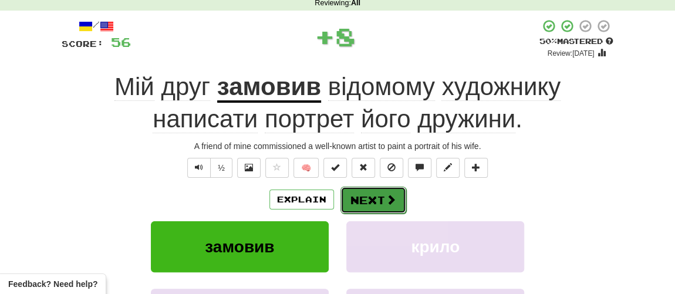
click at [369, 204] on button "Next" at bounding box center [374, 200] width 66 height 27
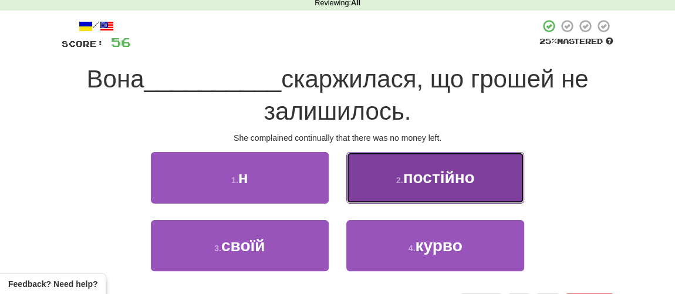
click at [409, 184] on span "постійно" at bounding box center [439, 178] width 72 height 18
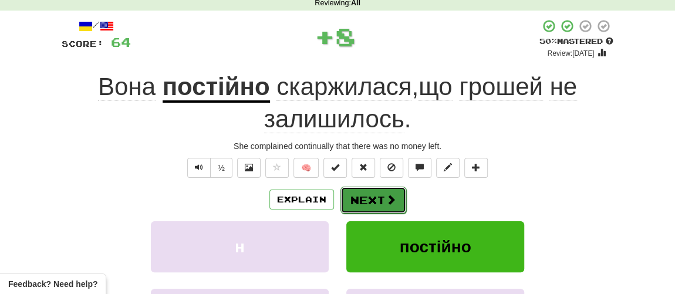
click at [364, 200] on button "Next" at bounding box center [374, 200] width 66 height 27
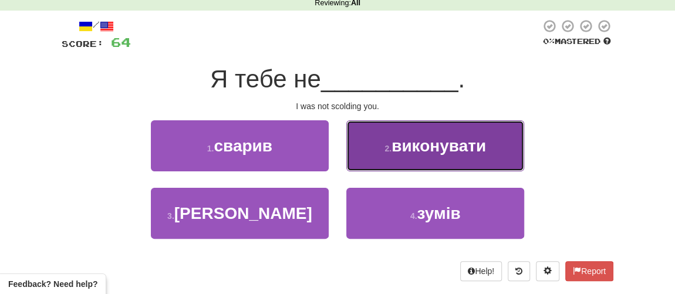
click at [401, 142] on span "виконувати" at bounding box center [439, 146] width 95 height 18
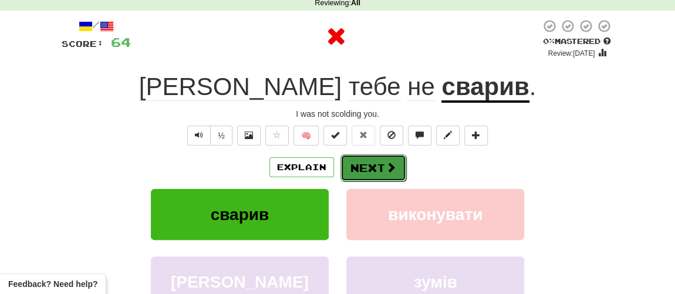
click at [368, 158] on button "Next" at bounding box center [374, 167] width 66 height 27
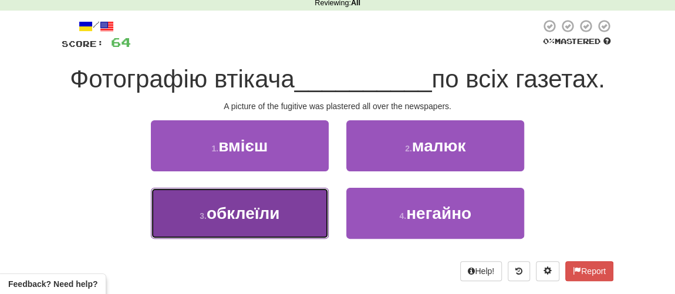
click at [250, 211] on span "обклеїли" at bounding box center [243, 213] width 73 height 18
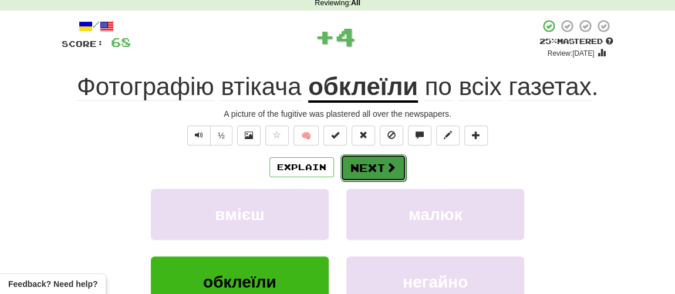
click at [363, 171] on button "Next" at bounding box center [374, 167] width 66 height 27
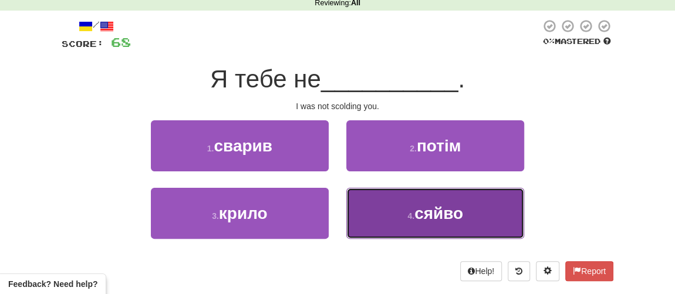
click at [407, 222] on button "4 . сяйво" at bounding box center [435, 213] width 178 height 51
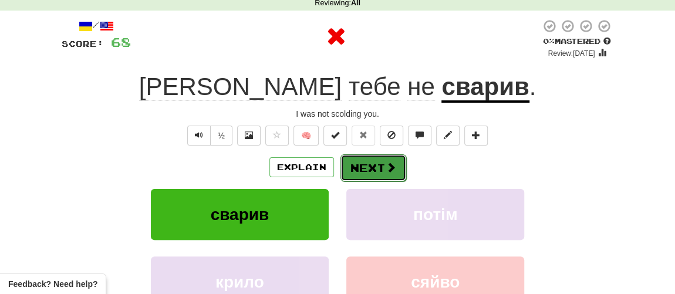
click at [374, 176] on button "Next" at bounding box center [374, 167] width 66 height 27
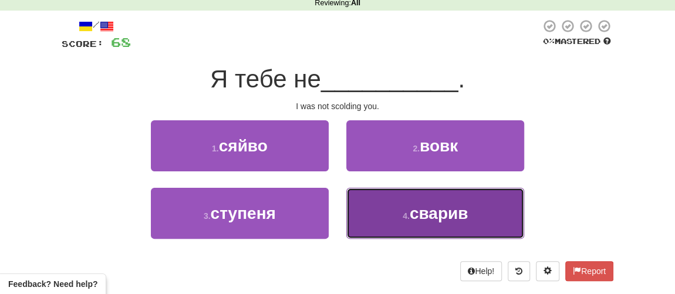
click at [434, 218] on span "сварив" at bounding box center [439, 213] width 59 height 18
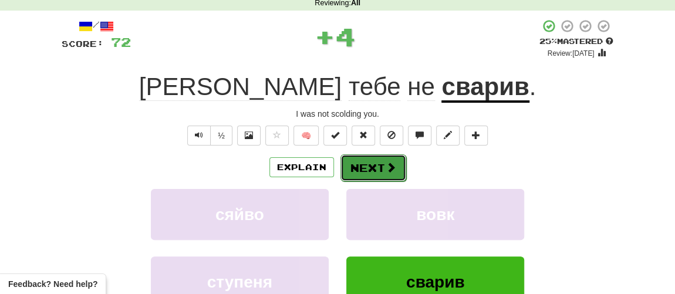
click at [358, 171] on button "Next" at bounding box center [374, 167] width 66 height 27
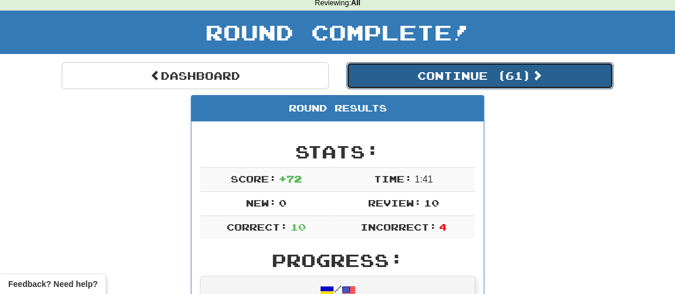
click at [426, 66] on button "Continue ( 61 )" at bounding box center [479, 75] width 267 height 27
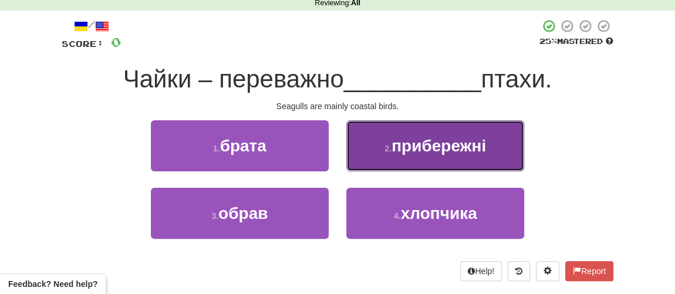
click at [395, 157] on button "2 . прибережні" at bounding box center [435, 145] width 178 height 51
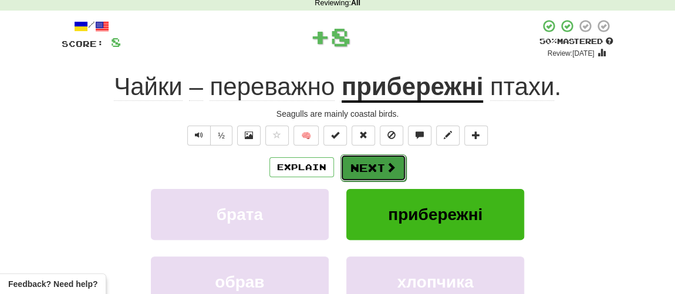
click at [375, 168] on button "Next" at bounding box center [374, 167] width 66 height 27
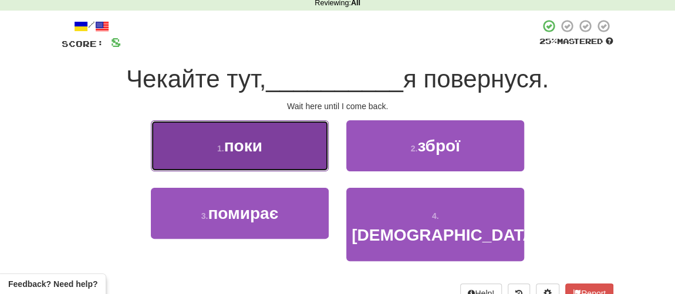
click at [200, 144] on button "1 . поки" at bounding box center [240, 145] width 178 height 51
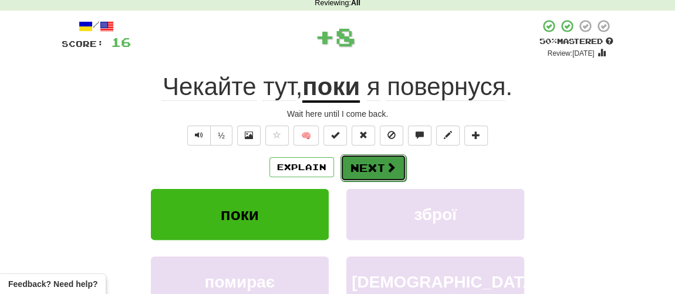
click at [365, 161] on button "Next" at bounding box center [374, 167] width 66 height 27
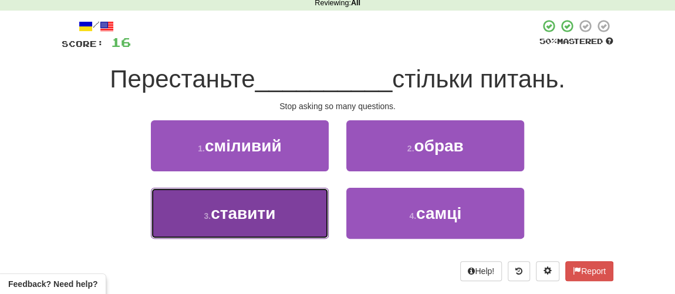
click at [267, 211] on span "ставити" at bounding box center [243, 213] width 65 height 18
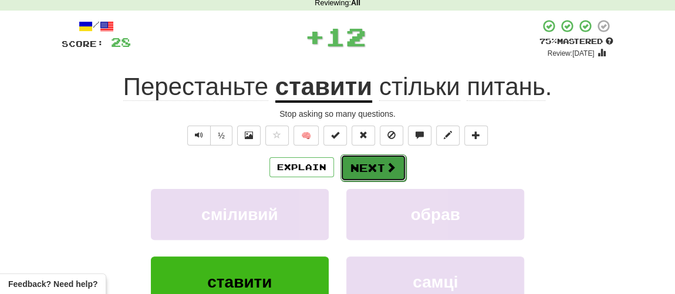
click at [371, 167] on button "Next" at bounding box center [374, 167] width 66 height 27
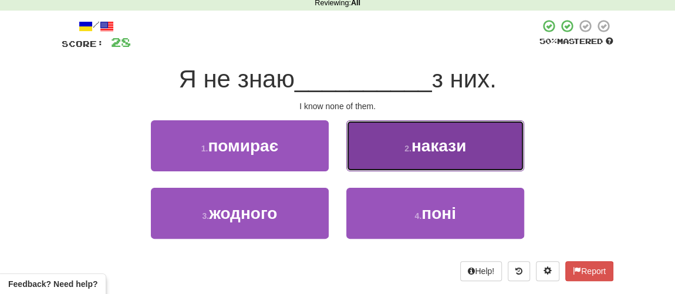
click at [385, 154] on button "2 . накази" at bounding box center [435, 145] width 178 height 51
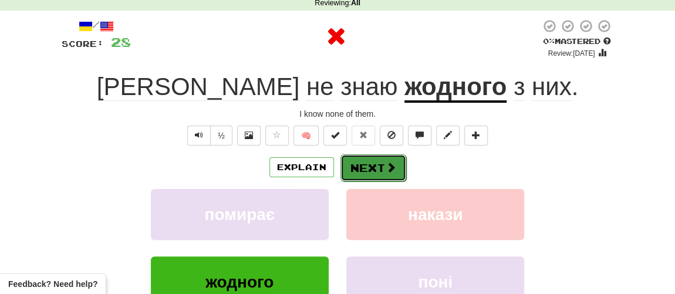
click at [356, 168] on button "Next" at bounding box center [374, 167] width 66 height 27
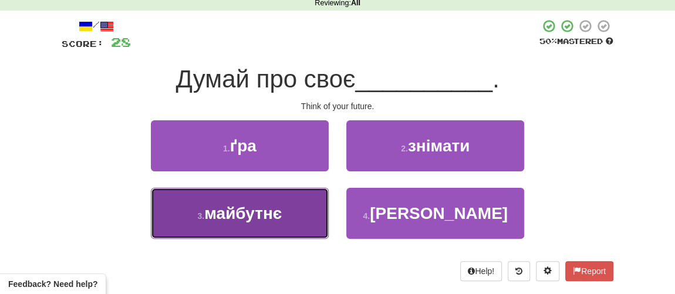
click at [207, 216] on span "майбутнє" at bounding box center [243, 213] width 78 height 18
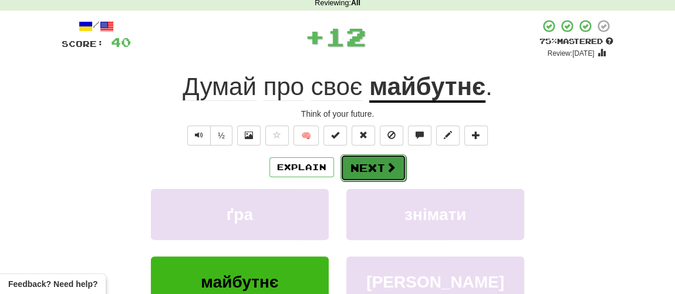
click at [366, 172] on button "Next" at bounding box center [374, 167] width 66 height 27
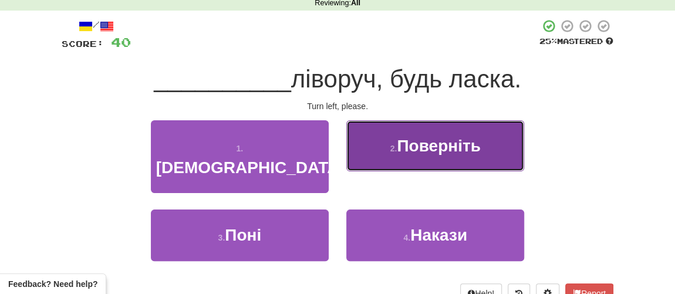
click at [413, 149] on span "Поверніть" at bounding box center [438, 146] width 83 height 18
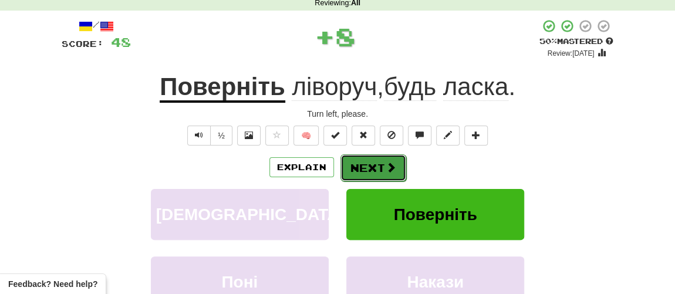
click at [365, 167] on button "Next" at bounding box center [374, 167] width 66 height 27
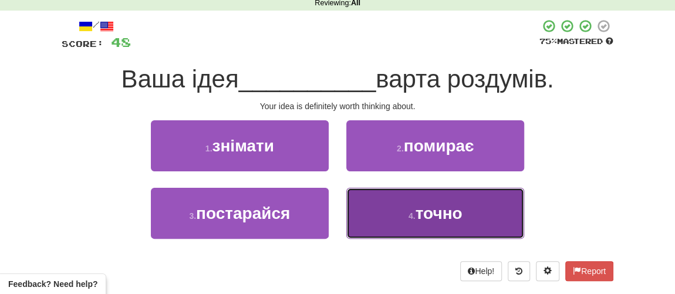
click at [389, 210] on button "4 . точно" at bounding box center [435, 213] width 178 height 51
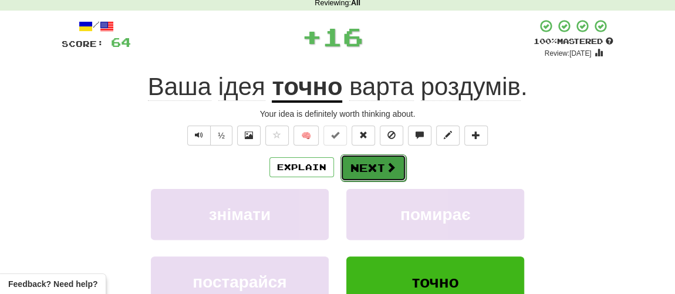
click at [372, 167] on button "Next" at bounding box center [374, 167] width 66 height 27
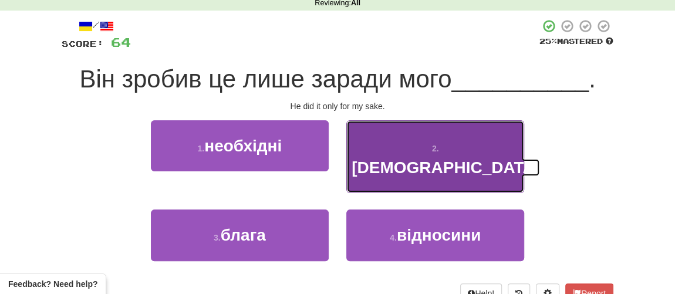
click at [396, 159] on button "2 . святим" at bounding box center [435, 156] width 178 height 73
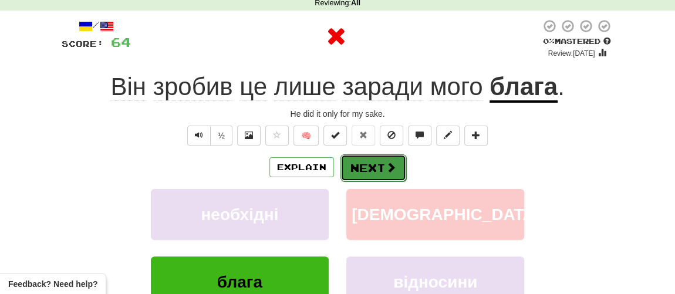
click at [371, 172] on button "Next" at bounding box center [374, 167] width 66 height 27
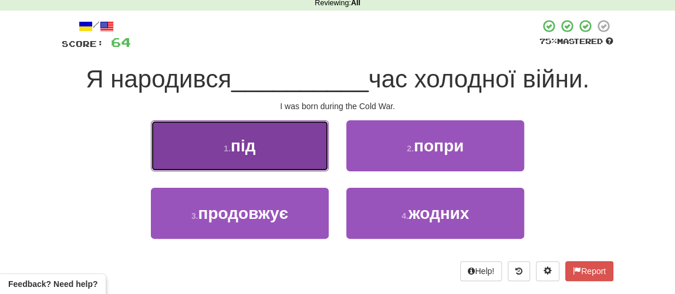
click at [292, 152] on button "1 . під" at bounding box center [240, 145] width 178 height 51
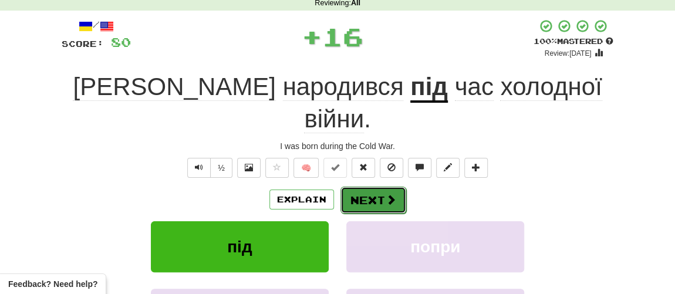
click at [379, 187] on button "Next" at bounding box center [374, 200] width 66 height 27
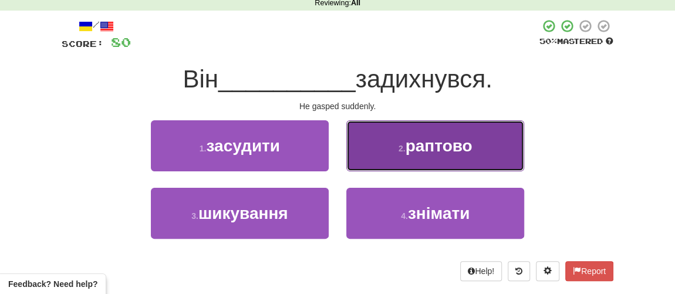
click at [400, 160] on button "2 . раптово" at bounding box center [435, 145] width 178 height 51
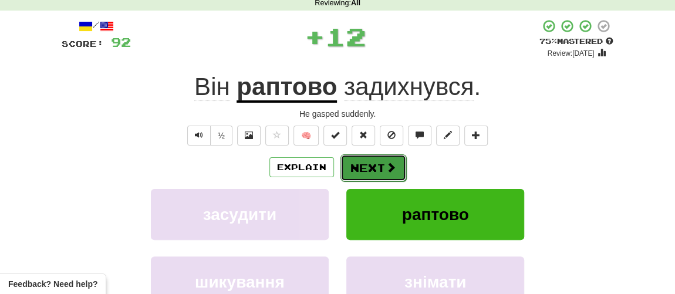
click at [362, 170] on button "Next" at bounding box center [374, 167] width 66 height 27
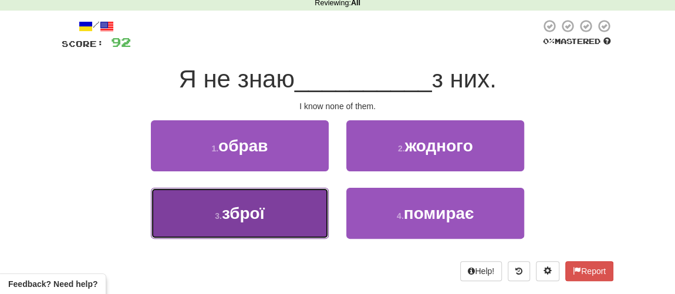
click at [223, 228] on button "3 . зброї" at bounding box center [240, 213] width 178 height 51
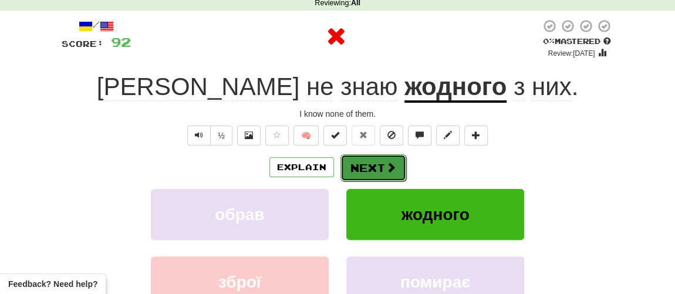
click at [361, 172] on button "Next" at bounding box center [374, 167] width 66 height 27
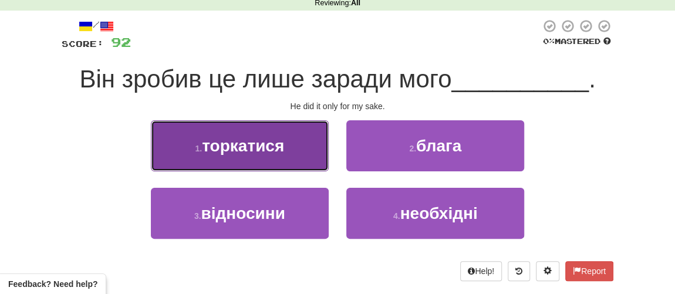
click at [266, 154] on span "торкатися" at bounding box center [243, 146] width 82 height 18
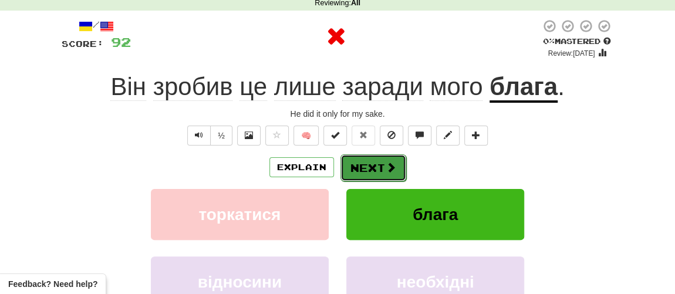
click at [364, 166] on button "Next" at bounding box center [374, 167] width 66 height 27
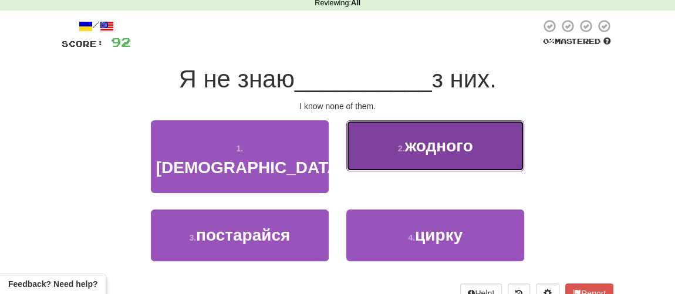
click at [409, 151] on span "жодного" at bounding box center [439, 146] width 68 height 18
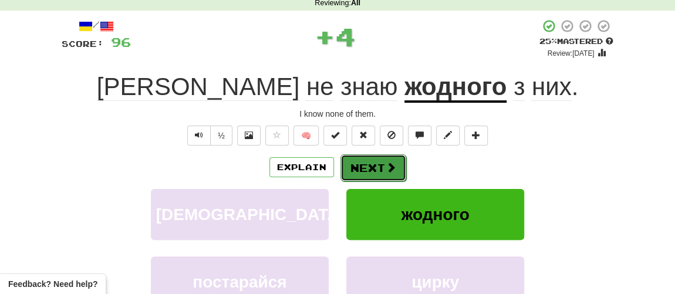
click at [368, 166] on button "Next" at bounding box center [374, 167] width 66 height 27
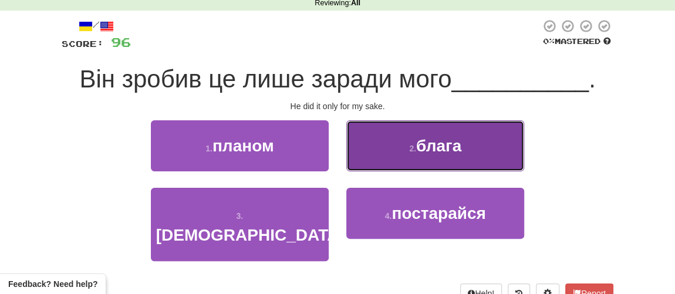
click at [407, 157] on button "2 . блага" at bounding box center [435, 145] width 178 height 51
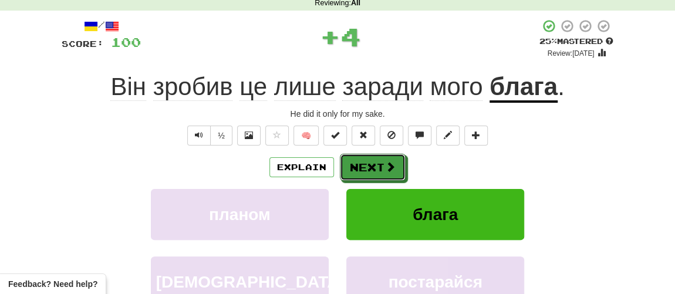
click at [376, 163] on button "Next" at bounding box center [373, 167] width 66 height 27
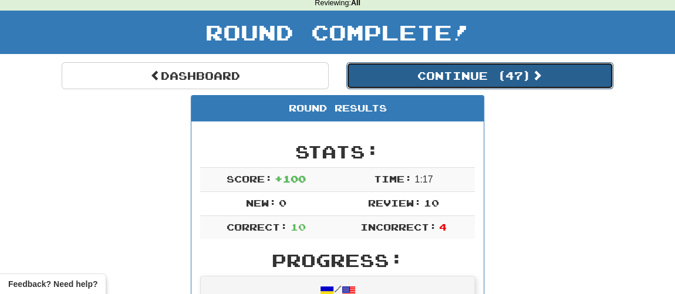
click at [445, 75] on button "Continue ( 47 )" at bounding box center [479, 75] width 267 height 27
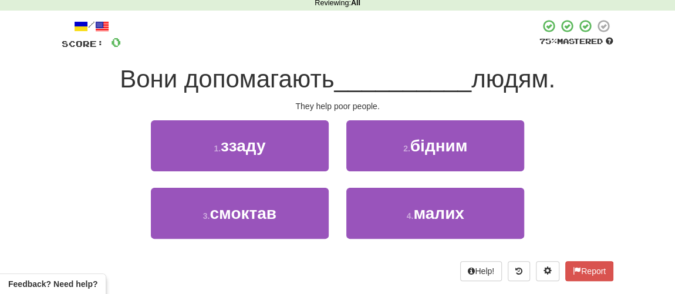
scroll to position [106, 0]
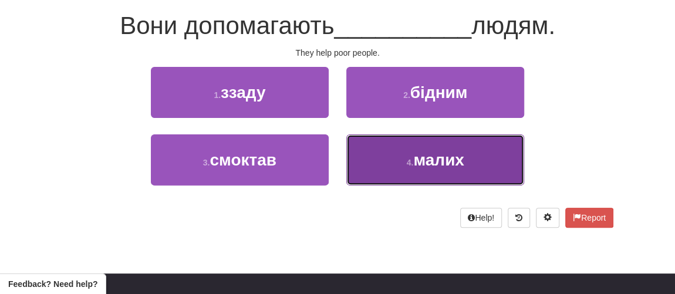
click at [401, 163] on button "4 . малих" at bounding box center [435, 159] width 178 height 51
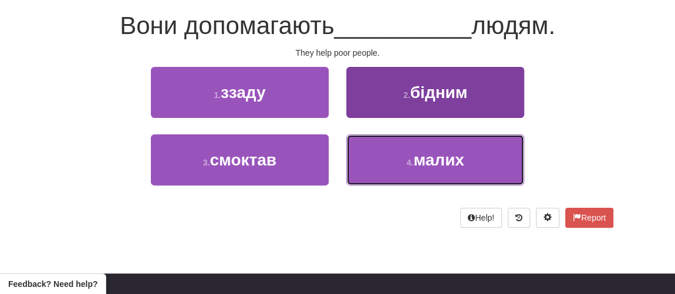
scroll to position [115, 0]
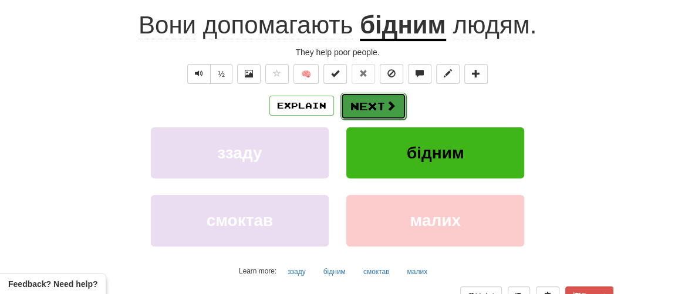
click at [368, 100] on button "Next" at bounding box center [374, 106] width 66 height 27
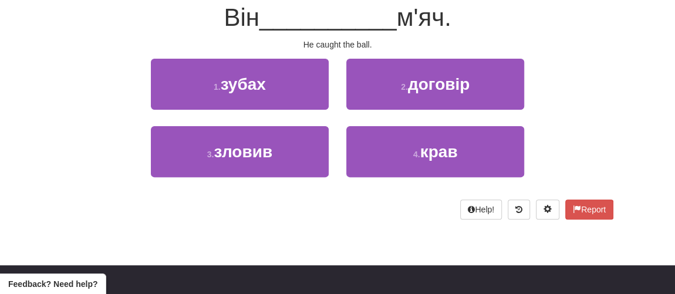
scroll to position [106, 0]
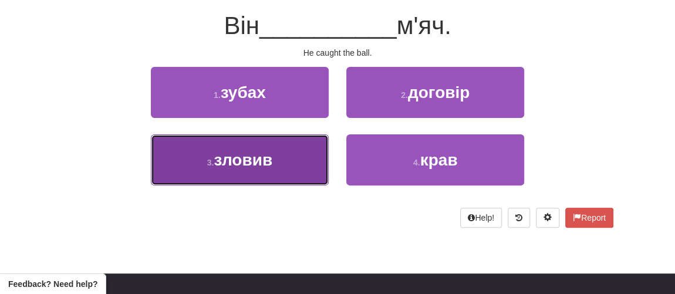
click at [256, 162] on span "зловив" at bounding box center [243, 160] width 59 height 18
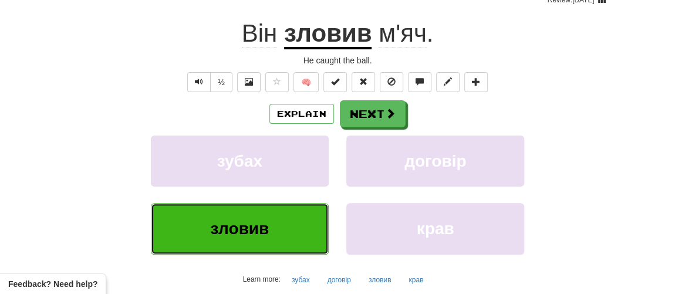
scroll to position [115, 0]
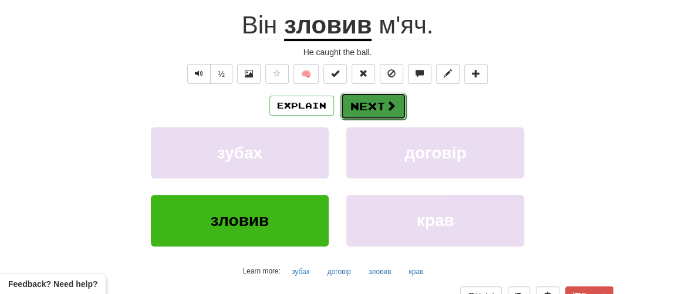
click at [382, 110] on button "Next" at bounding box center [374, 106] width 66 height 27
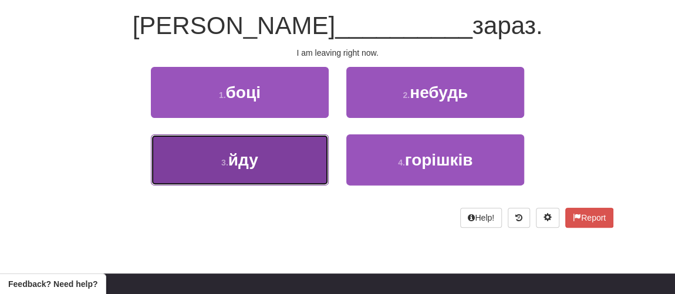
click at [262, 160] on button "3 . йду" at bounding box center [240, 159] width 178 height 51
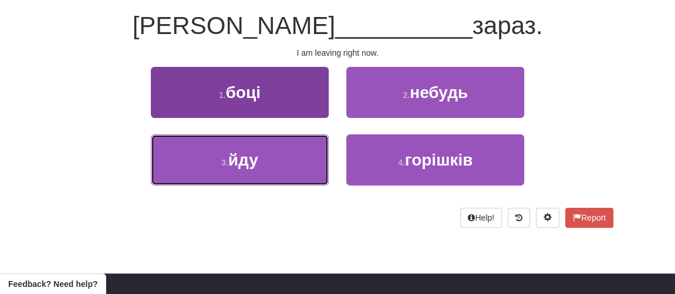
scroll to position [115, 0]
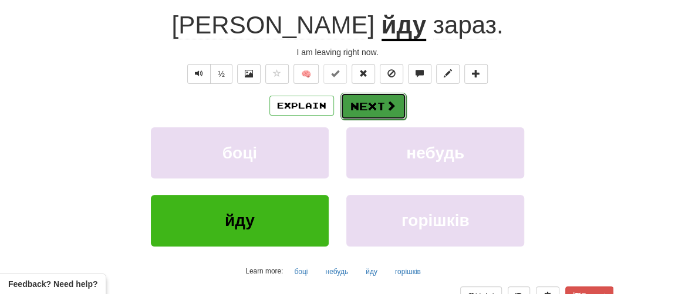
click at [373, 103] on button "Next" at bounding box center [374, 106] width 66 height 27
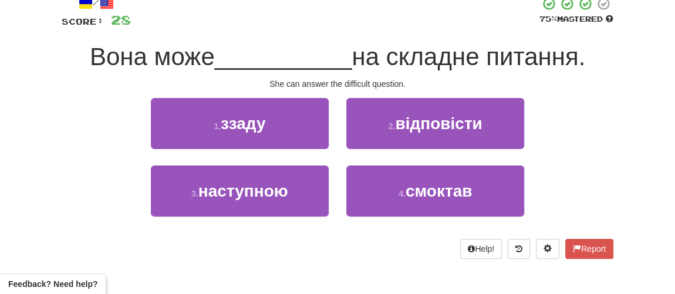
scroll to position [53, 0]
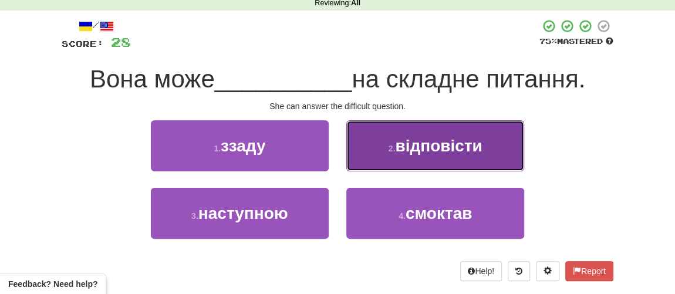
click at [438, 154] on button "2 . відповісти" at bounding box center [435, 145] width 178 height 51
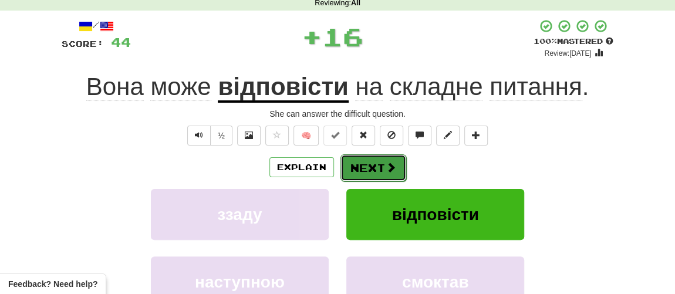
click at [389, 170] on span at bounding box center [391, 167] width 11 height 11
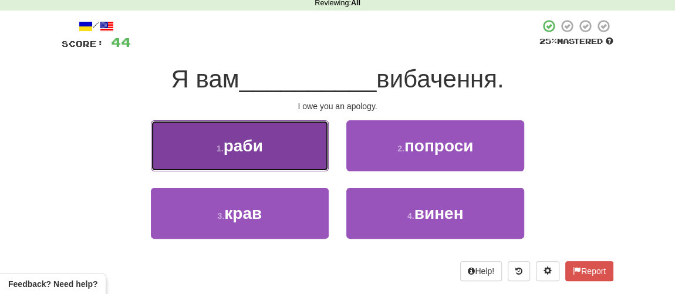
click at [249, 149] on span "раби" at bounding box center [243, 146] width 39 height 18
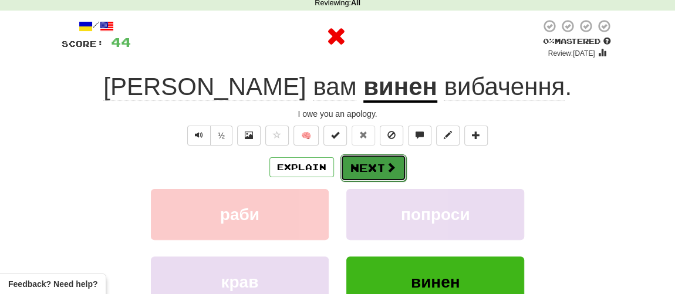
click at [372, 167] on button "Next" at bounding box center [374, 167] width 66 height 27
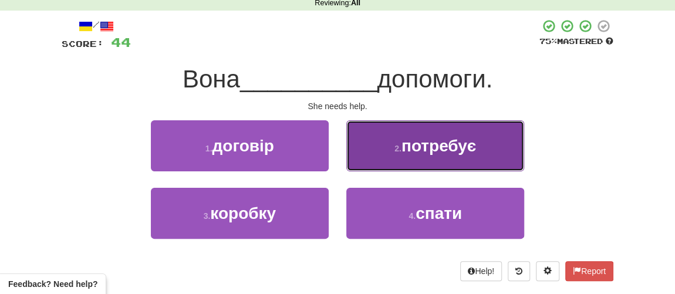
click at [419, 156] on button "2 . потребує" at bounding box center [435, 145] width 178 height 51
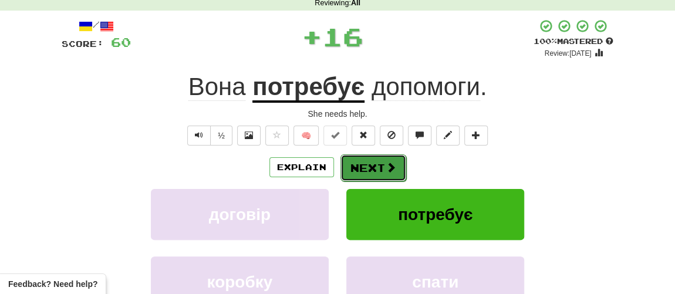
click at [386, 167] on span at bounding box center [391, 167] width 11 height 11
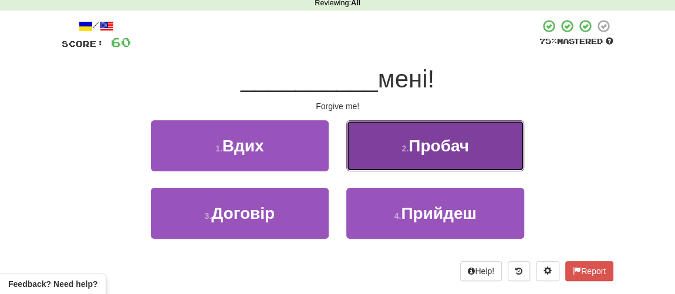
click at [412, 151] on span "Пробач" at bounding box center [439, 146] width 60 height 18
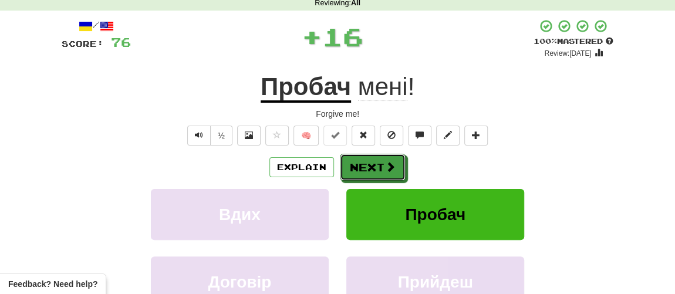
click at [368, 164] on button "Next" at bounding box center [373, 167] width 66 height 27
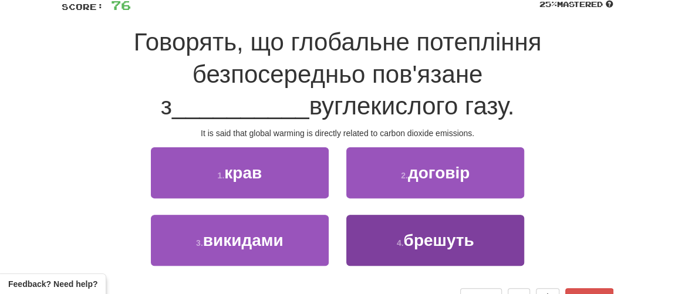
scroll to position [106, 0]
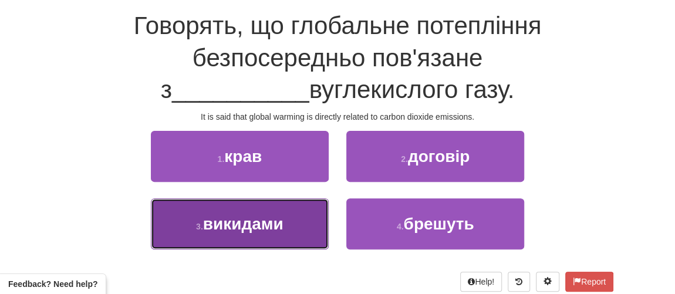
click at [244, 233] on button "3 . викидами" at bounding box center [240, 223] width 178 height 51
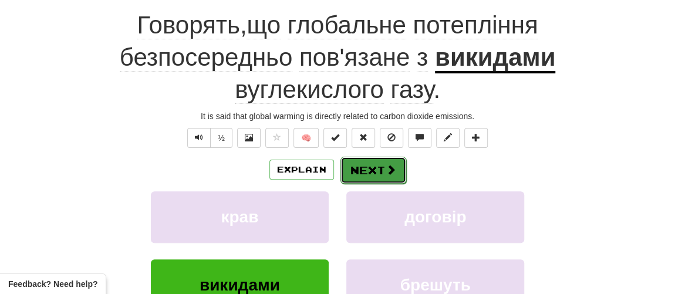
click at [381, 176] on button "Next" at bounding box center [374, 170] width 66 height 27
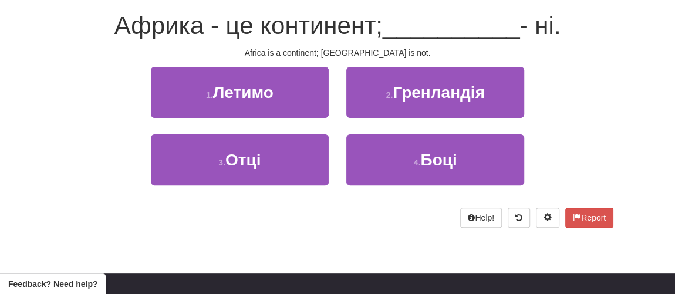
scroll to position [53, 0]
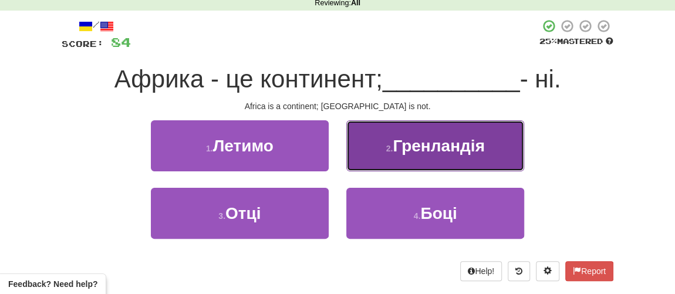
click at [419, 166] on button "2 . [GEOGRAPHIC_DATA]" at bounding box center [435, 145] width 178 height 51
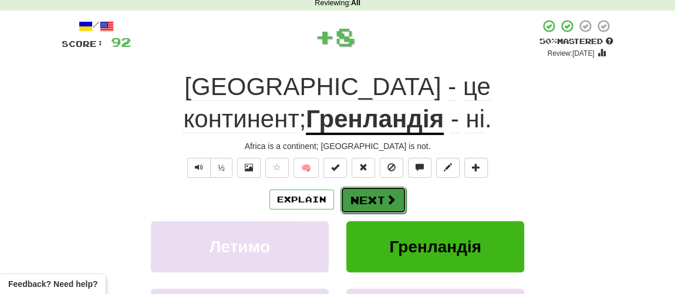
click at [376, 187] on button "Next" at bounding box center [374, 200] width 66 height 27
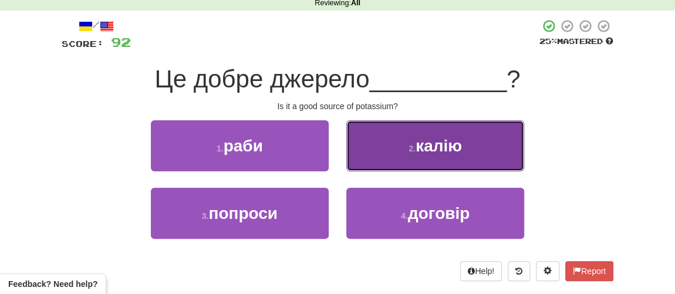
click at [416, 157] on button "2 . калію" at bounding box center [435, 145] width 178 height 51
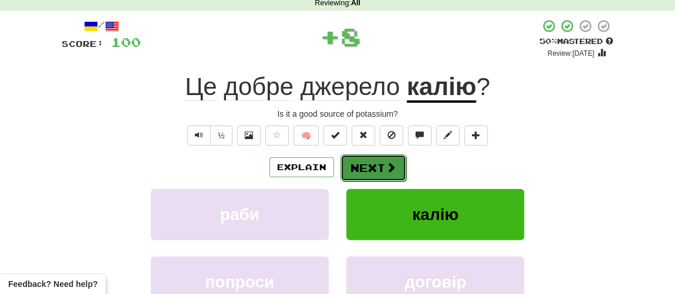
click at [376, 165] on button "Next" at bounding box center [374, 167] width 66 height 27
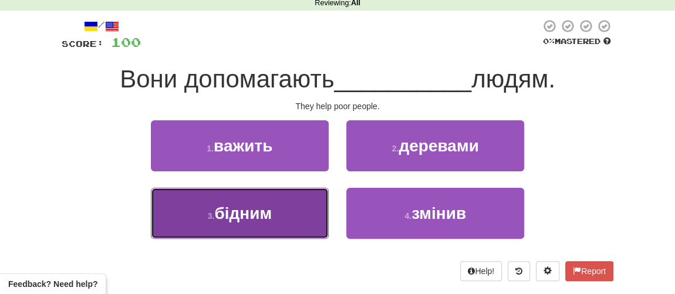
click at [254, 208] on span "бідним" at bounding box center [243, 213] width 58 height 18
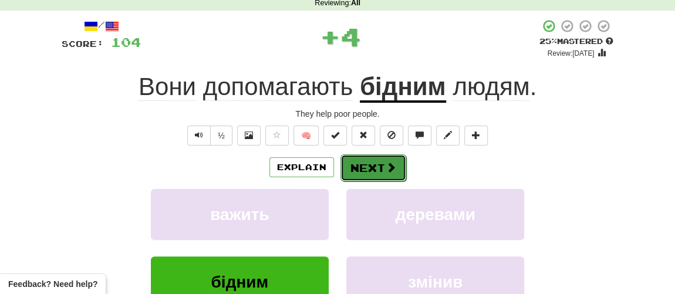
click at [377, 161] on button "Next" at bounding box center [374, 167] width 66 height 27
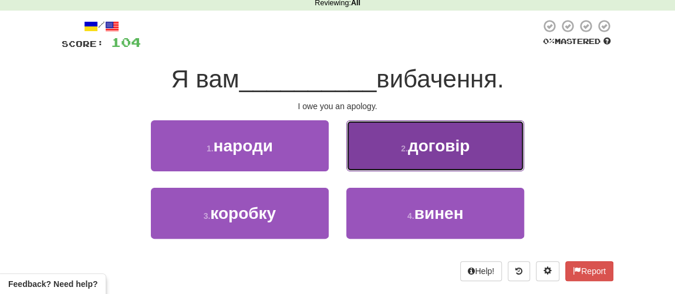
click at [410, 146] on span "договір" at bounding box center [439, 146] width 62 height 18
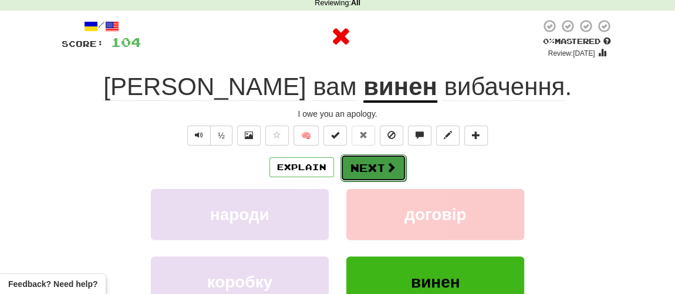
click at [368, 169] on button "Next" at bounding box center [374, 167] width 66 height 27
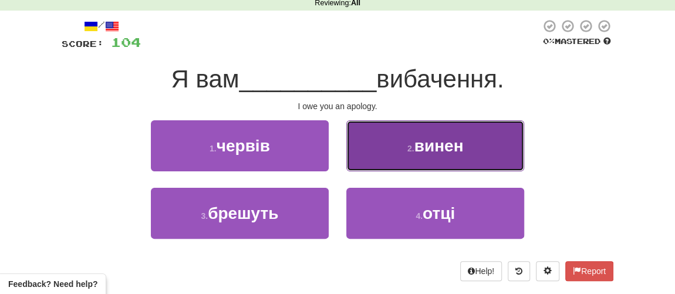
click at [418, 154] on button "2 . винен" at bounding box center [435, 145] width 178 height 51
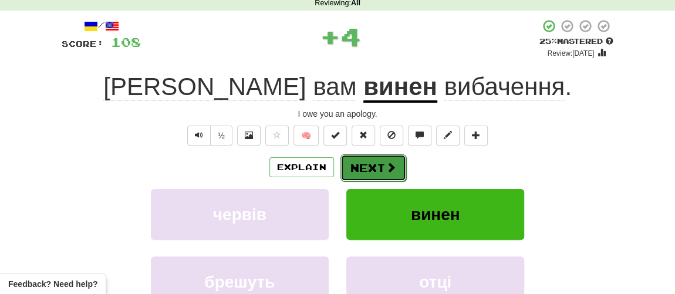
click at [375, 167] on button "Next" at bounding box center [374, 167] width 66 height 27
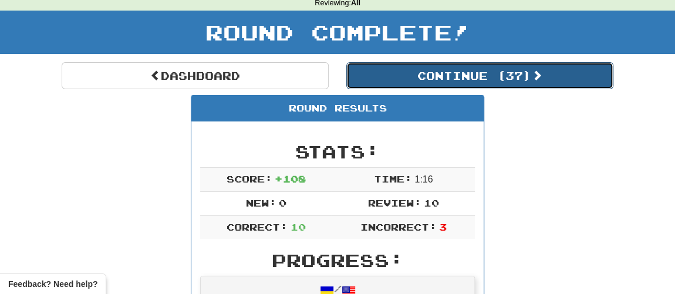
click at [419, 79] on button "Continue ( 37 )" at bounding box center [479, 75] width 267 height 27
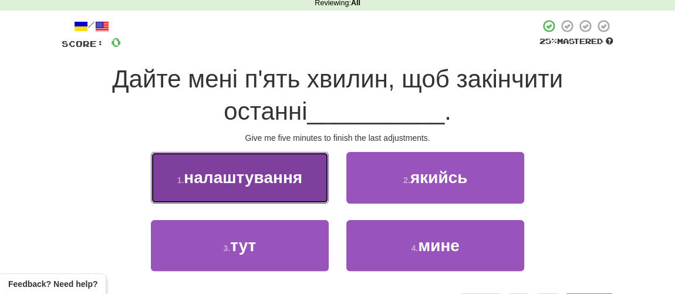
click at [268, 183] on span "налаштування" at bounding box center [243, 178] width 119 height 18
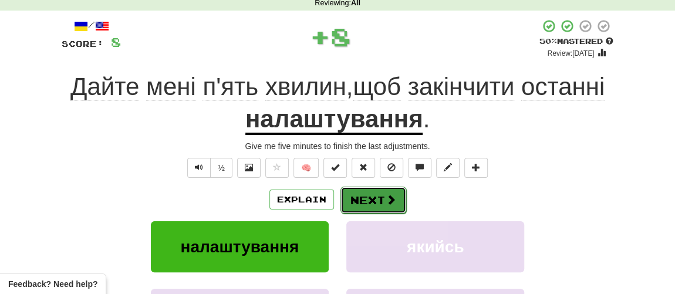
click at [380, 196] on button "Next" at bounding box center [374, 200] width 66 height 27
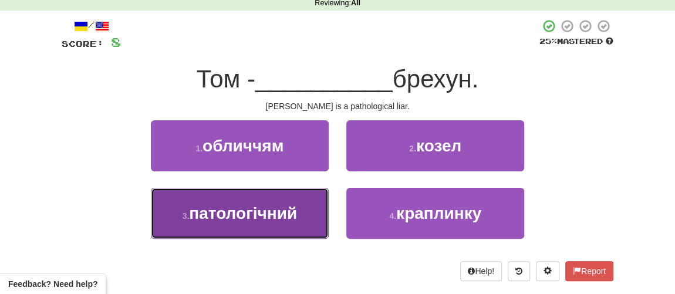
click at [253, 218] on span "патологічний" at bounding box center [243, 213] width 108 height 18
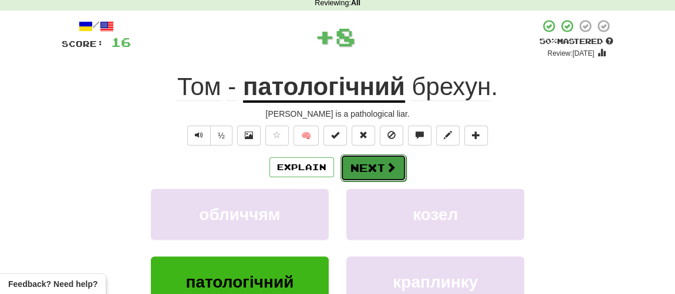
click at [374, 171] on button "Next" at bounding box center [374, 167] width 66 height 27
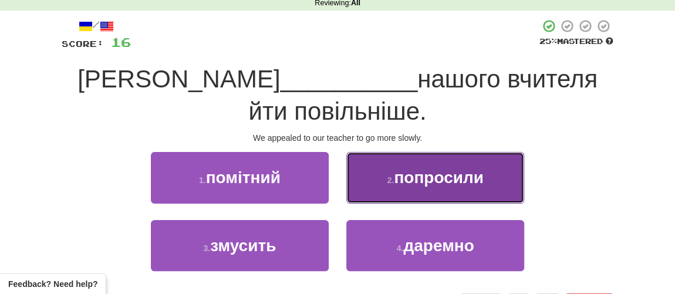
click at [409, 154] on button "2 . попросили" at bounding box center [435, 177] width 178 height 51
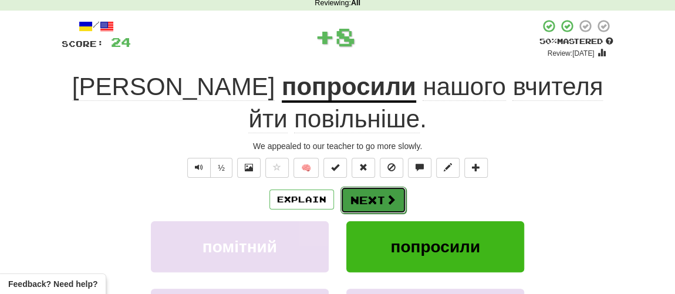
click at [358, 187] on button "Next" at bounding box center [374, 200] width 66 height 27
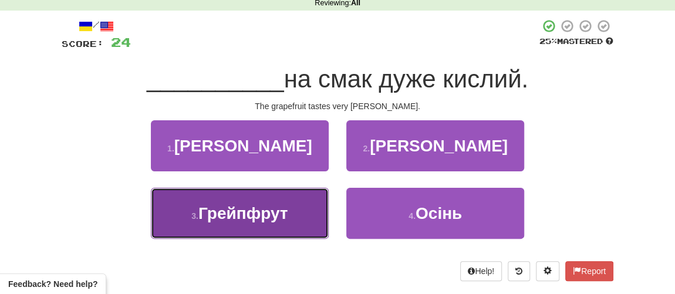
click at [265, 208] on span "Грейпфрут" at bounding box center [242, 213] width 89 height 18
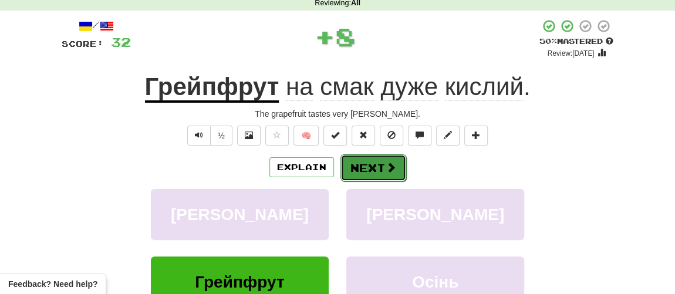
click at [379, 165] on button "Next" at bounding box center [374, 167] width 66 height 27
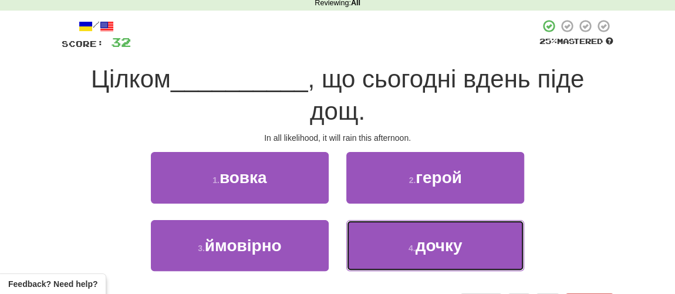
click at [412, 248] on small "4 ." at bounding box center [412, 248] width 7 height 9
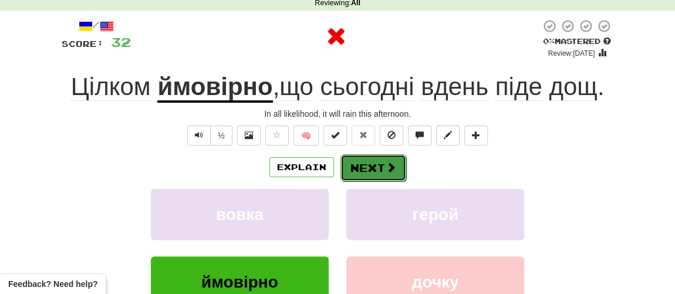
click at [398, 169] on button "Next" at bounding box center [374, 167] width 66 height 27
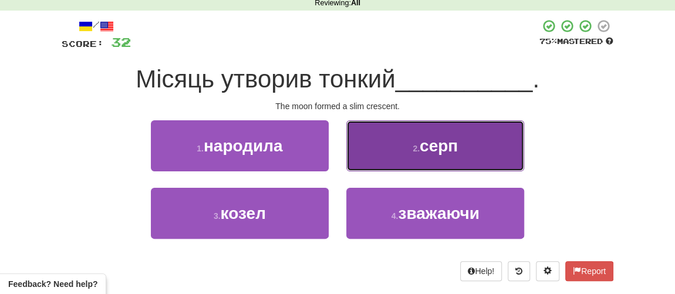
click at [423, 161] on button "[DATE]" at bounding box center [435, 145] width 178 height 51
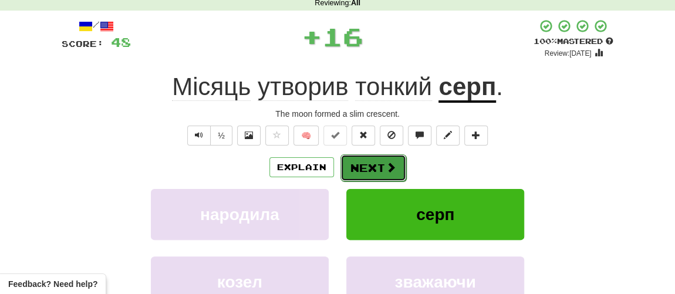
click at [391, 169] on span at bounding box center [391, 167] width 11 height 11
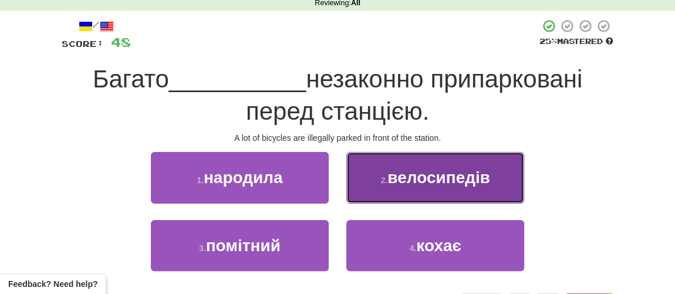
click at [417, 174] on span "велосипедів" at bounding box center [439, 178] width 103 height 18
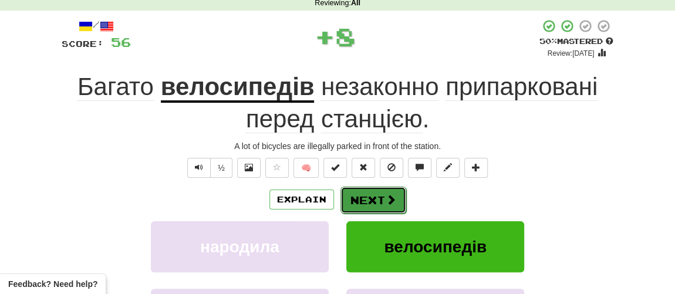
click at [373, 197] on button "Next" at bounding box center [374, 200] width 66 height 27
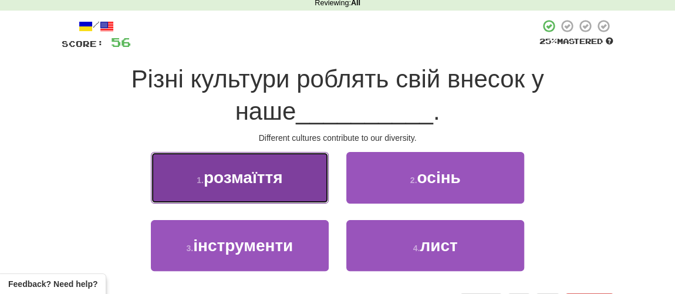
click at [257, 183] on span "розмаїття" at bounding box center [243, 178] width 79 height 18
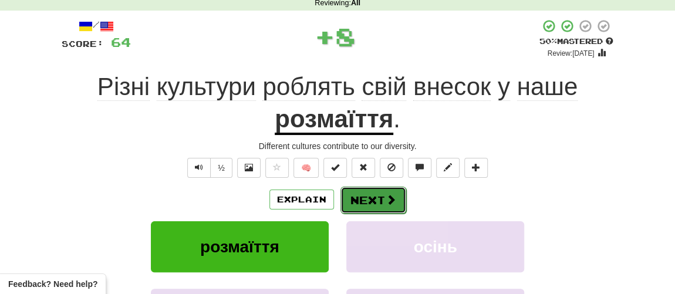
click at [384, 210] on button "Next" at bounding box center [374, 200] width 66 height 27
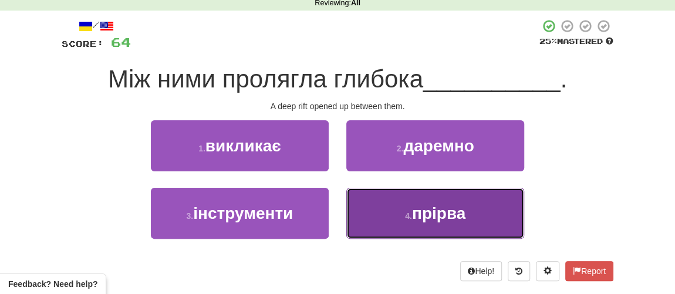
click at [412, 216] on small "4 ." at bounding box center [408, 215] width 7 height 9
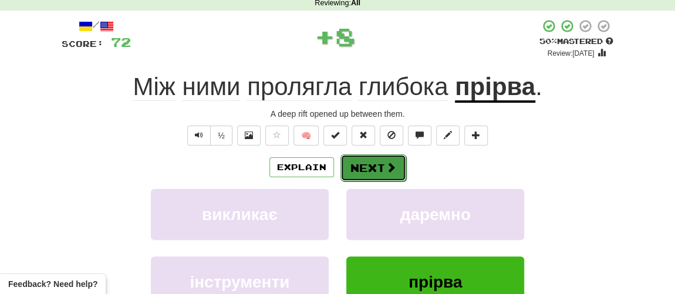
click at [368, 163] on button "Next" at bounding box center [374, 167] width 66 height 27
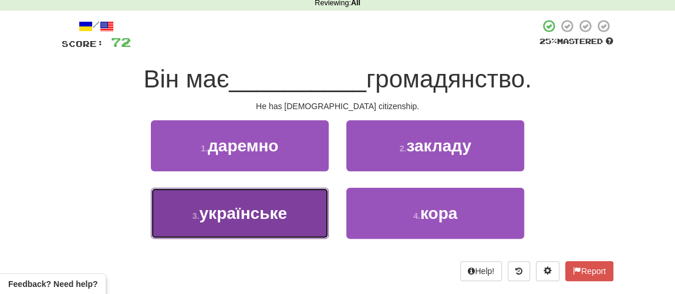
click at [246, 216] on span "українське" at bounding box center [242, 213] width 87 height 18
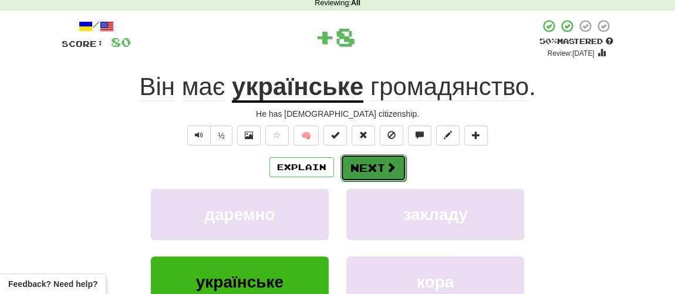
click at [386, 169] on span at bounding box center [391, 167] width 11 height 11
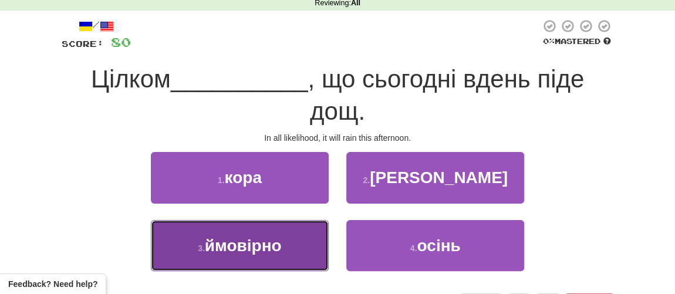
click at [256, 245] on span "ймовірно" at bounding box center [243, 246] width 77 height 18
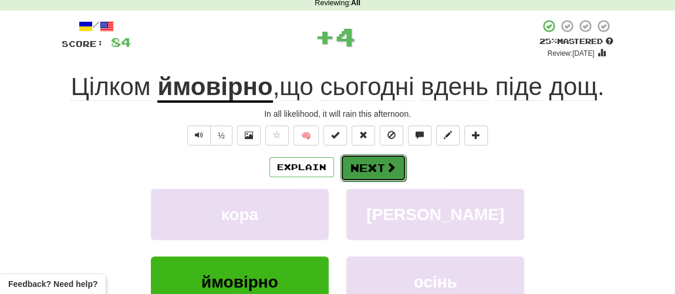
click at [369, 168] on button "Next" at bounding box center [374, 167] width 66 height 27
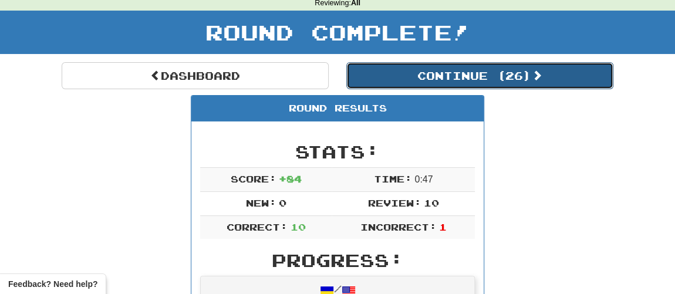
click at [428, 75] on button "Continue ( 26 )" at bounding box center [479, 75] width 267 height 27
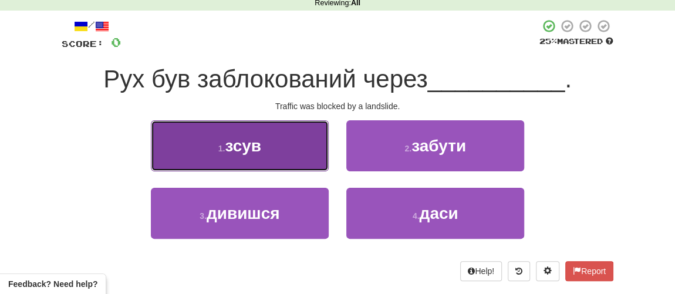
click at [271, 154] on button "1 . зсув" at bounding box center [240, 145] width 178 height 51
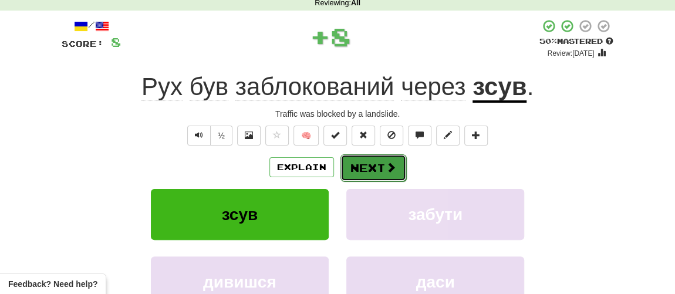
click at [368, 167] on button "Next" at bounding box center [374, 167] width 66 height 27
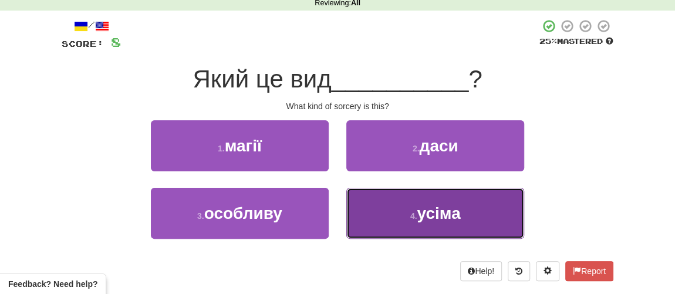
click at [421, 221] on button "4 . усіма" at bounding box center [435, 213] width 178 height 51
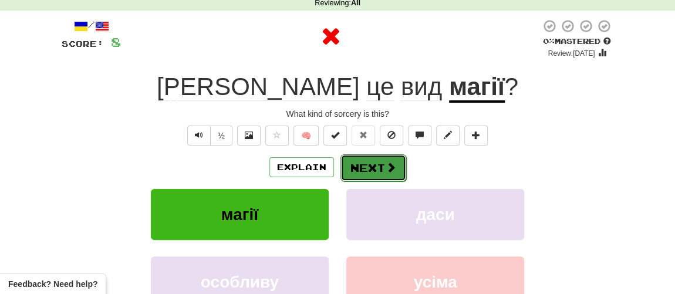
click at [381, 169] on button "Next" at bounding box center [374, 167] width 66 height 27
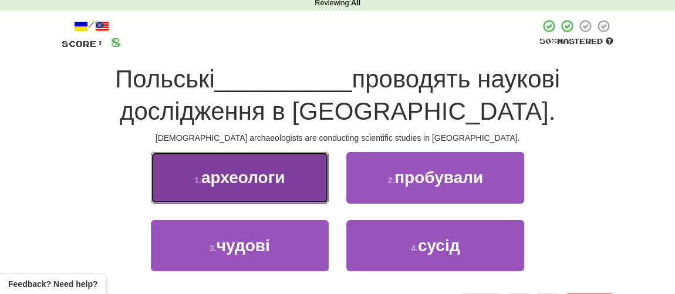
click at [244, 176] on span "археологи" at bounding box center [243, 178] width 84 height 18
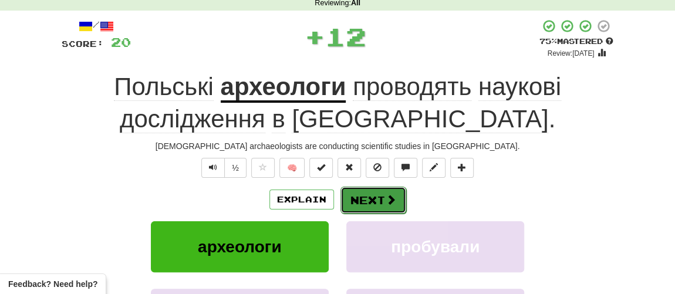
click at [366, 196] on button "Next" at bounding box center [374, 200] width 66 height 27
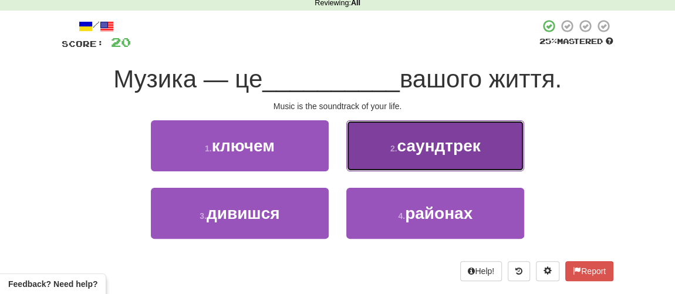
click at [410, 154] on button "2 . саундтрек" at bounding box center [435, 145] width 178 height 51
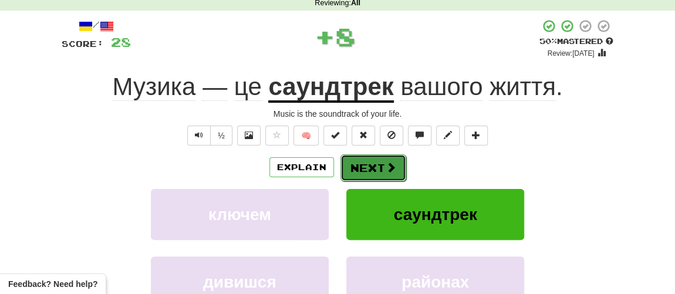
click at [373, 169] on button "Next" at bounding box center [374, 167] width 66 height 27
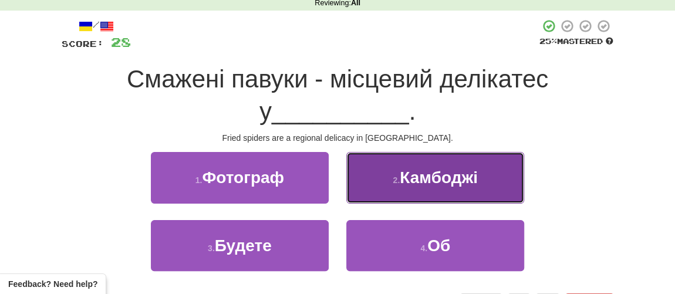
click at [422, 185] on span "Камбоджі" at bounding box center [439, 178] width 78 height 18
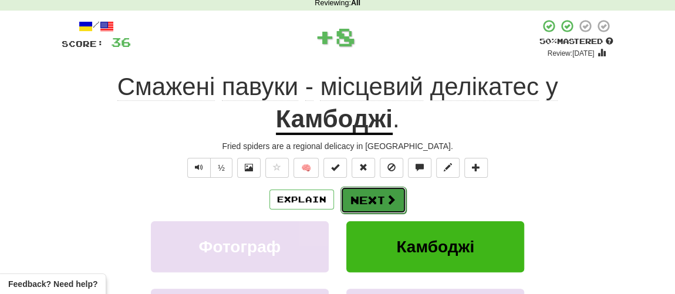
click at [383, 201] on button "Next" at bounding box center [374, 200] width 66 height 27
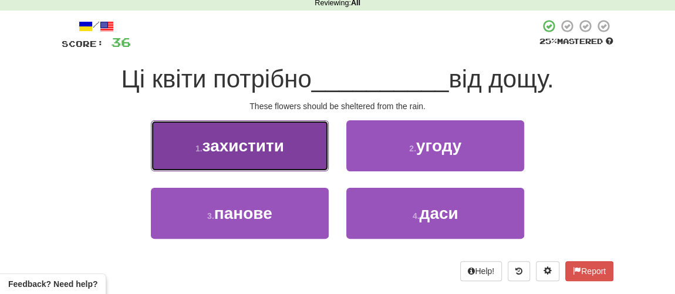
click at [245, 149] on span "захистити" at bounding box center [243, 146] width 82 height 18
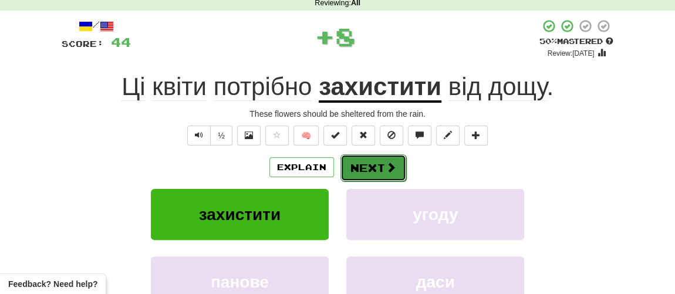
click at [382, 166] on button "Next" at bounding box center [374, 167] width 66 height 27
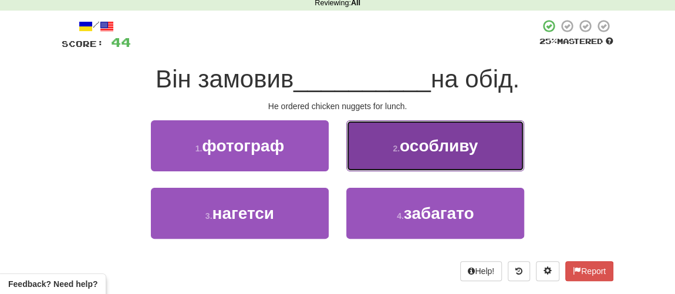
click at [393, 152] on small "2 ." at bounding box center [396, 148] width 7 height 9
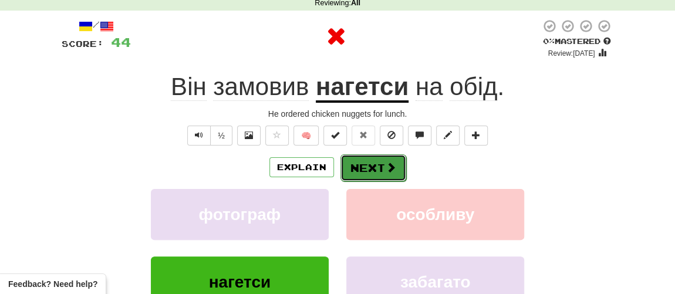
click at [356, 164] on button "Next" at bounding box center [374, 167] width 66 height 27
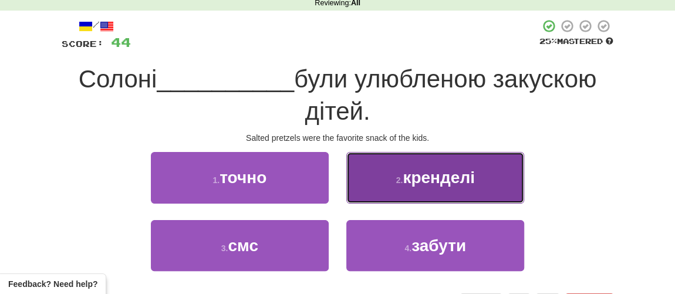
click at [424, 186] on span "кренделі" at bounding box center [439, 178] width 72 height 18
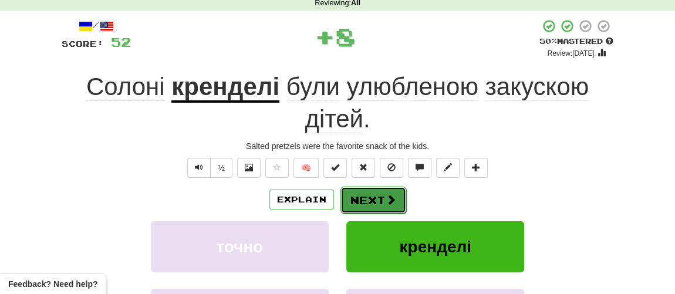
click at [378, 193] on button "Next" at bounding box center [374, 200] width 66 height 27
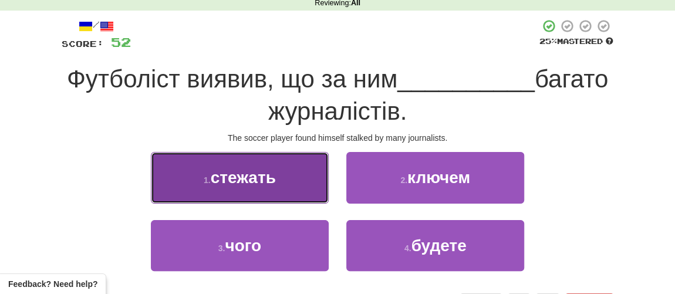
click at [263, 179] on span "стежать" at bounding box center [243, 178] width 65 height 18
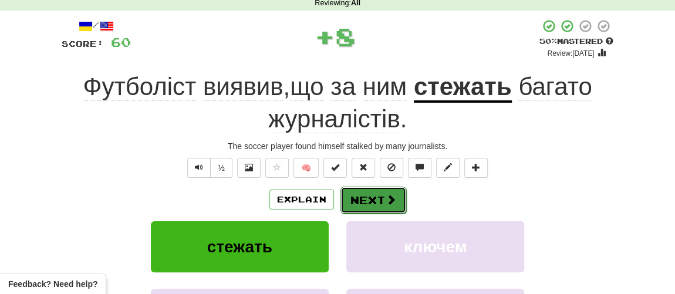
click at [359, 194] on button "Next" at bounding box center [374, 200] width 66 height 27
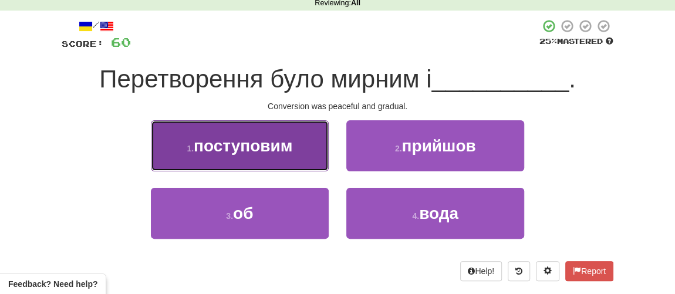
click at [267, 158] on button "1 . поступовим" at bounding box center [240, 145] width 178 height 51
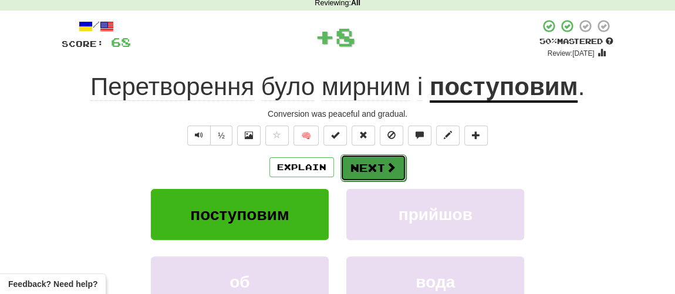
click at [358, 174] on button "Next" at bounding box center [374, 167] width 66 height 27
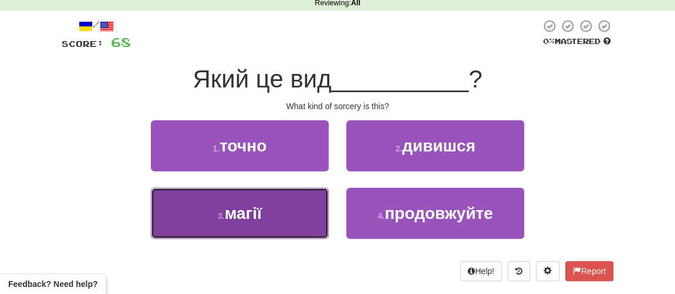
click at [264, 214] on button "3 . магії" at bounding box center [240, 213] width 178 height 51
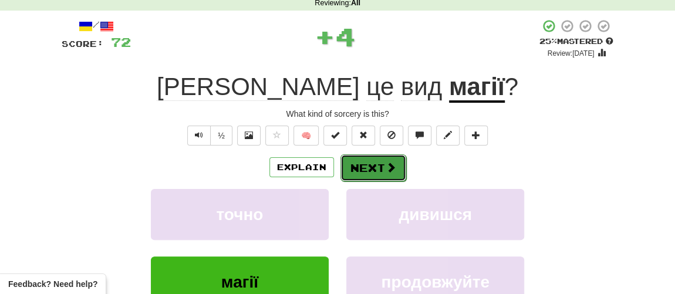
click at [356, 170] on button "Next" at bounding box center [374, 167] width 66 height 27
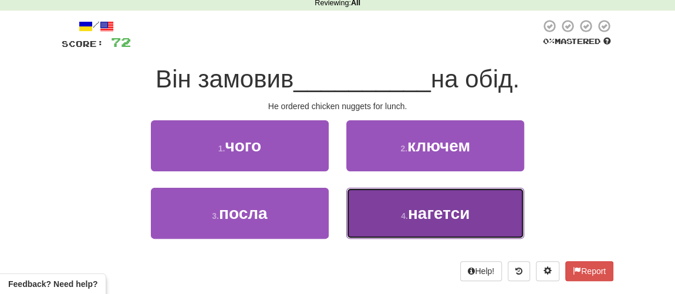
click at [426, 213] on span "нагетси" at bounding box center [439, 213] width 62 height 18
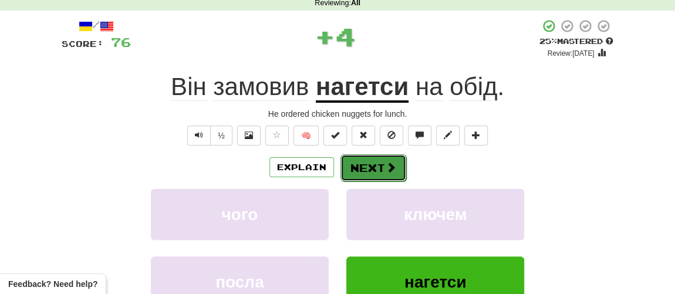
click at [381, 170] on button "Next" at bounding box center [374, 167] width 66 height 27
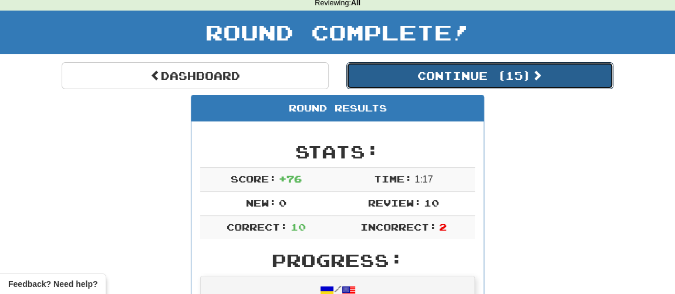
click at [439, 70] on button "Continue ( 15 )" at bounding box center [479, 75] width 267 height 27
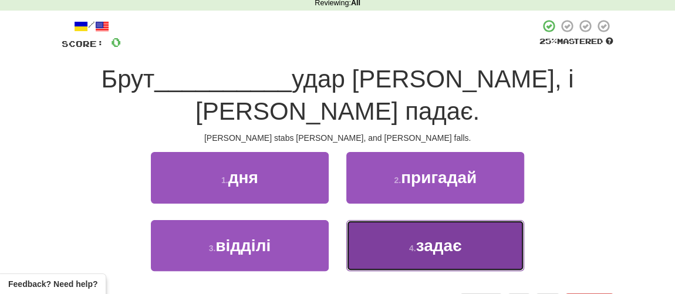
click at [420, 237] on span "задає" at bounding box center [439, 246] width 46 height 18
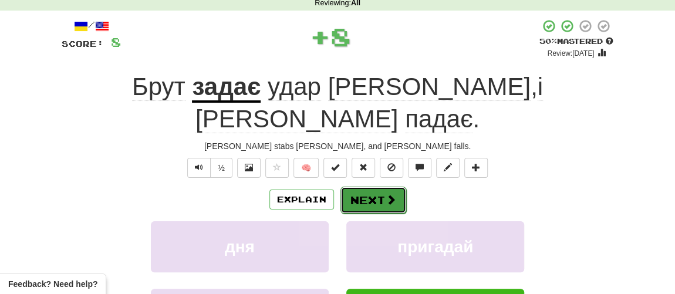
click at [376, 187] on button "Next" at bounding box center [374, 200] width 66 height 27
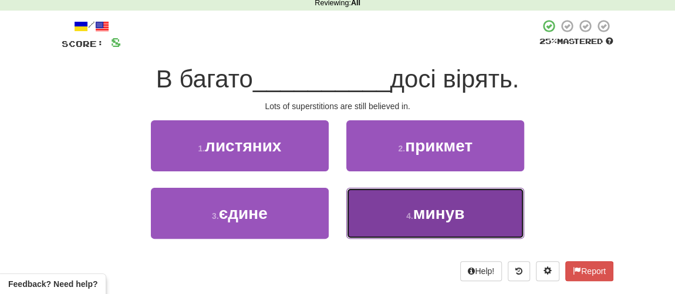
click at [396, 205] on button "4 . минув" at bounding box center [435, 213] width 178 height 51
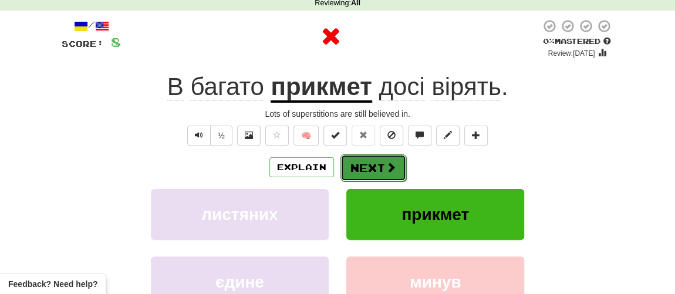
click at [371, 164] on button "Next" at bounding box center [374, 167] width 66 height 27
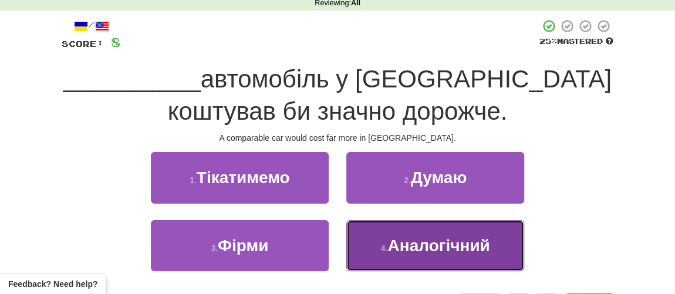
click at [413, 244] on span "Аналогічний" at bounding box center [439, 246] width 102 height 18
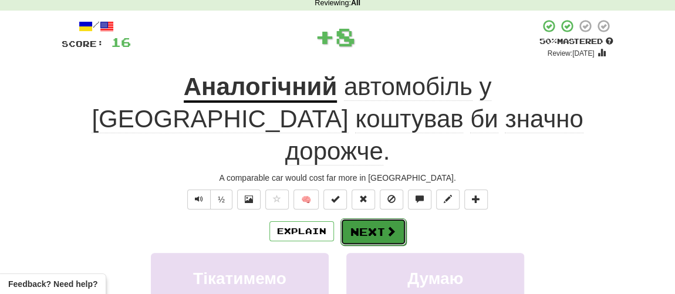
click at [383, 218] on button "Next" at bounding box center [374, 231] width 66 height 27
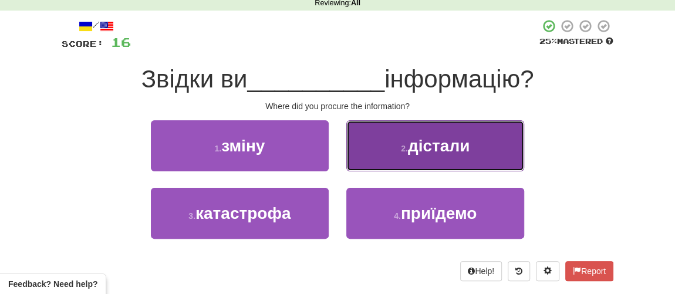
click at [431, 146] on span "дістали" at bounding box center [439, 146] width 62 height 18
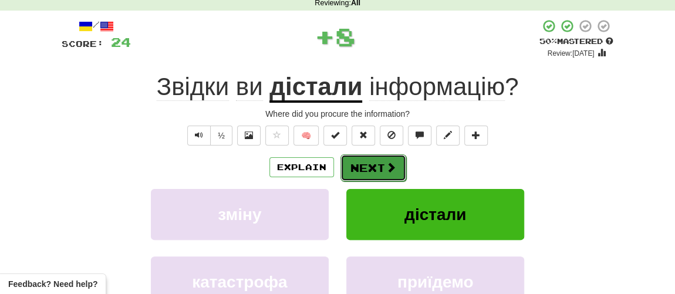
click at [383, 170] on button "Next" at bounding box center [374, 167] width 66 height 27
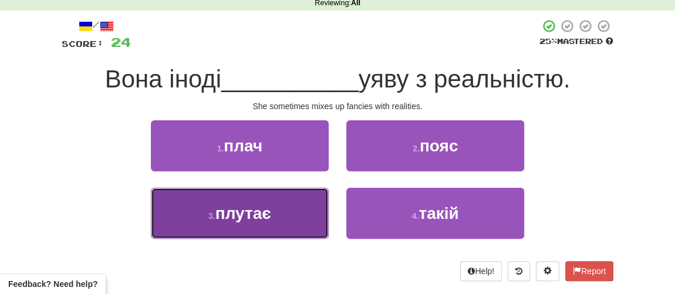
click at [254, 220] on span "плутає" at bounding box center [244, 213] width 56 height 18
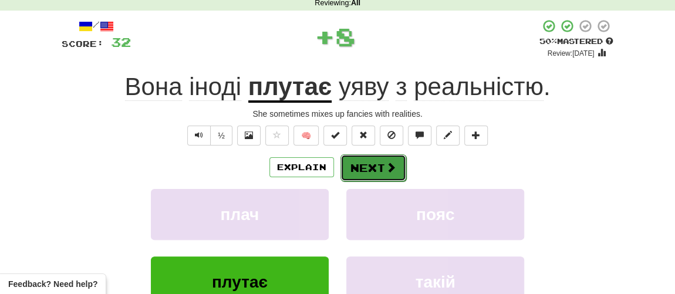
click at [383, 162] on button "Next" at bounding box center [374, 167] width 66 height 27
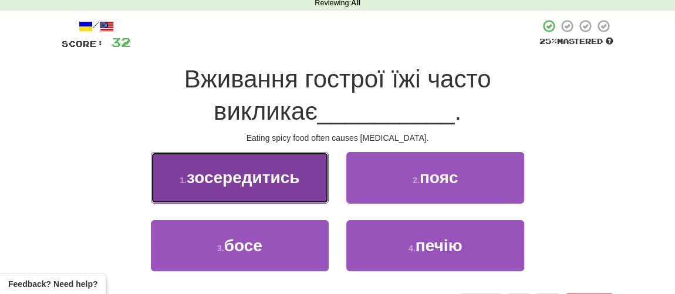
click at [258, 189] on button "1 . зосередитись" at bounding box center [240, 177] width 178 height 51
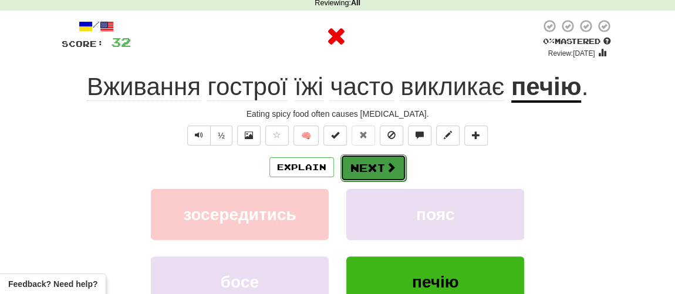
click at [373, 167] on button "Next" at bounding box center [374, 167] width 66 height 27
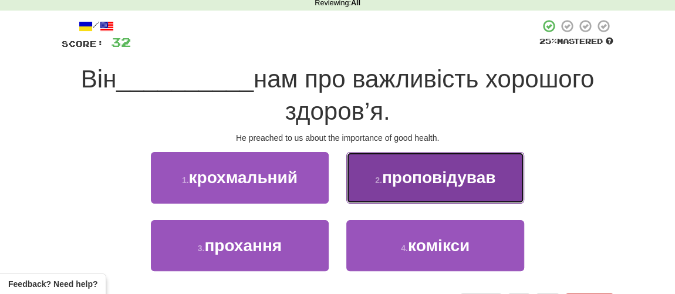
click at [419, 176] on span "проповідував" at bounding box center [438, 178] width 113 height 18
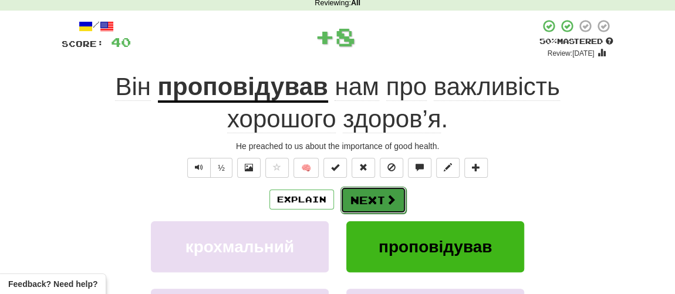
click at [368, 200] on button "Next" at bounding box center [374, 200] width 66 height 27
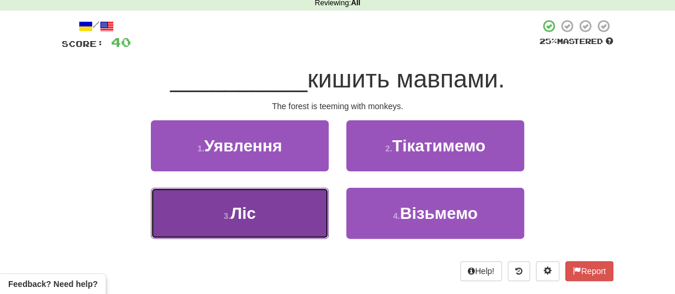
click at [260, 208] on button "3 . Ліс" at bounding box center [240, 213] width 178 height 51
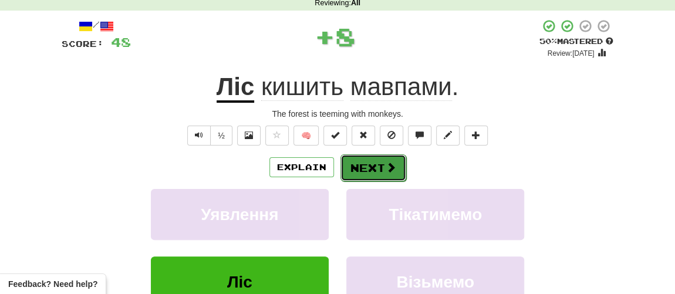
click at [378, 172] on button "Next" at bounding box center [374, 167] width 66 height 27
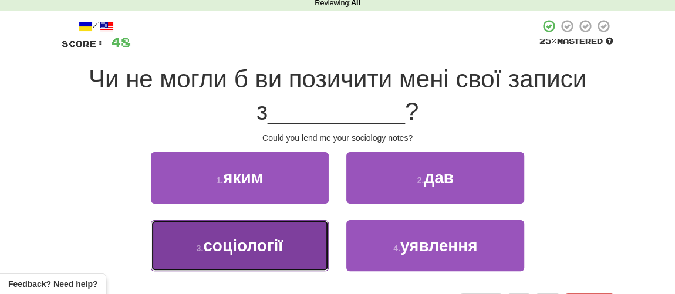
click at [252, 255] on button "3 . соціології" at bounding box center [240, 245] width 178 height 51
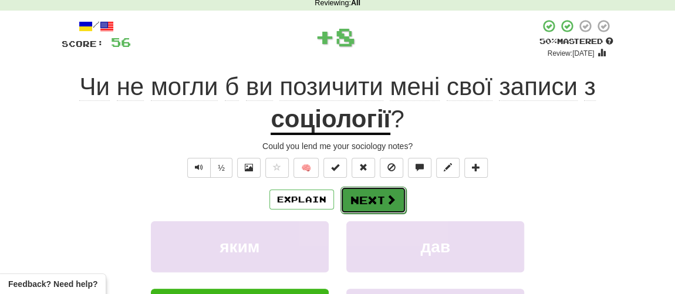
click at [371, 193] on button "Next" at bounding box center [374, 200] width 66 height 27
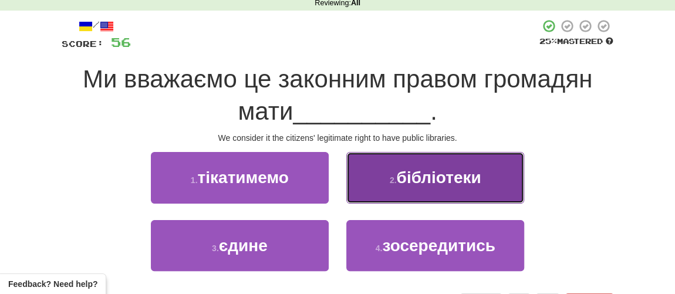
click at [406, 182] on span "бібліотеки" at bounding box center [438, 178] width 85 height 18
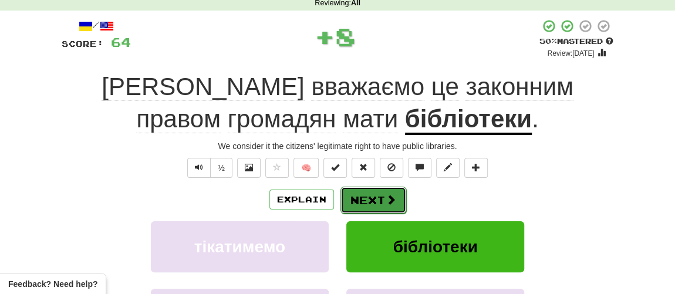
click at [366, 200] on button "Next" at bounding box center [374, 200] width 66 height 27
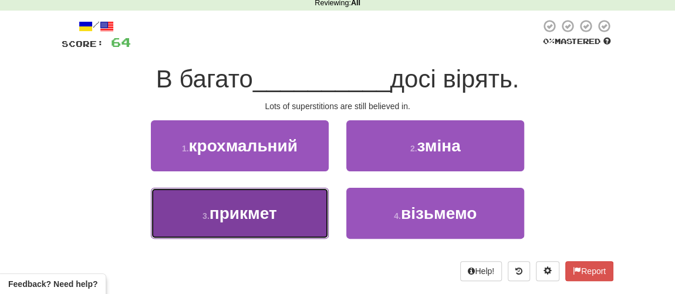
click at [267, 219] on span "прикмет" at bounding box center [244, 213] width 68 height 18
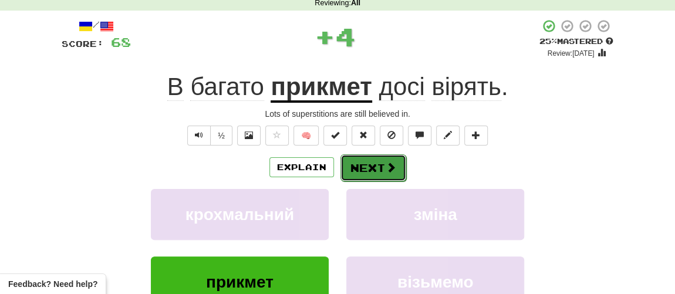
click at [374, 170] on button "Next" at bounding box center [374, 167] width 66 height 27
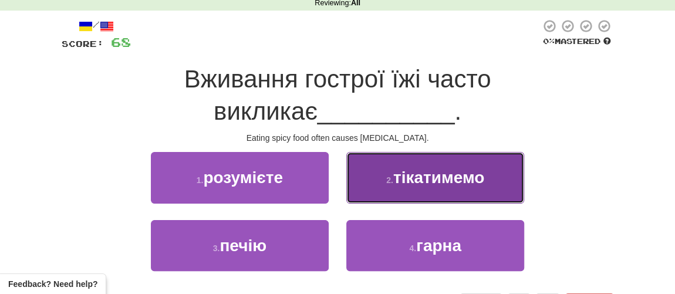
click at [407, 179] on span "тікатимемо" at bounding box center [438, 178] width 91 height 18
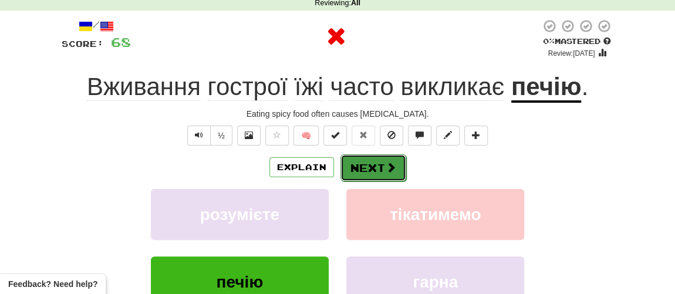
click at [381, 170] on button "Next" at bounding box center [374, 167] width 66 height 27
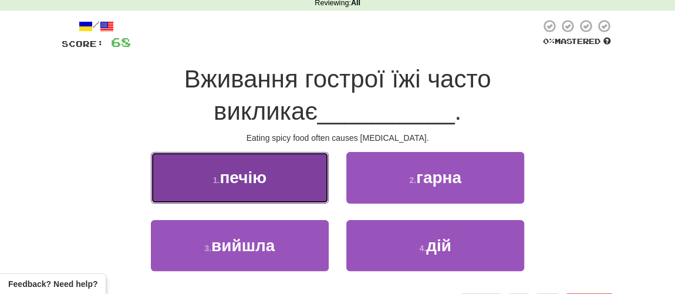
click at [256, 178] on span "печію" at bounding box center [243, 178] width 47 height 18
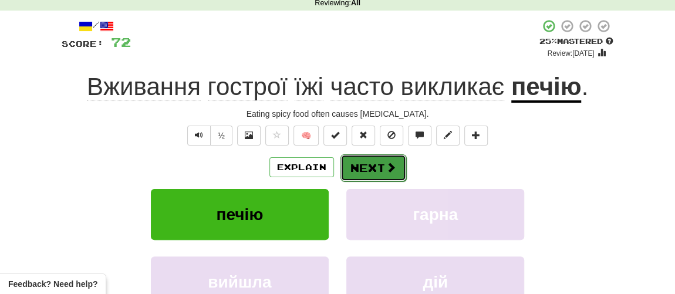
click at [373, 167] on button "Next" at bounding box center [374, 167] width 66 height 27
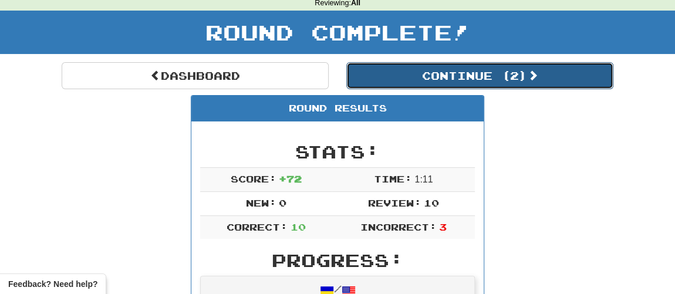
click at [446, 78] on button "Continue ( 2 )" at bounding box center [479, 75] width 267 height 27
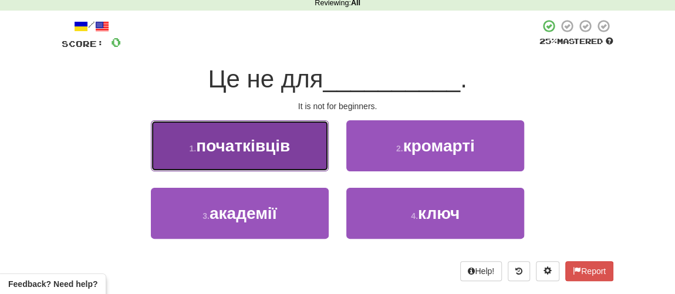
click at [266, 159] on button "1 . початківців" at bounding box center [240, 145] width 178 height 51
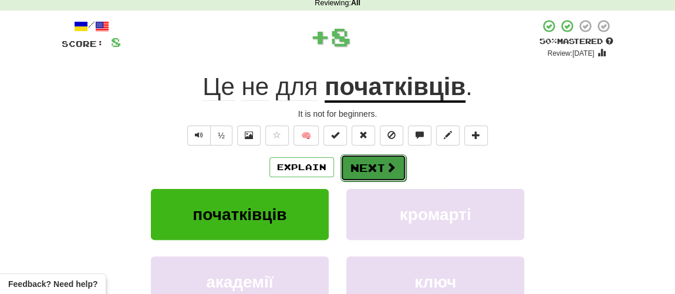
click at [377, 170] on button "Next" at bounding box center [374, 167] width 66 height 27
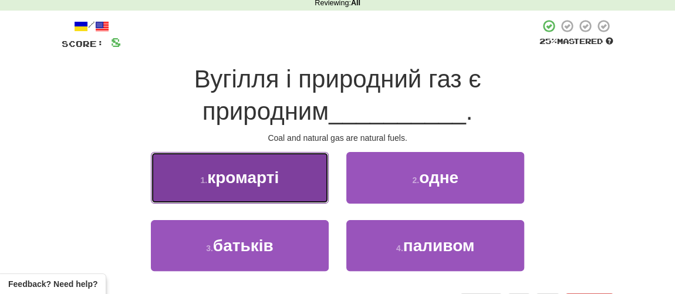
click at [254, 177] on span "кромарті" at bounding box center [243, 178] width 72 height 18
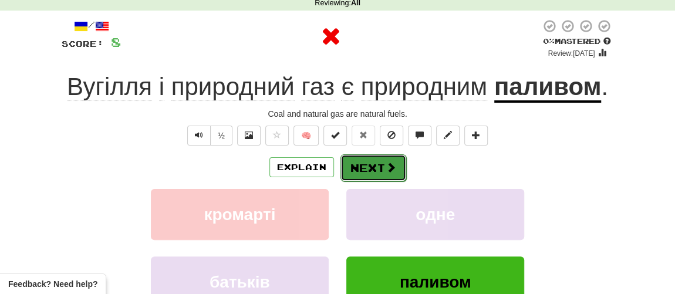
click at [366, 166] on button "Next" at bounding box center [374, 167] width 66 height 27
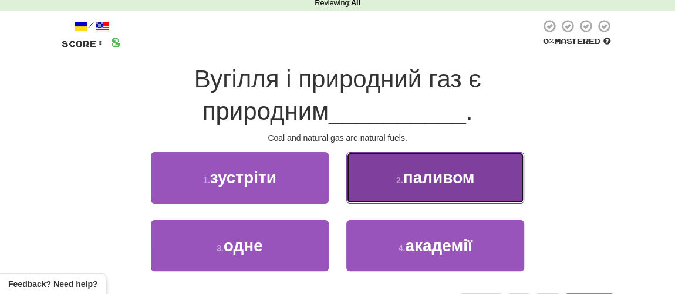
click at [435, 179] on span "паливом" at bounding box center [439, 178] width 72 height 18
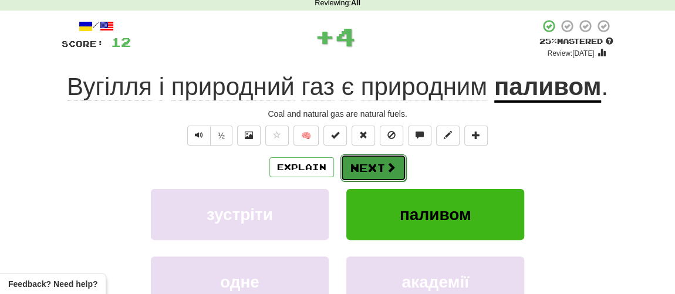
click at [371, 168] on button "Next" at bounding box center [374, 167] width 66 height 27
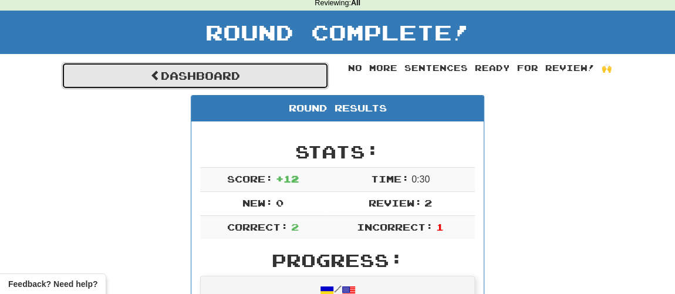
click at [176, 79] on link "Dashboard" at bounding box center [195, 75] width 267 height 27
